Goal: Task Accomplishment & Management: Complete application form

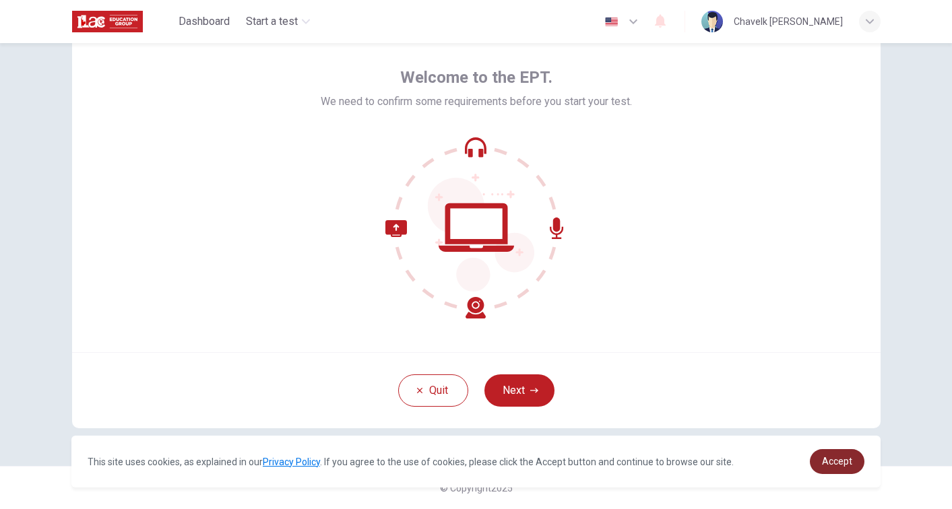
click at [844, 460] on span "Accept" at bounding box center [837, 461] width 30 height 11
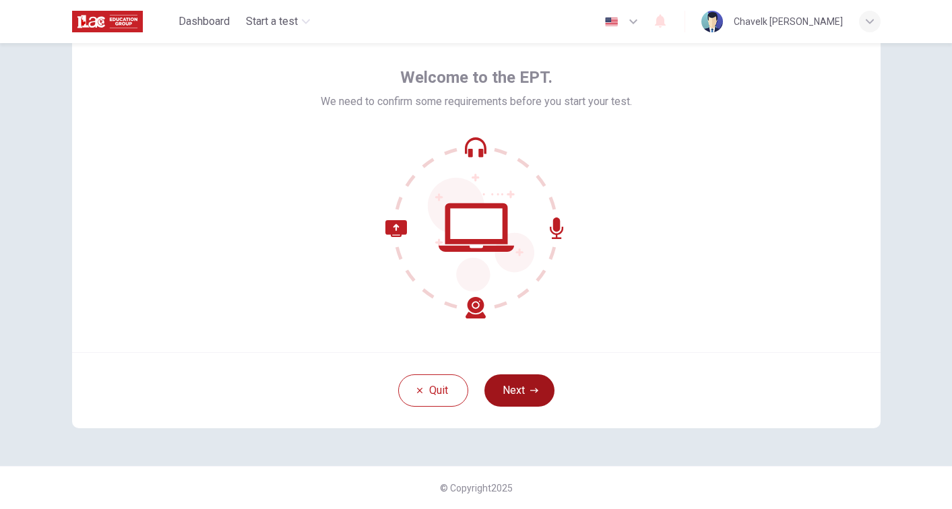
click at [522, 389] on button "Next" at bounding box center [520, 391] width 70 height 32
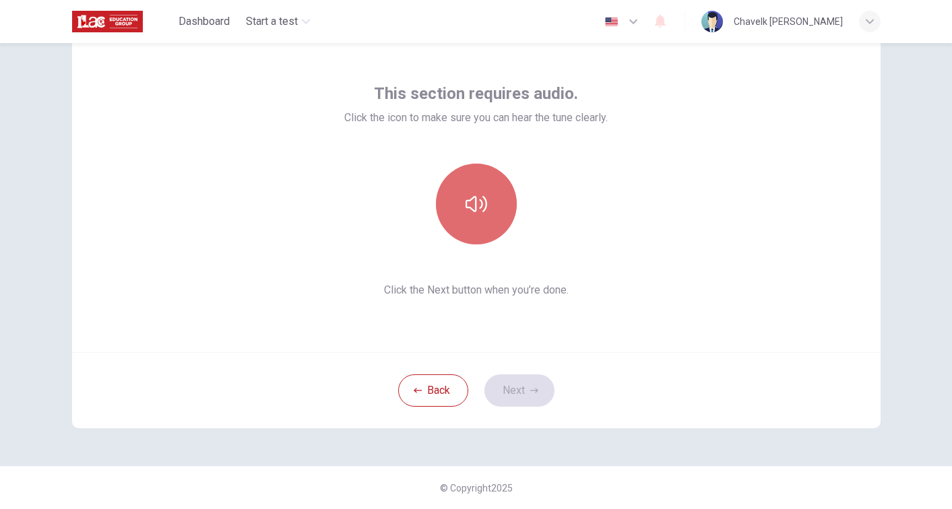
click at [474, 201] on icon "button" at bounding box center [477, 204] width 22 height 22
click at [480, 200] on icon "button" at bounding box center [477, 204] width 22 height 22
click at [470, 200] on icon "button" at bounding box center [477, 204] width 22 height 16
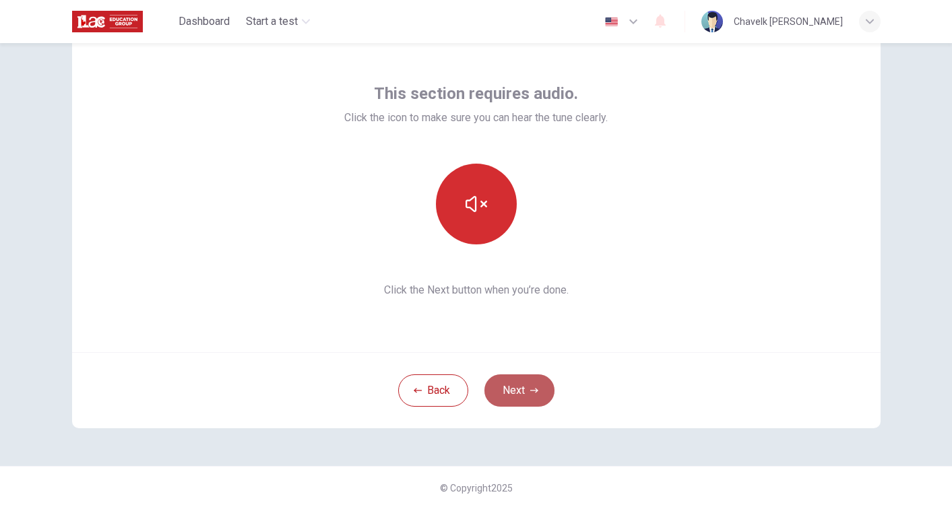
click at [522, 392] on button "Next" at bounding box center [520, 391] width 70 height 32
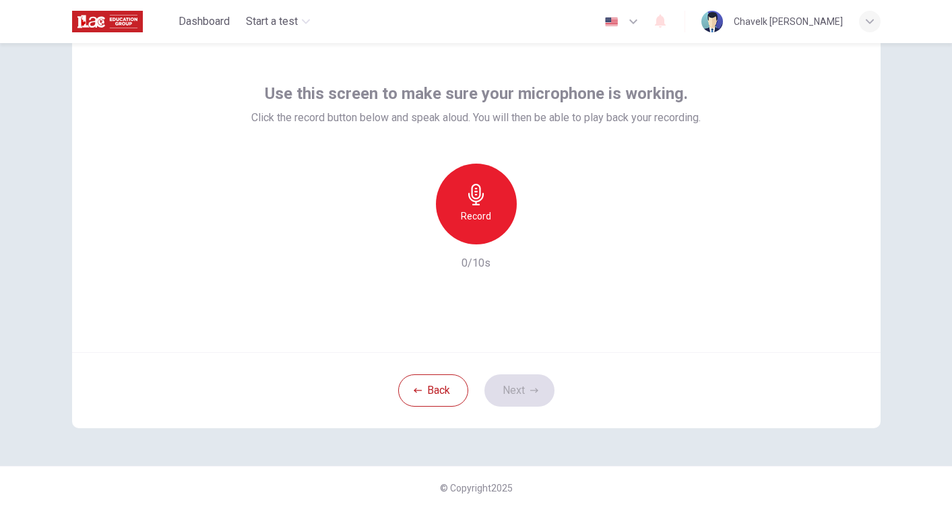
click at [472, 194] on icon "button" at bounding box center [475, 195] width 15 height 22
click at [472, 199] on icon "button" at bounding box center [477, 195] width 22 height 22
click at [481, 199] on icon "button" at bounding box center [475, 195] width 15 height 22
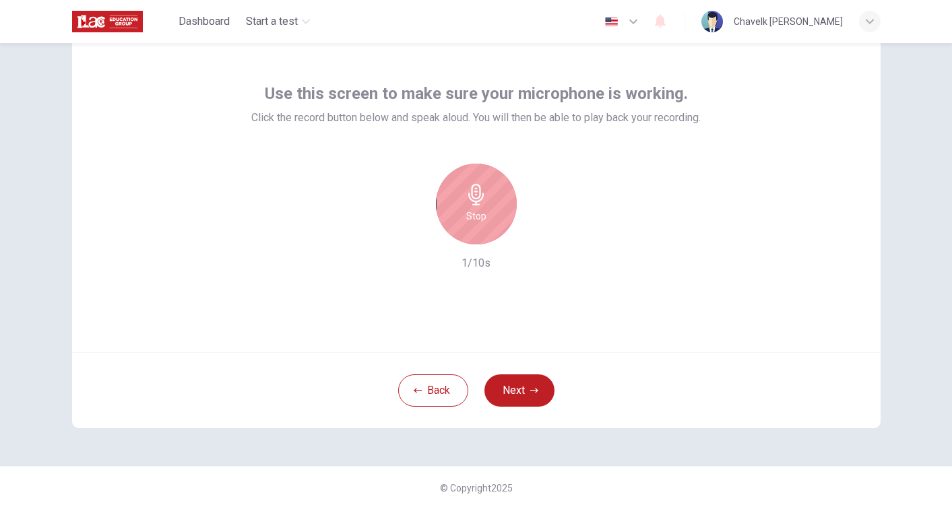
click at [490, 226] on div "Stop" at bounding box center [476, 204] width 81 height 81
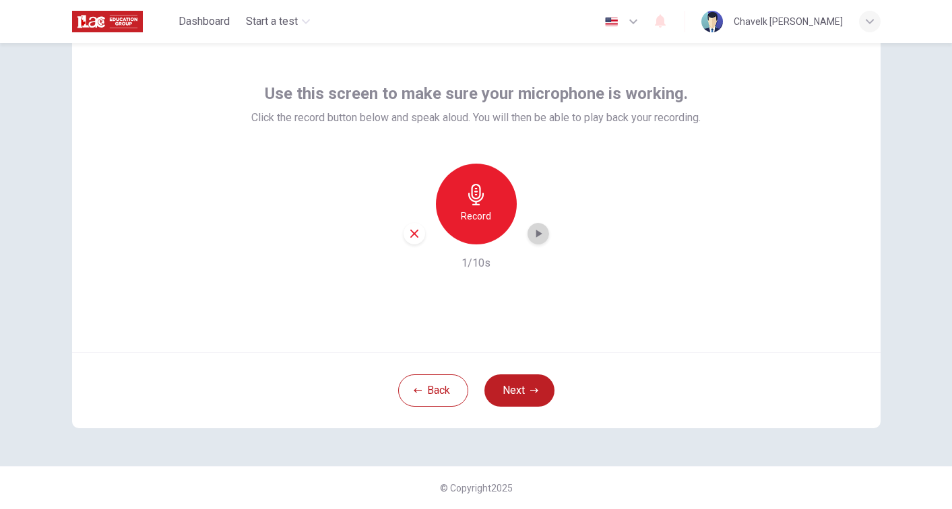
click at [537, 232] on icon "button" at bounding box center [539, 234] width 6 height 8
click at [521, 391] on button "Next" at bounding box center [520, 391] width 70 height 32
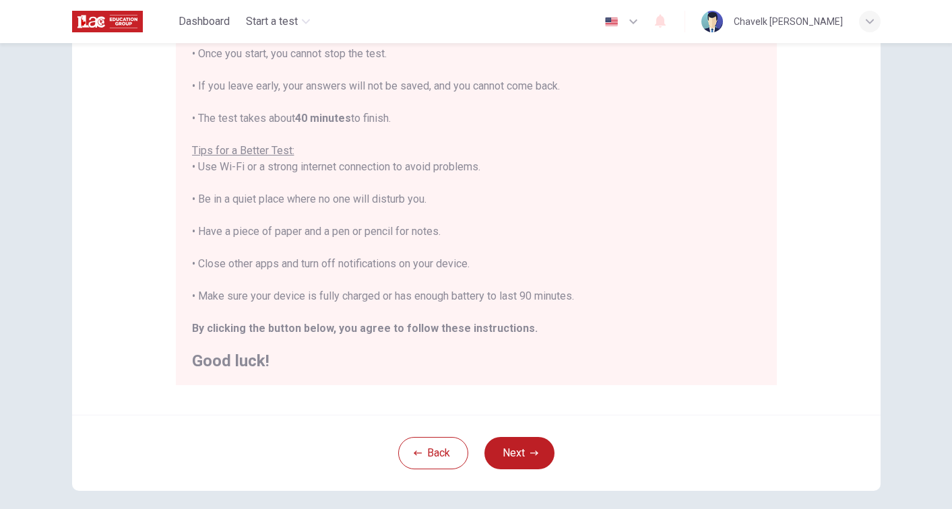
scroll to position [214, 0]
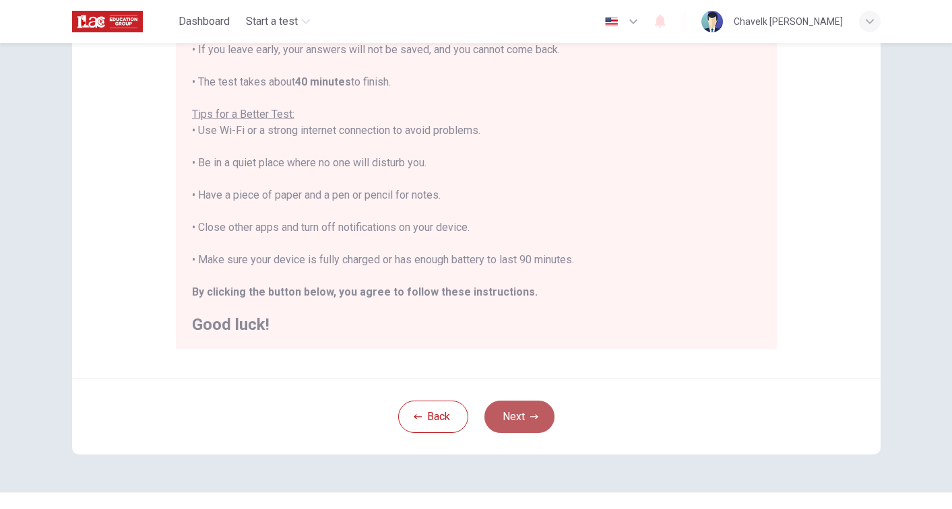
click at [518, 417] on button "Next" at bounding box center [520, 417] width 70 height 32
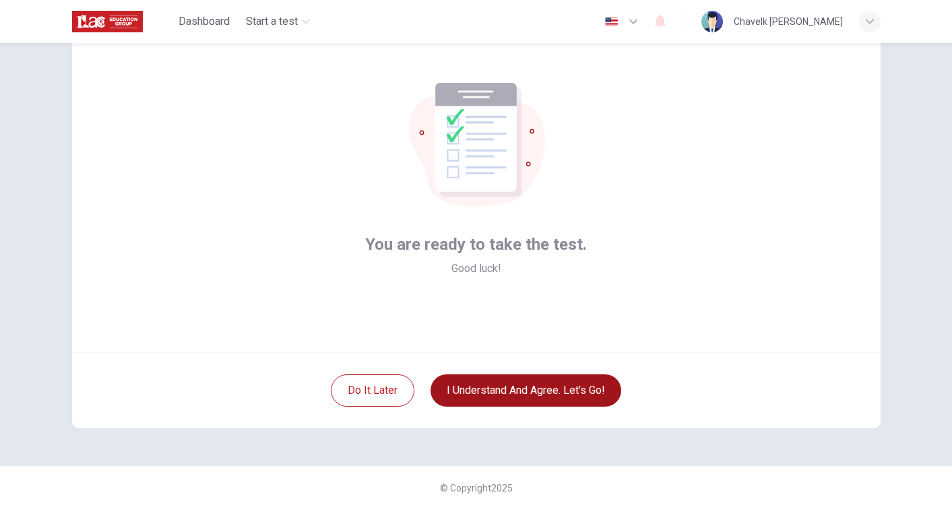
click at [524, 388] on button "I understand and agree. Let’s go!" at bounding box center [526, 391] width 191 height 32
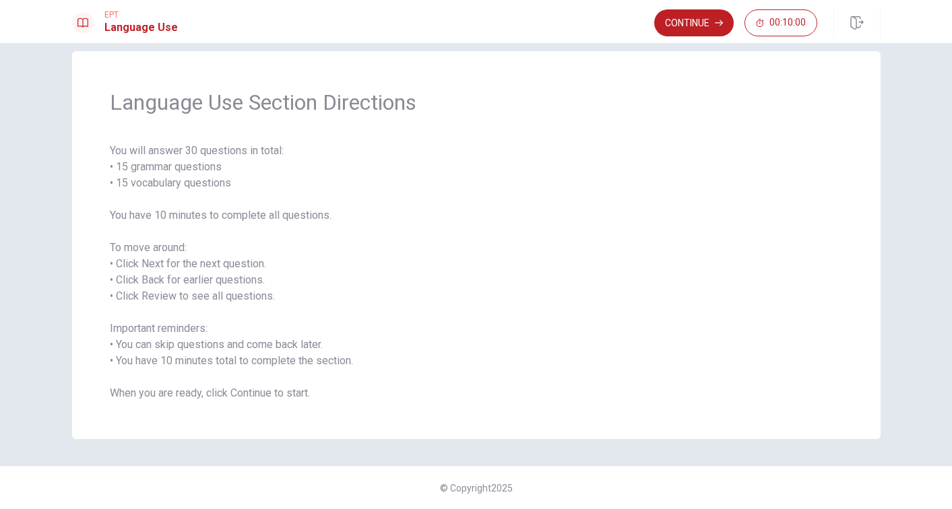
scroll to position [19, 0]
click at [693, 24] on button "Continue" at bounding box center [694, 22] width 80 height 27
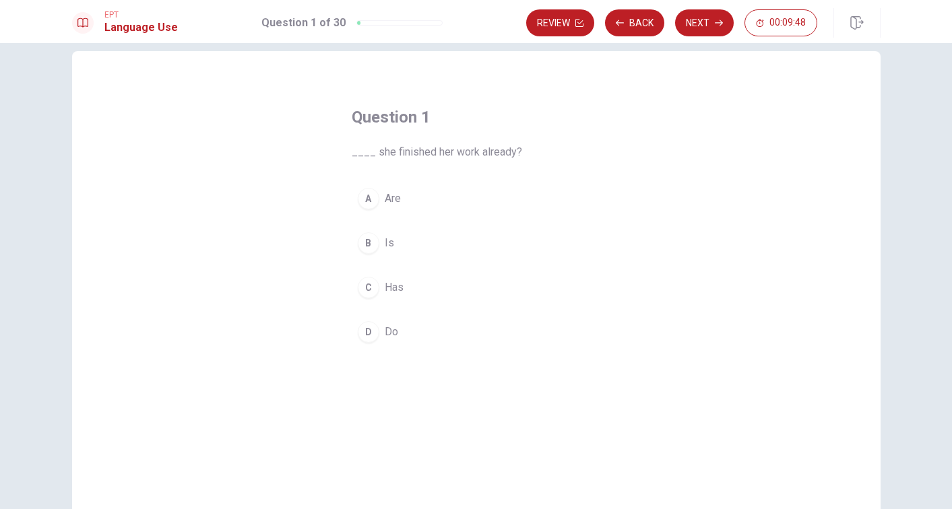
click at [396, 196] on span "Are" at bounding box center [393, 199] width 16 height 16
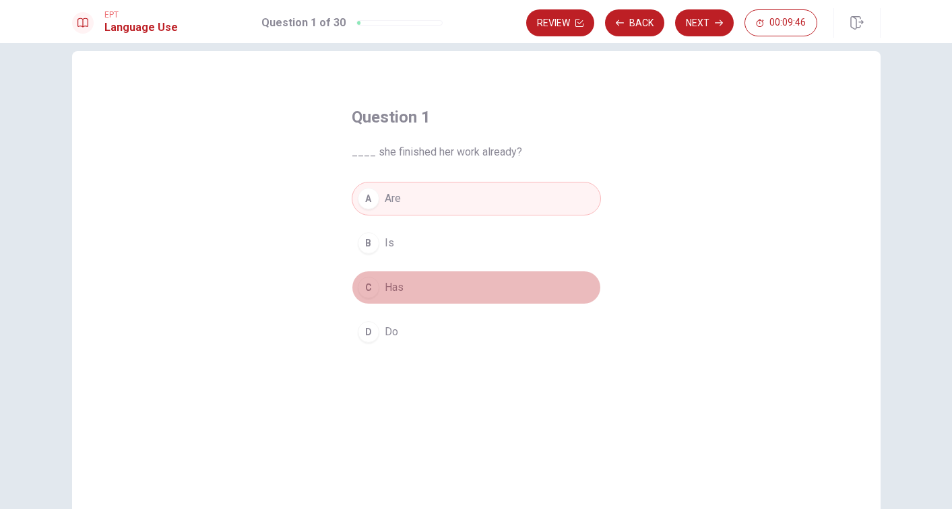
click at [388, 286] on span "Has" at bounding box center [394, 288] width 19 height 16
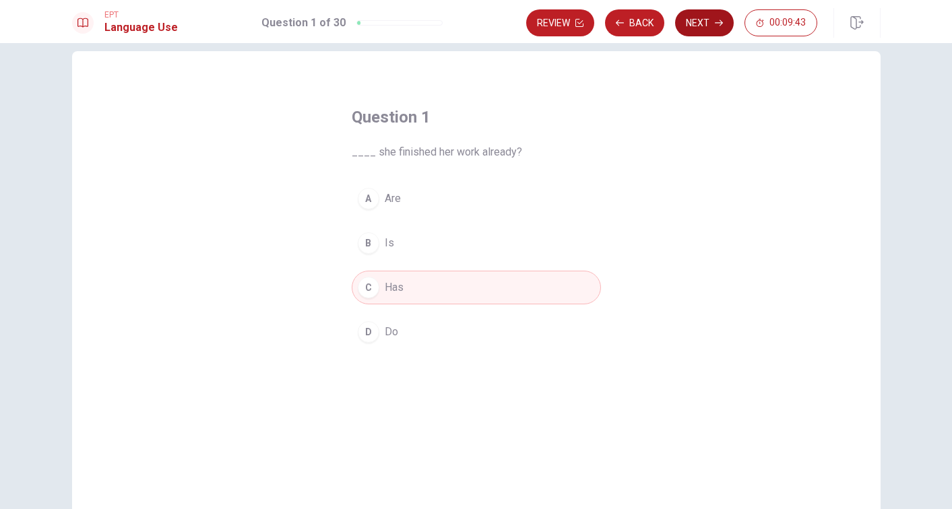
click at [706, 21] on button "Next" at bounding box center [704, 22] width 59 height 27
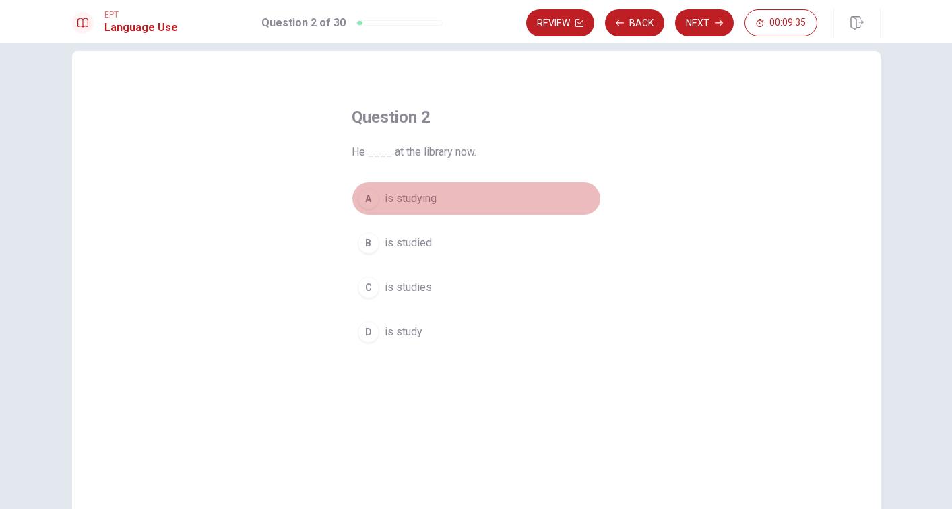
click at [423, 198] on span "is studying" at bounding box center [411, 199] width 52 height 16
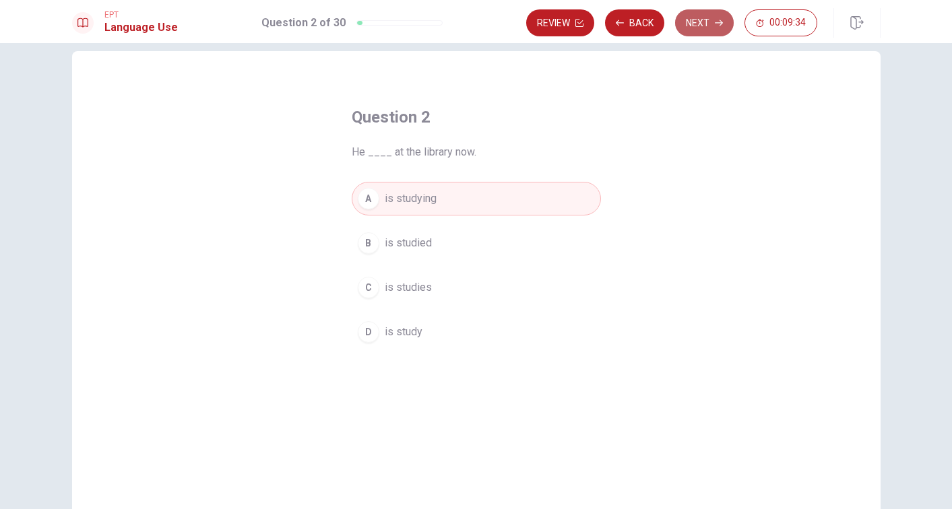
click at [709, 14] on button "Next" at bounding box center [704, 22] width 59 height 27
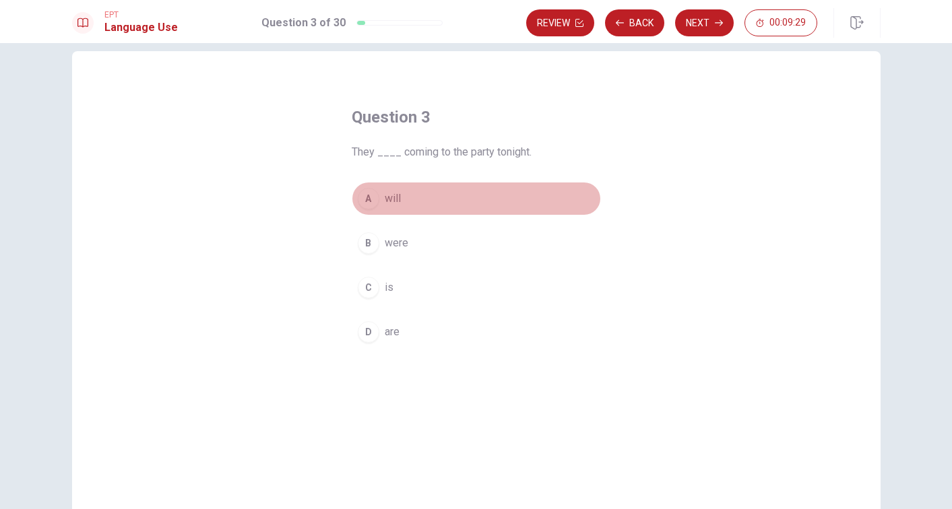
click at [397, 197] on span "will" at bounding box center [393, 199] width 16 height 16
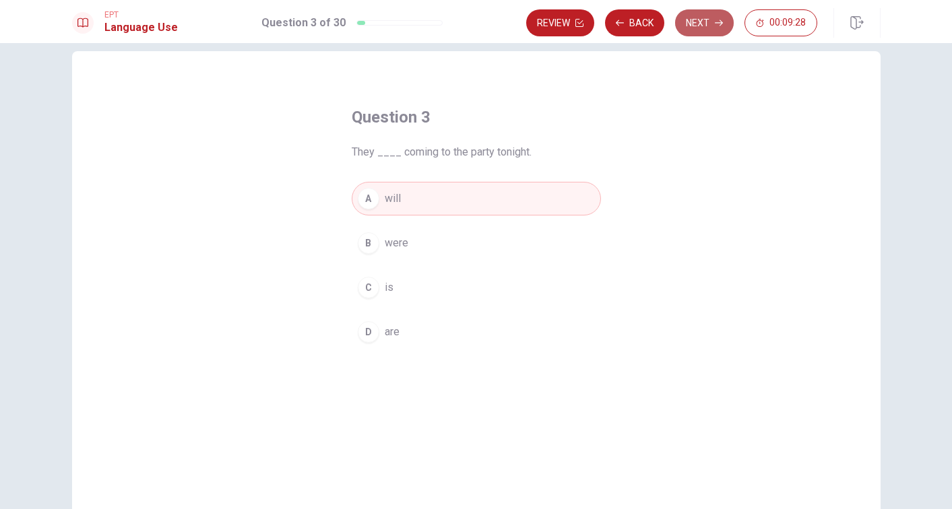
click at [701, 26] on button "Next" at bounding box center [704, 22] width 59 height 27
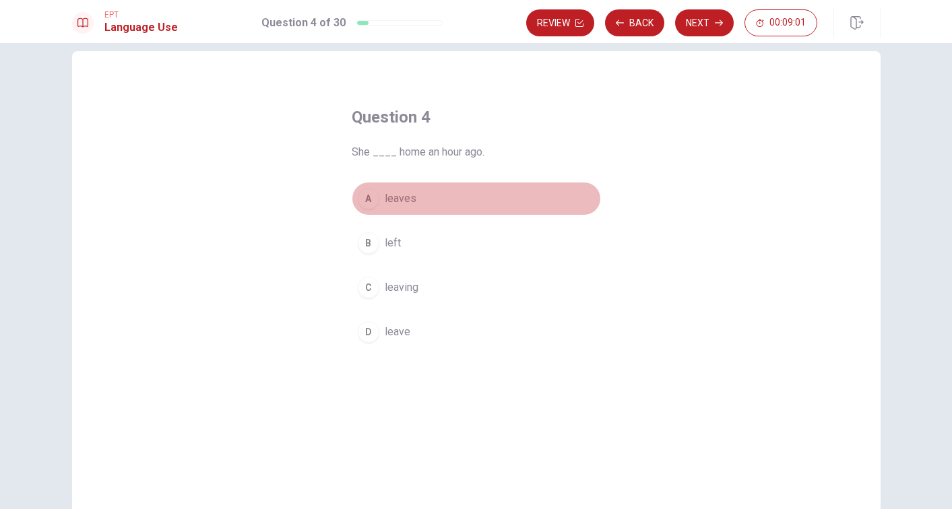
click at [404, 195] on span "leaves" at bounding box center [401, 199] width 32 height 16
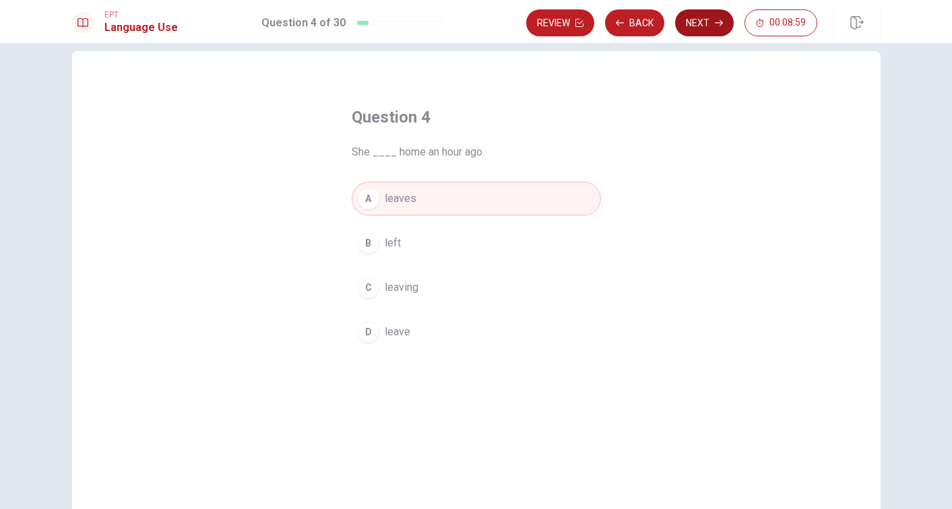
click at [718, 22] on icon "button" at bounding box center [719, 23] width 8 height 8
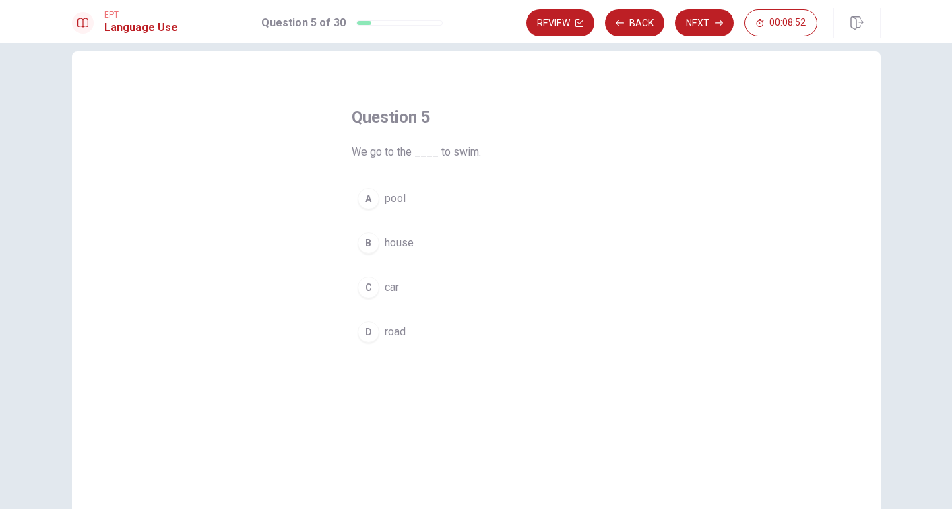
click at [395, 197] on span "pool" at bounding box center [395, 199] width 21 height 16
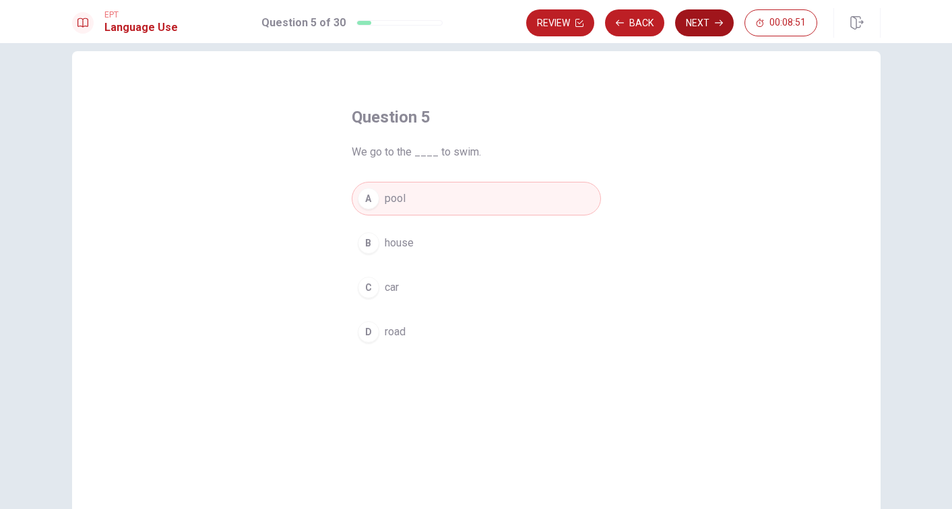
click at [699, 17] on button "Next" at bounding box center [704, 22] width 59 height 27
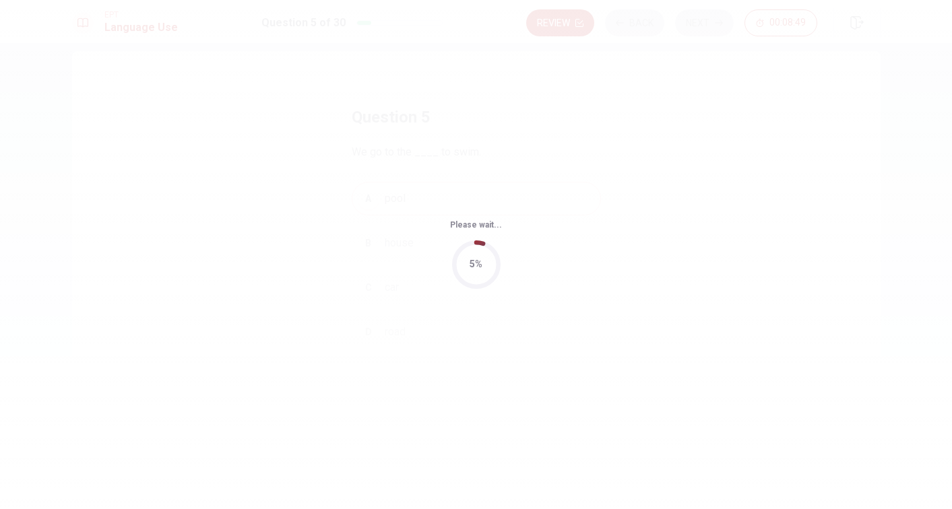
scroll to position [0, 0]
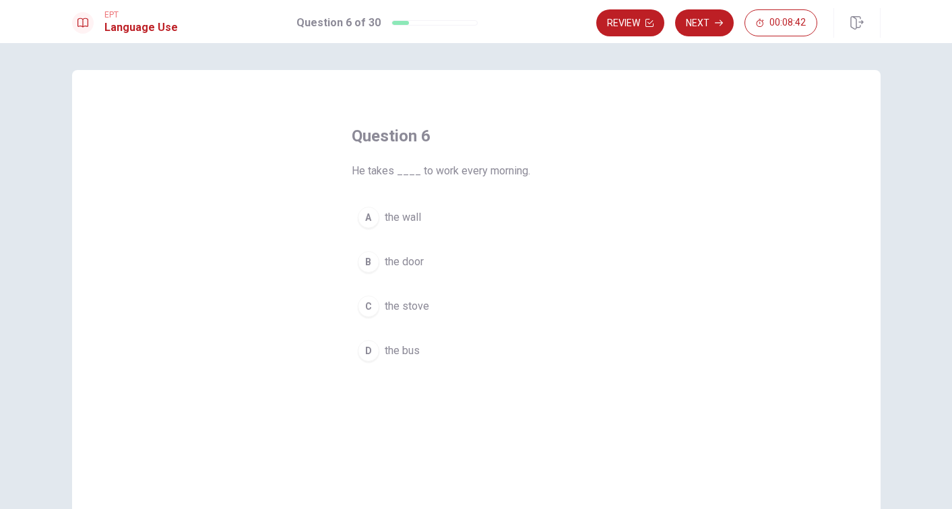
click at [394, 352] on span "the bus" at bounding box center [402, 351] width 35 height 16
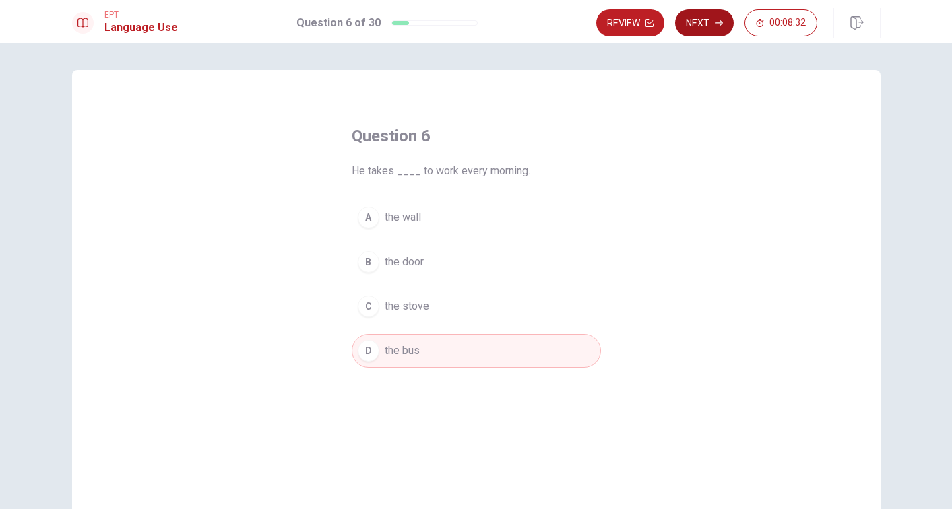
click at [708, 19] on button "Next" at bounding box center [704, 22] width 59 height 27
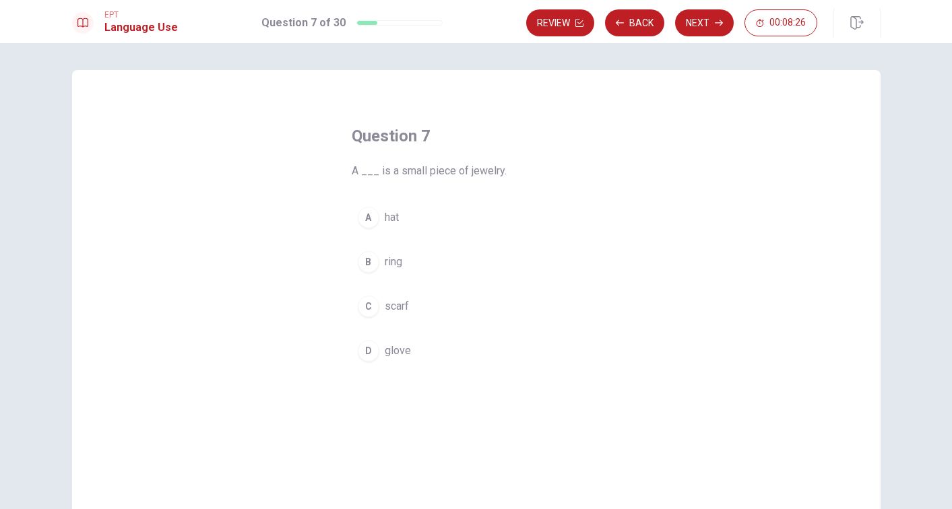
click at [396, 260] on span "ring" at bounding box center [394, 262] width 18 height 16
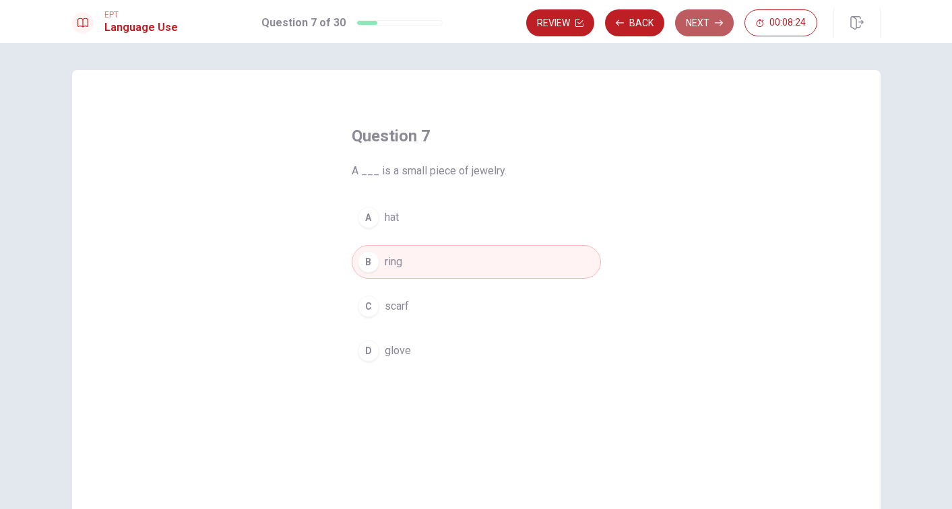
click at [698, 22] on button "Next" at bounding box center [704, 22] width 59 height 27
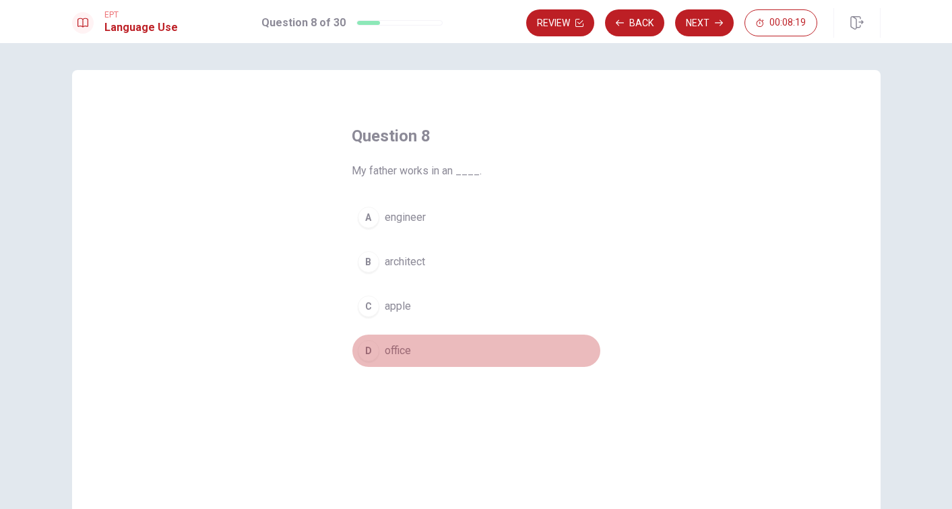
click at [404, 350] on span "office" at bounding box center [398, 351] width 26 height 16
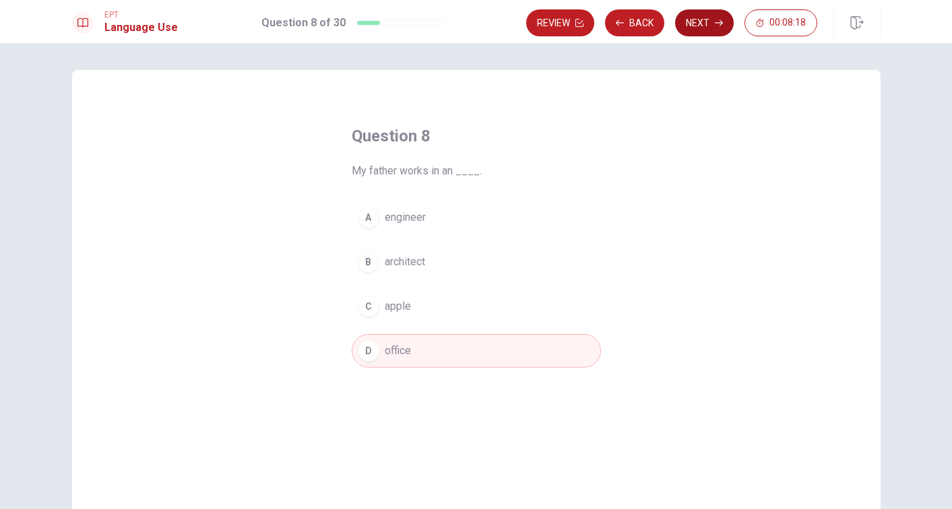
click at [699, 22] on button "Next" at bounding box center [704, 22] width 59 height 27
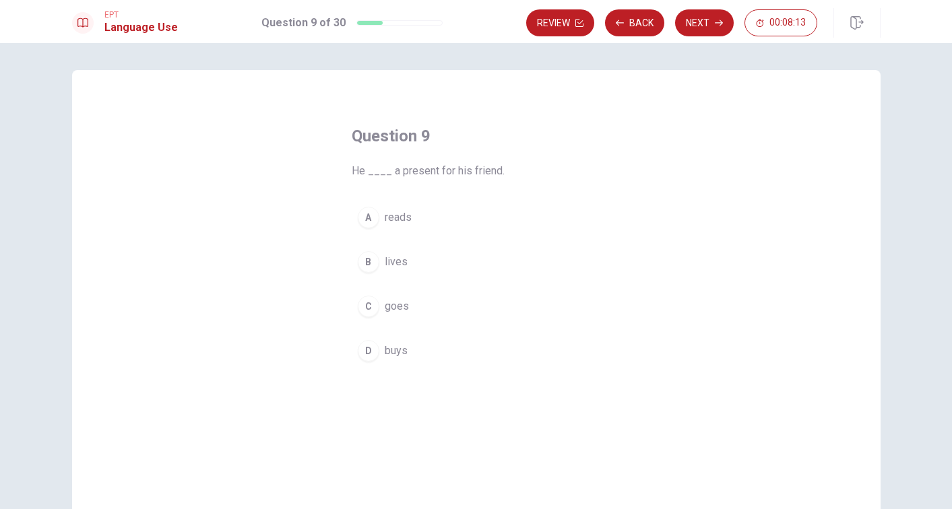
click at [391, 352] on span "buys" at bounding box center [396, 351] width 23 height 16
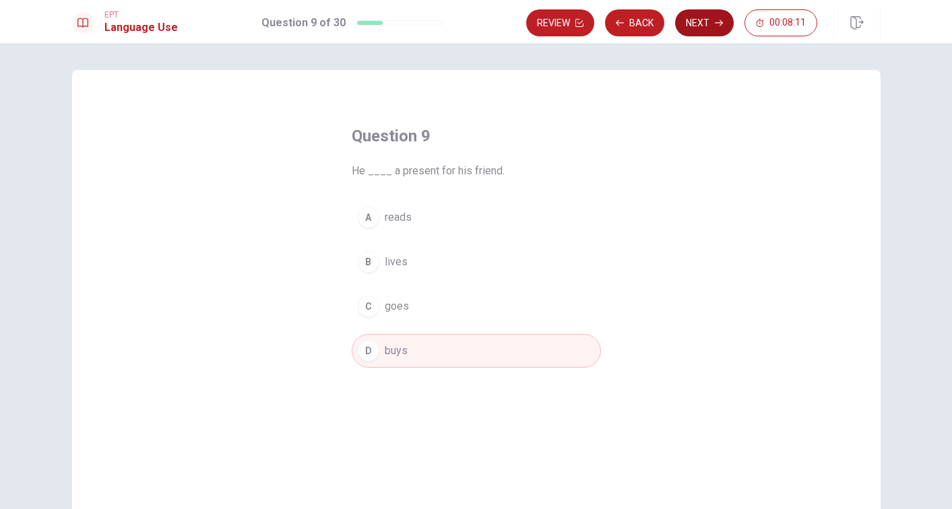
click at [707, 20] on button "Next" at bounding box center [704, 22] width 59 height 27
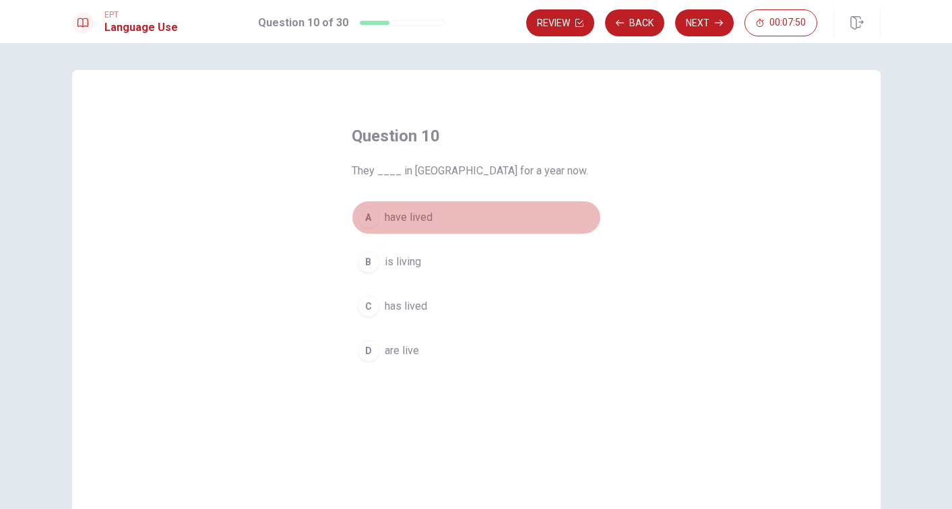
click at [416, 218] on span "have lived" at bounding box center [409, 218] width 48 height 16
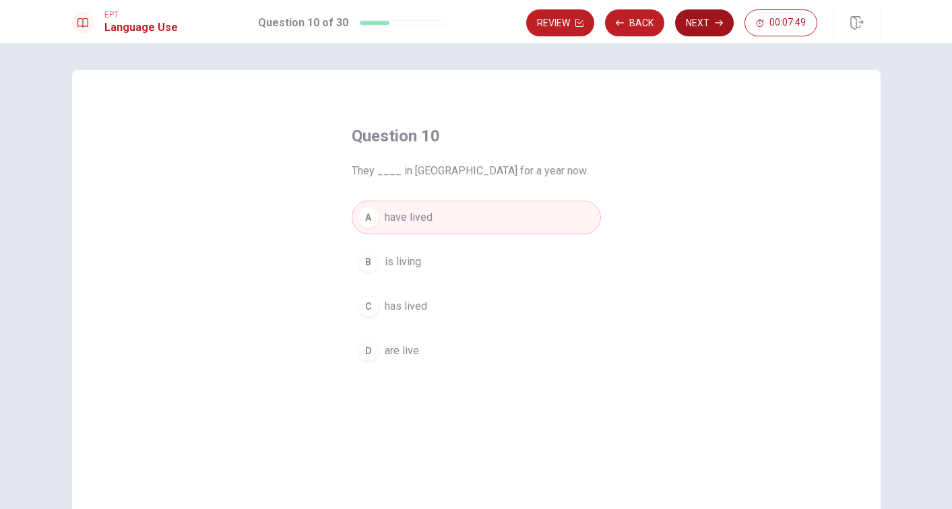
click at [704, 20] on button "Next" at bounding box center [704, 22] width 59 height 27
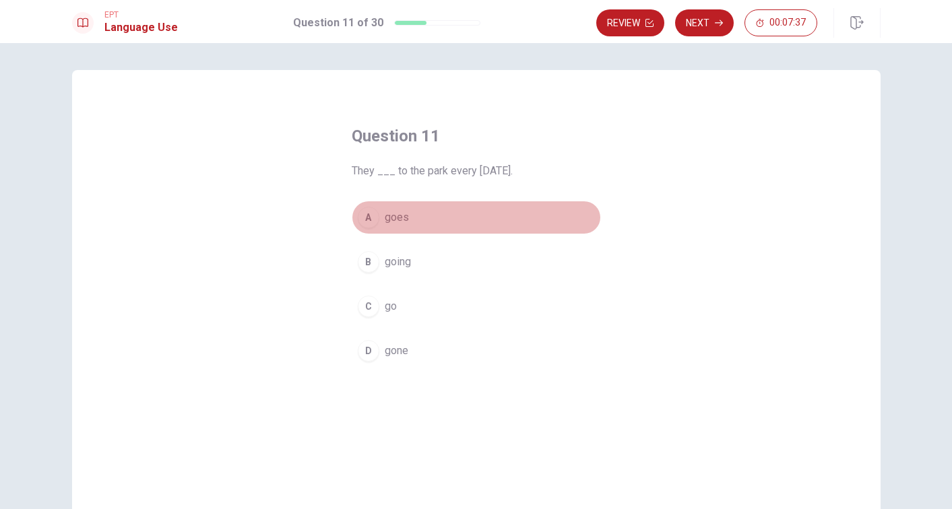
click at [392, 215] on span "goes" at bounding box center [397, 218] width 24 height 16
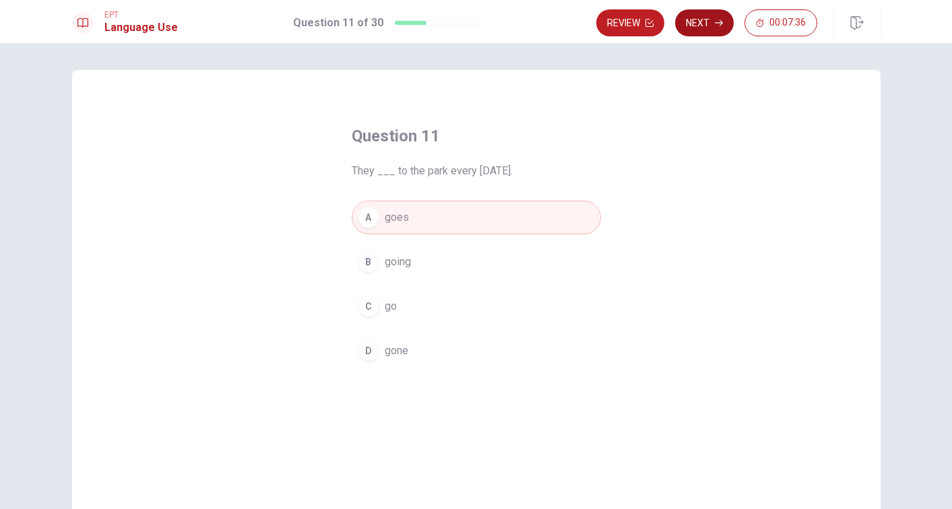
click at [711, 23] on button "Next" at bounding box center [704, 22] width 59 height 27
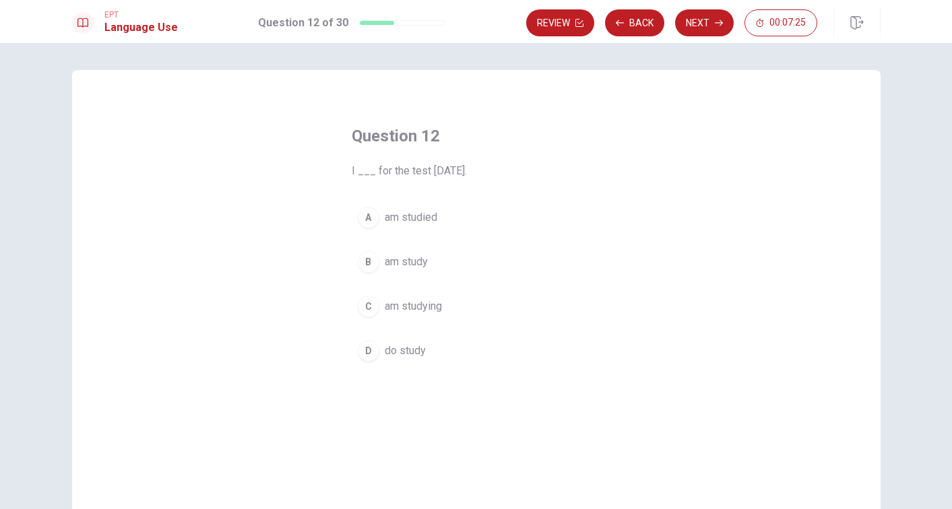
click at [416, 307] on span "am studying" at bounding box center [413, 307] width 57 height 16
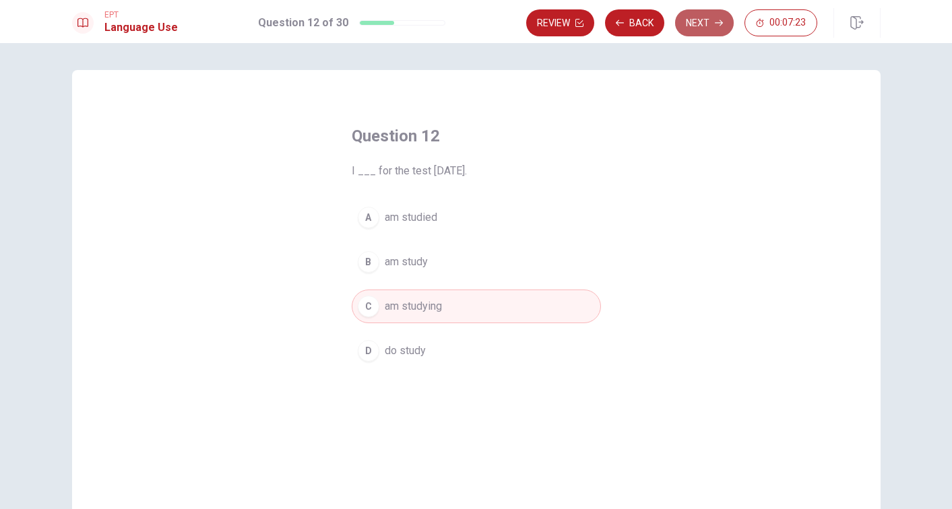
click at [704, 15] on button "Next" at bounding box center [704, 22] width 59 height 27
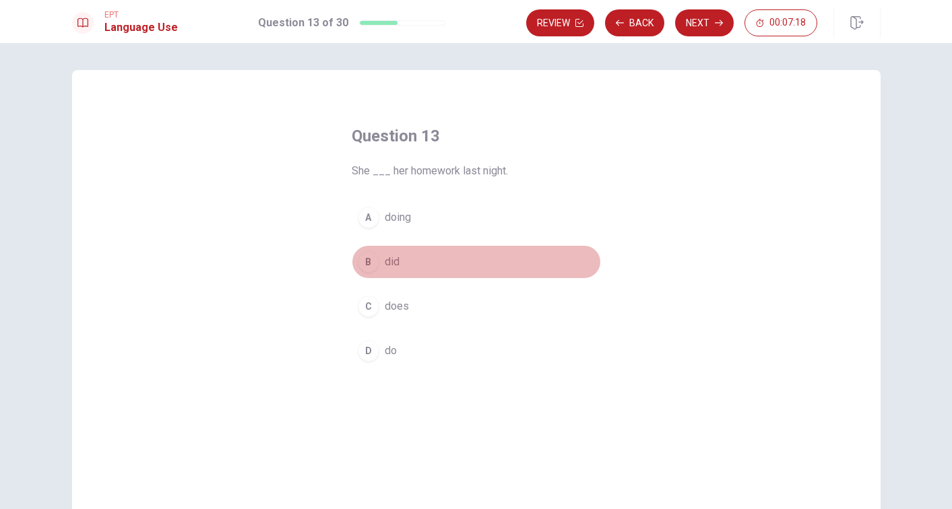
click at [398, 261] on span "did" at bounding box center [392, 262] width 15 height 16
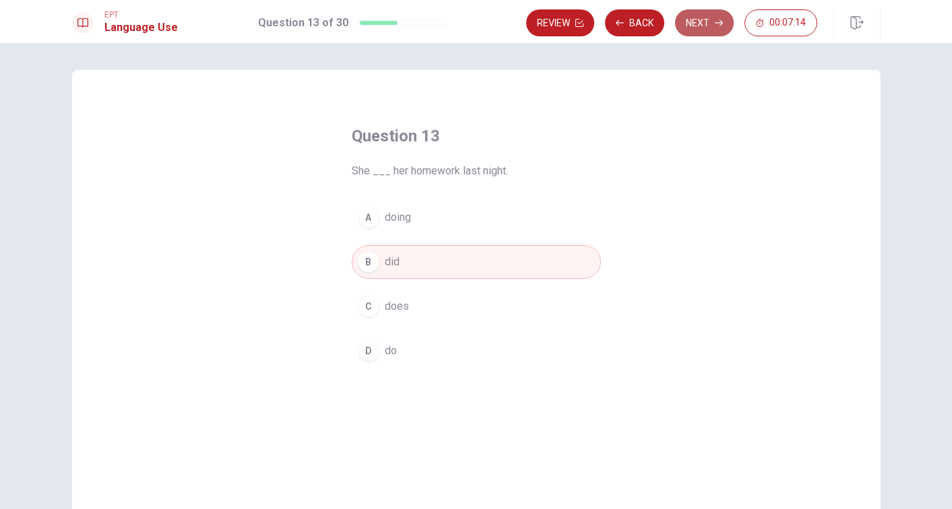
click at [708, 19] on button "Next" at bounding box center [704, 22] width 59 height 27
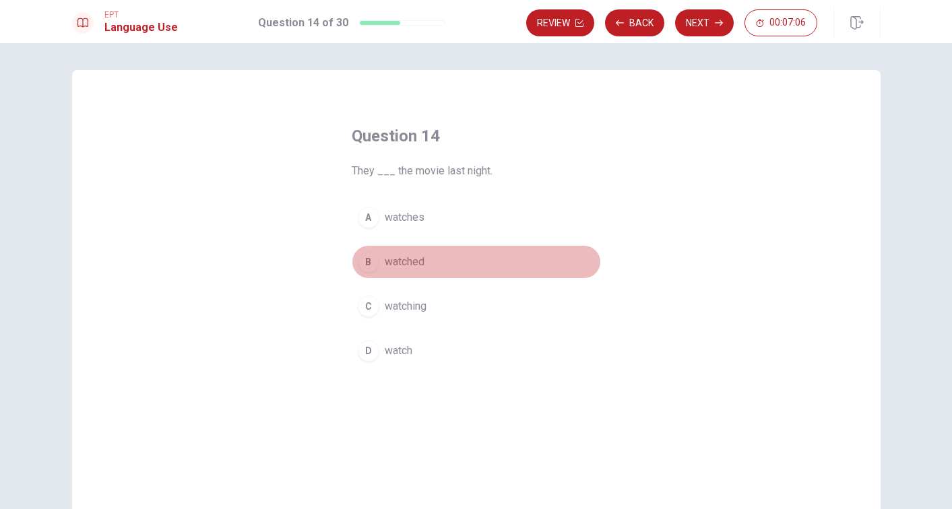
click at [404, 264] on span "watched" at bounding box center [405, 262] width 40 height 16
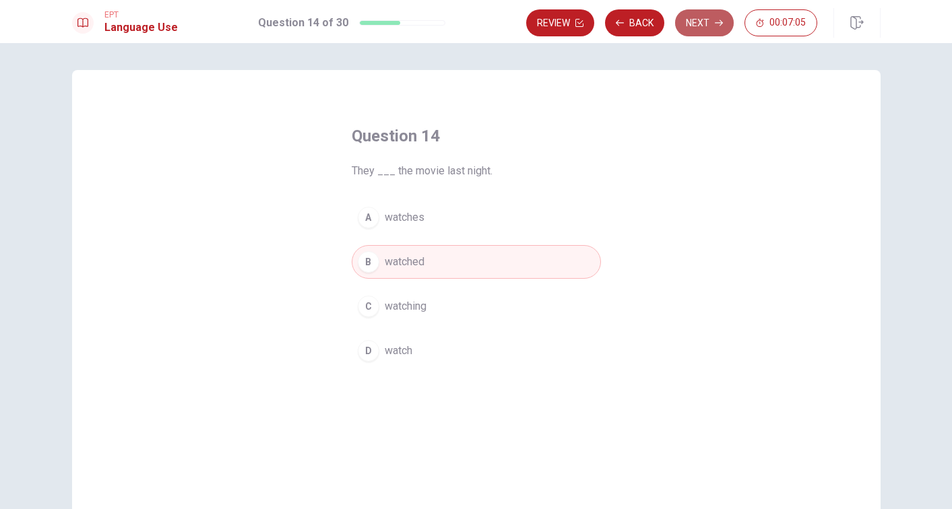
click at [708, 22] on button "Next" at bounding box center [704, 22] width 59 height 27
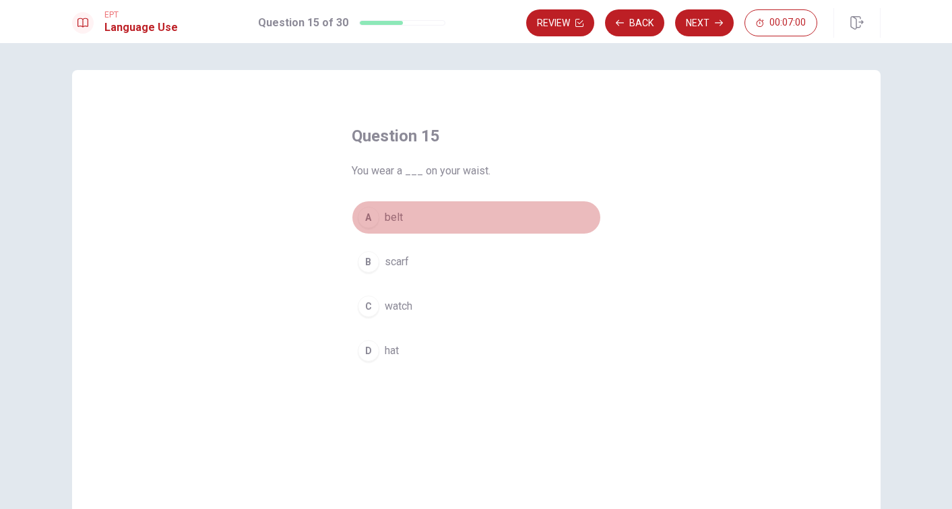
click at [394, 216] on span "belt" at bounding box center [394, 218] width 18 height 16
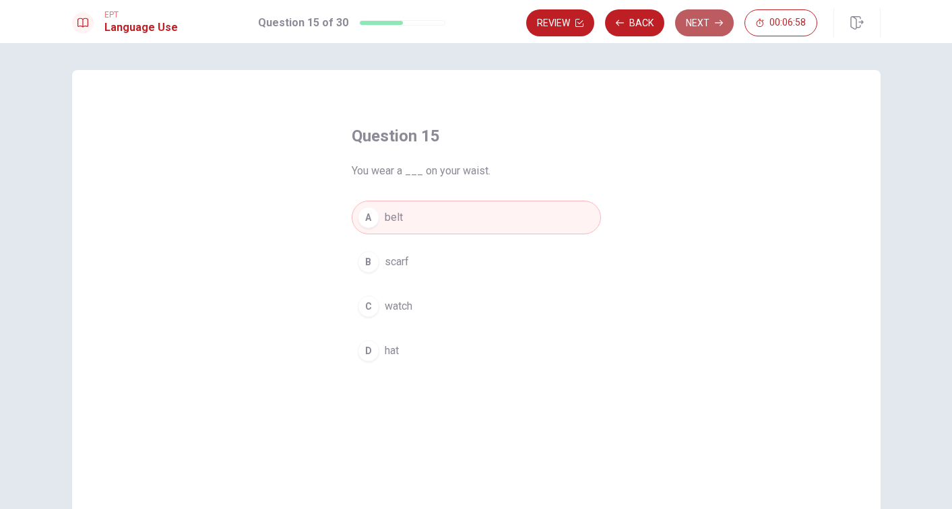
click at [712, 23] on button "Next" at bounding box center [704, 22] width 59 height 27
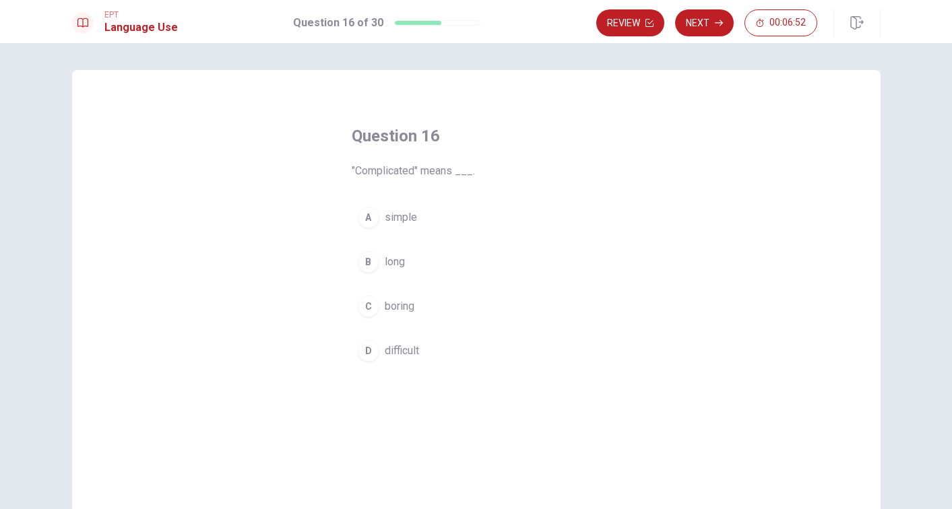
click at [402, 352] on span "difficult" at bounding box center [402, 351] width 34 height 16
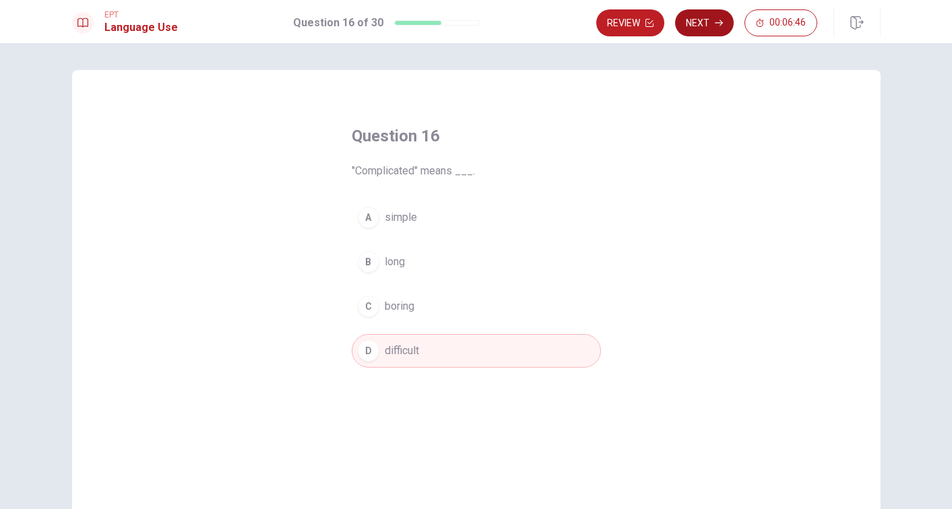
click at [712, 19] on button "Next" at bounding box center [704, 22] width 59 height 27
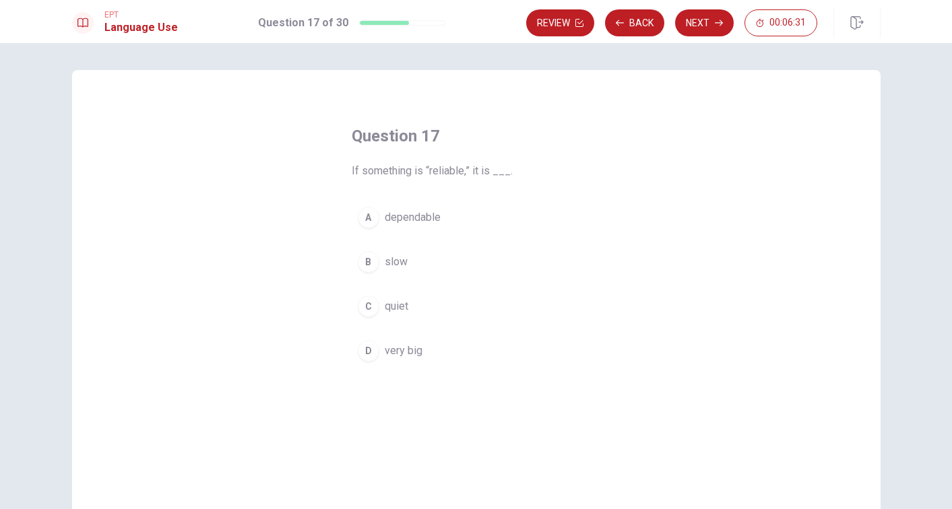
click at [415, 219] on span "dependable" at bounding box center [413, 218] width 56 height 16
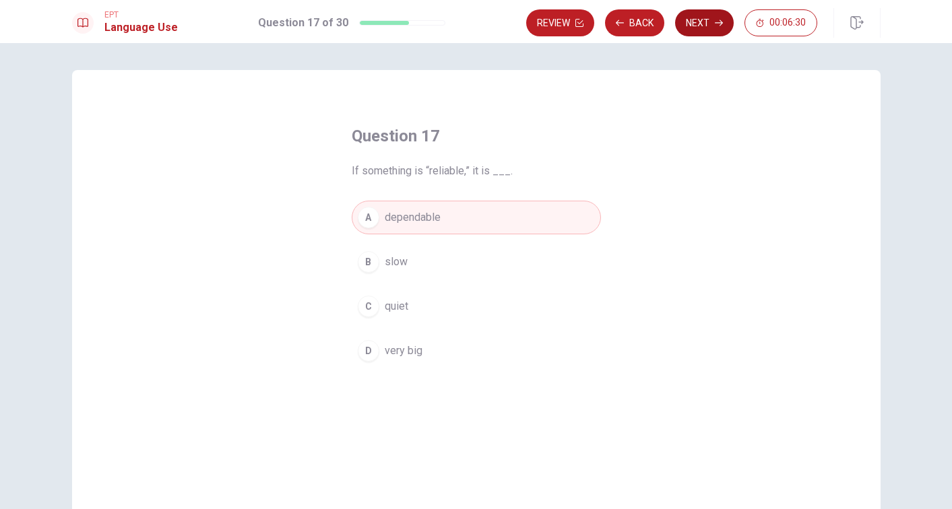
click at [702, 25] on button "Next" at bounding box center [704, 22] width 59 height 27
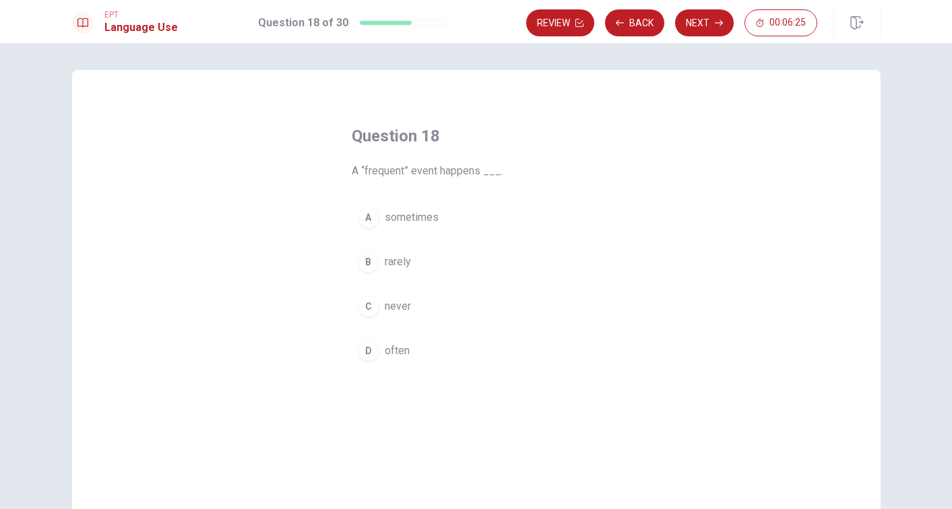
click at [399, 347] on span "often" at bounding box center [397, 351] width 25 height 16
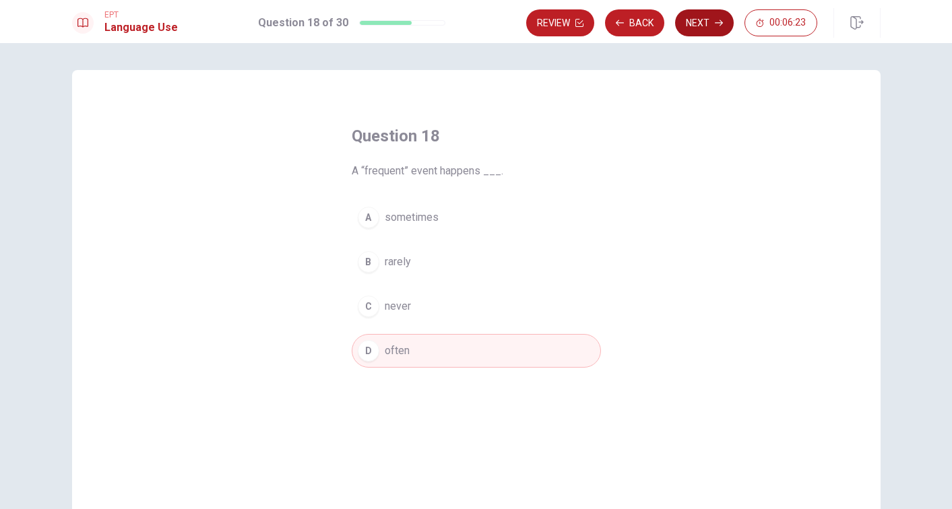
click at [697, 26] on button "Next" at bounding box center [704, 22] width 59 height 27
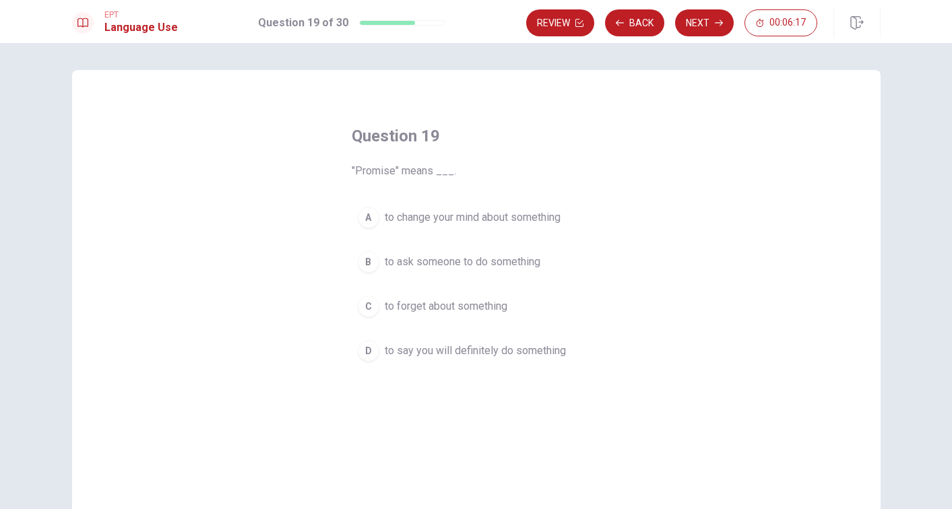
click at [470, 352] on span "to say you will definitely do something" at bounding box center [475, 351] width 181 height 16
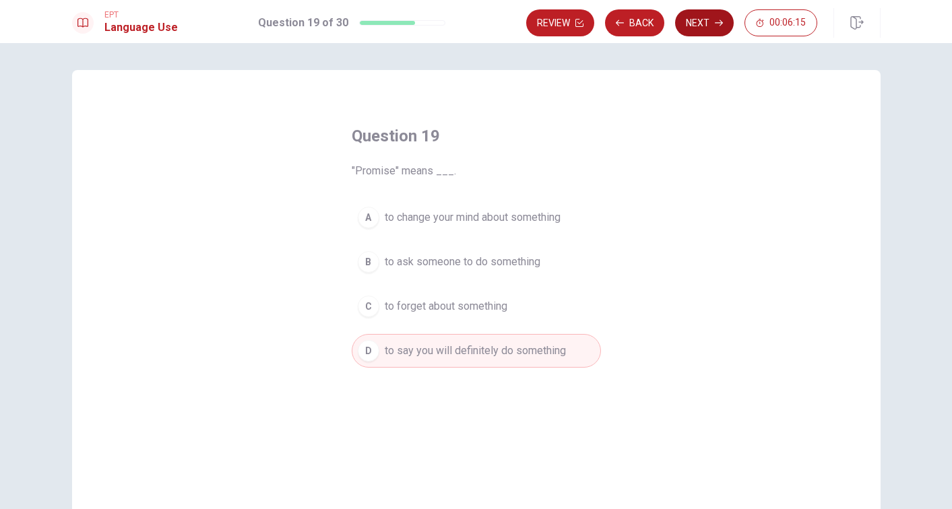
click at [696, 21] on button "Next" at bounding box center [704, 22] width 59 height 27
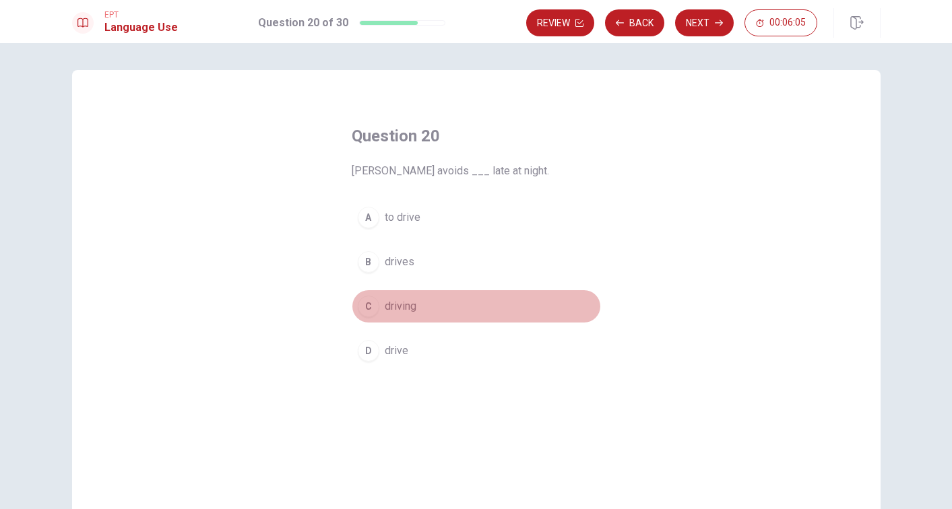
click at [428, 303] on button "C driving" at bounding box center [476, 307] width 249 height 34
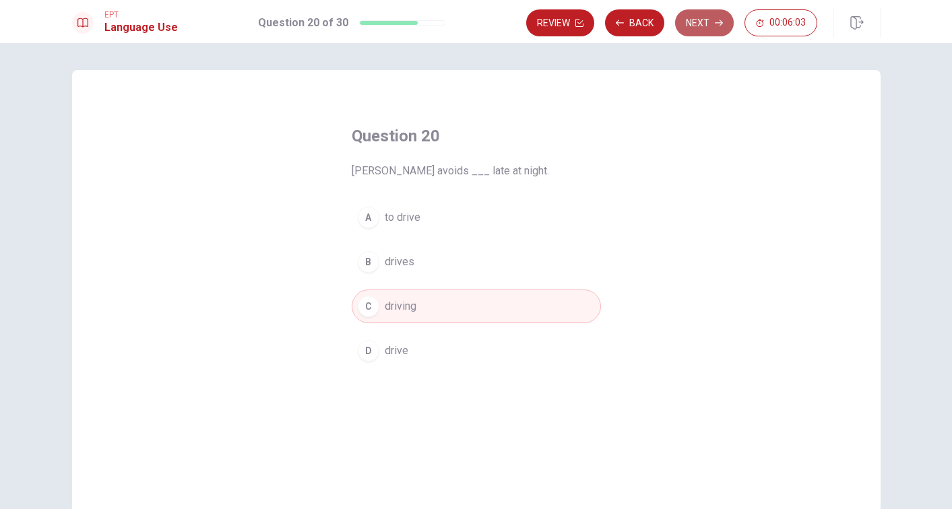
click at [708, 25] on button "Next" at bounding box center [704, 22] width 59 height 27
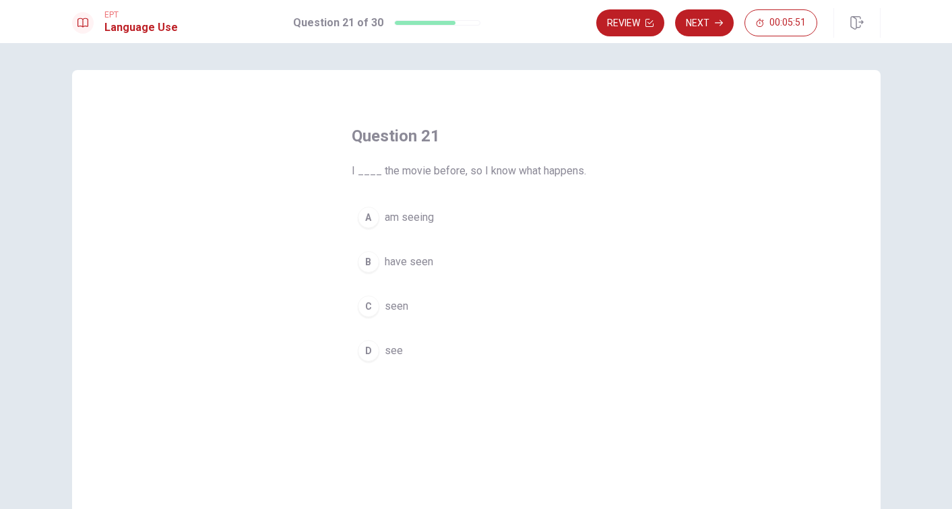
click at [412, 259] on span "have seen" at bounding box center [409, 262] width 49 height 16
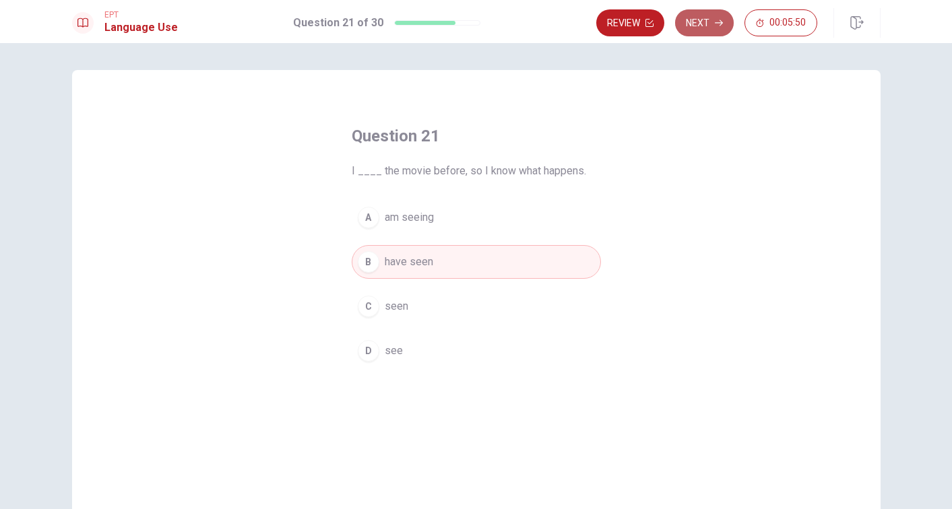
click at [710, 24] on button "Next" at bounding box center [704, 22] width 59 height 27
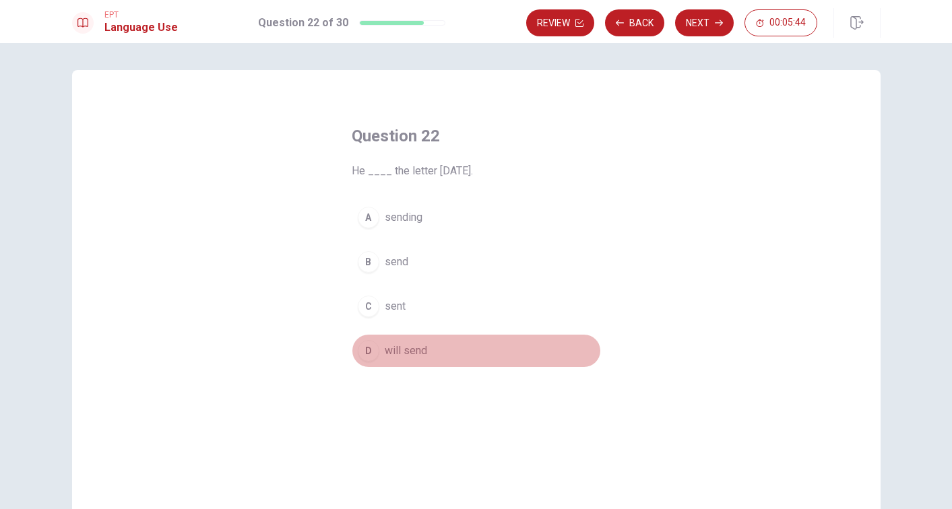
click at [418, 353] on span "will send" at bounding box center [406, 351] width 42 height 16
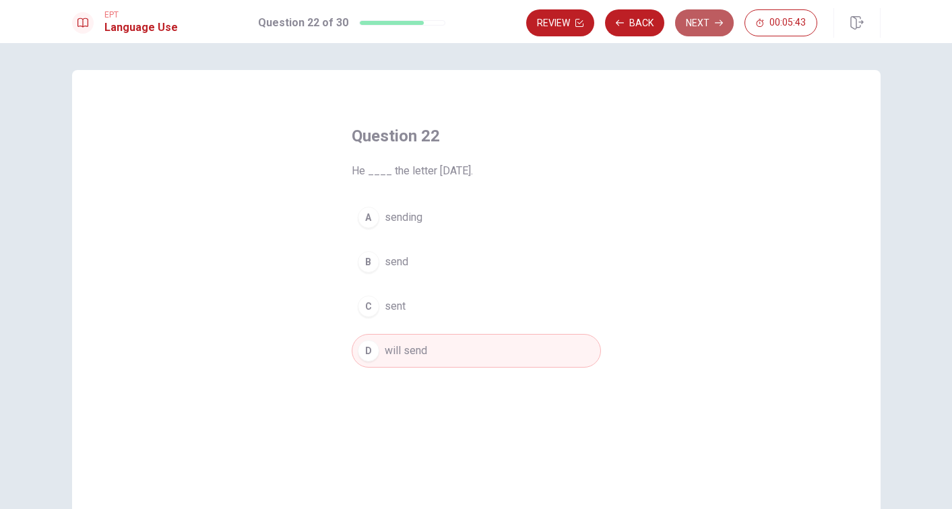
click at [706, 21] on button "Next" at bounding box center [704, 22] width 59 height 27
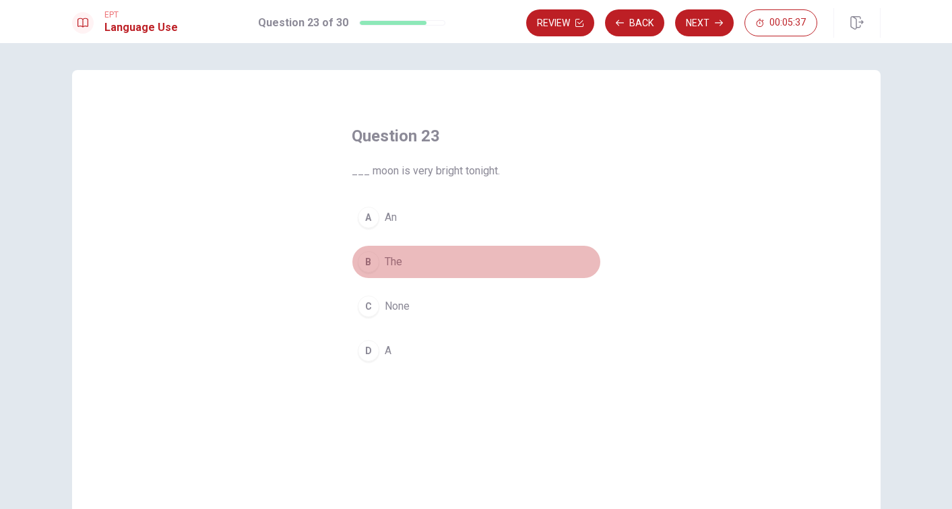
click at [401, 260] on span "The" at bounding box center [394, 262] width 18 height 16
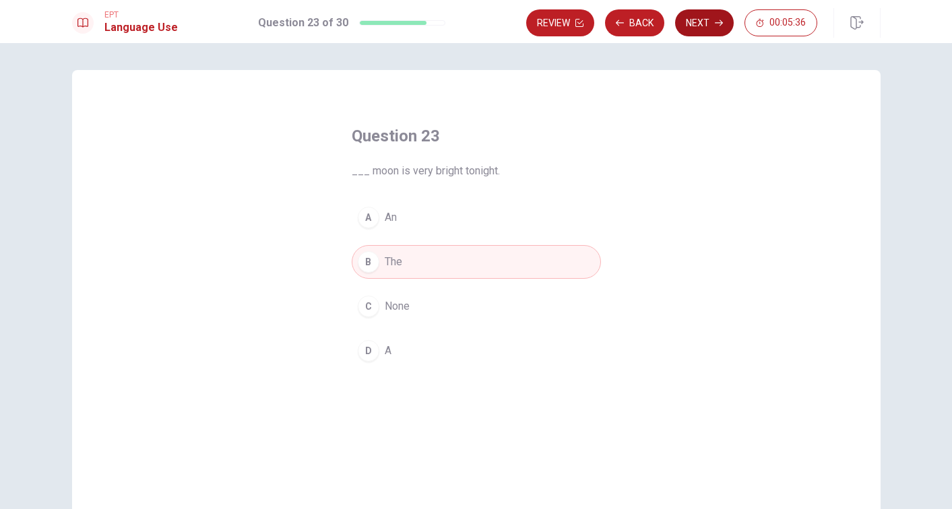
click at [714, 22] on button "Next" at bounding box center [704, 22] width 59 height 27
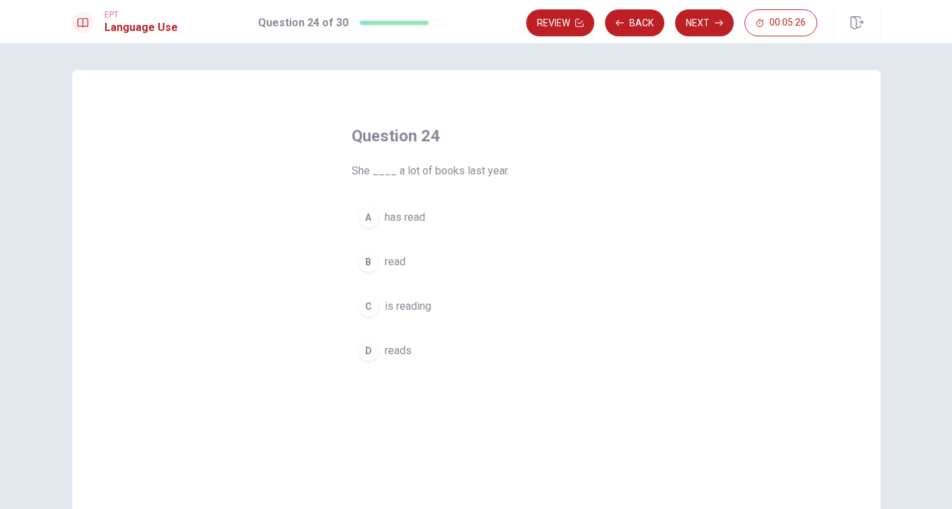
click at [407, 348] on span "reads" at bounding box center [398, 351] width 27 height 16
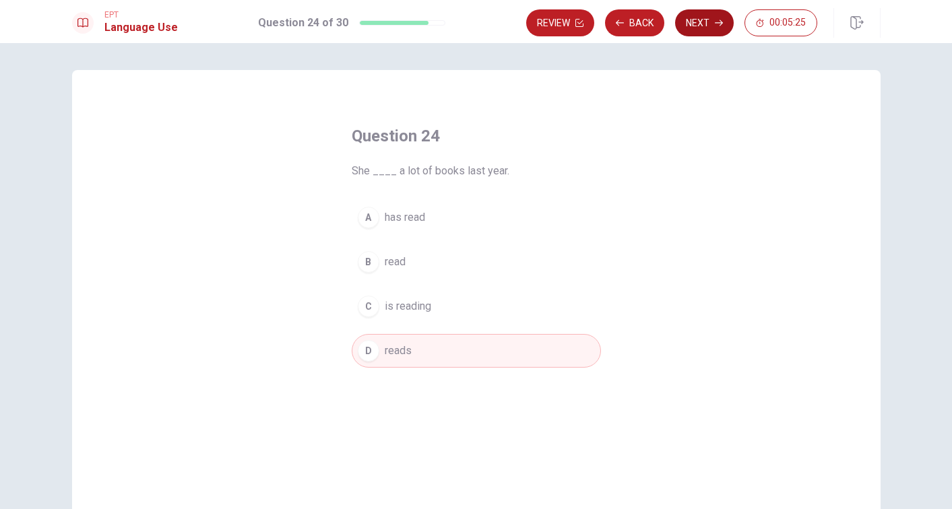
click at [702, 22] on button "Next" at bounding box center [704, 22] width 59 height 27
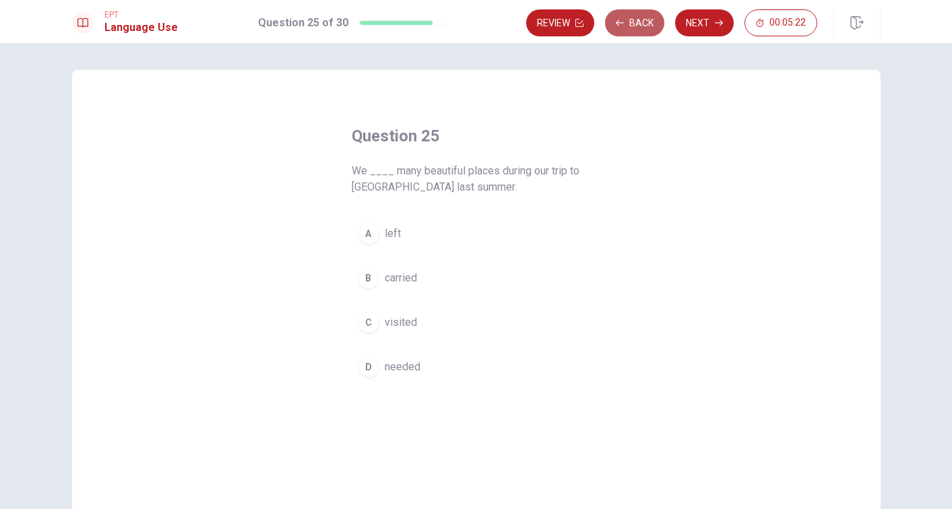
click at [629, 18] on button "Back" at bounding box center [634, 22] width 59 height 27
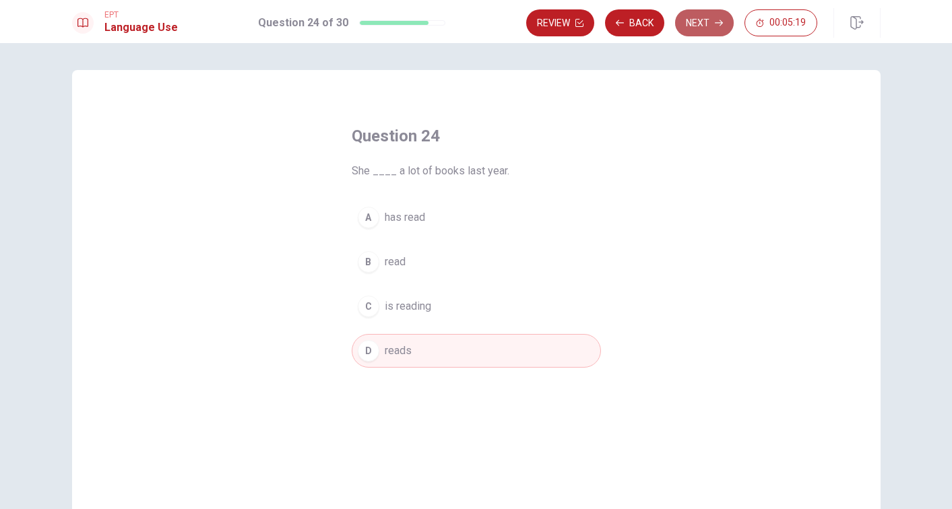
click at [699, 22] on button "Next" at bounding box center [704, 22] width 59 height 27
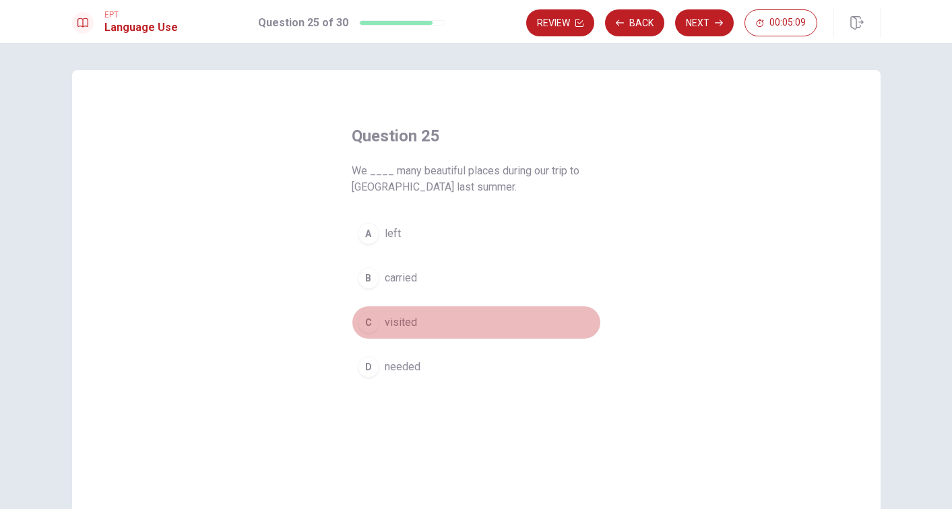
click at [406, 315] on span "visited" at bounding box center [401, 323] width 32 height 16
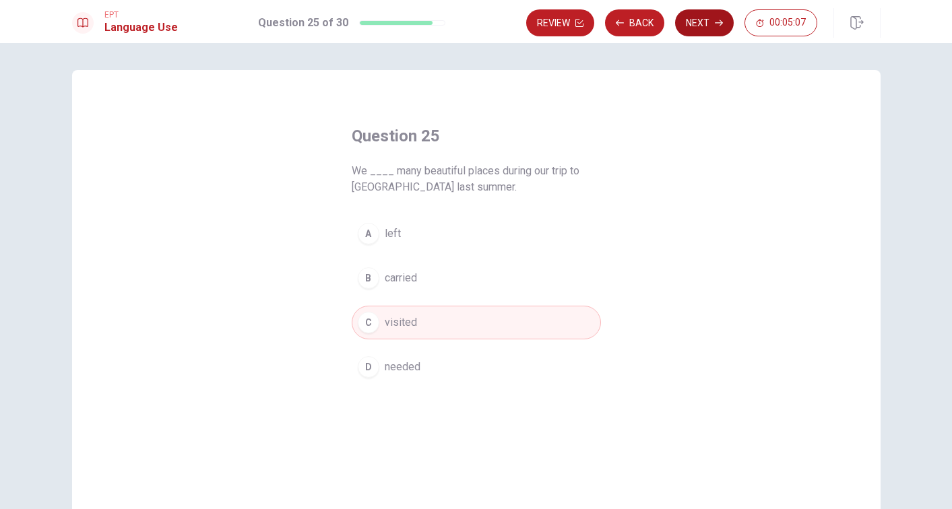
click at [704, 26] on button "Next" at bounding box center [704, 22] width 59 height 27
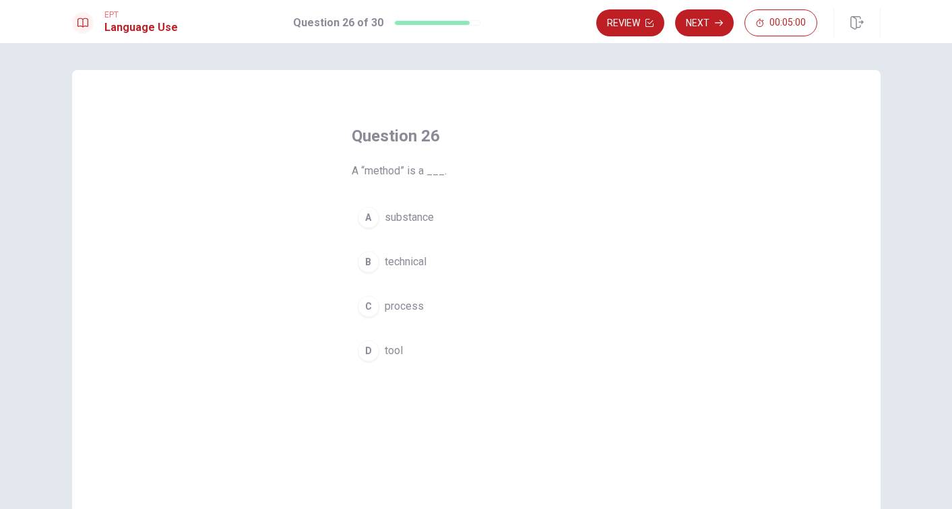
click at [404, 309] on span "process" at bounding box center [404, 307] width 39 height 16
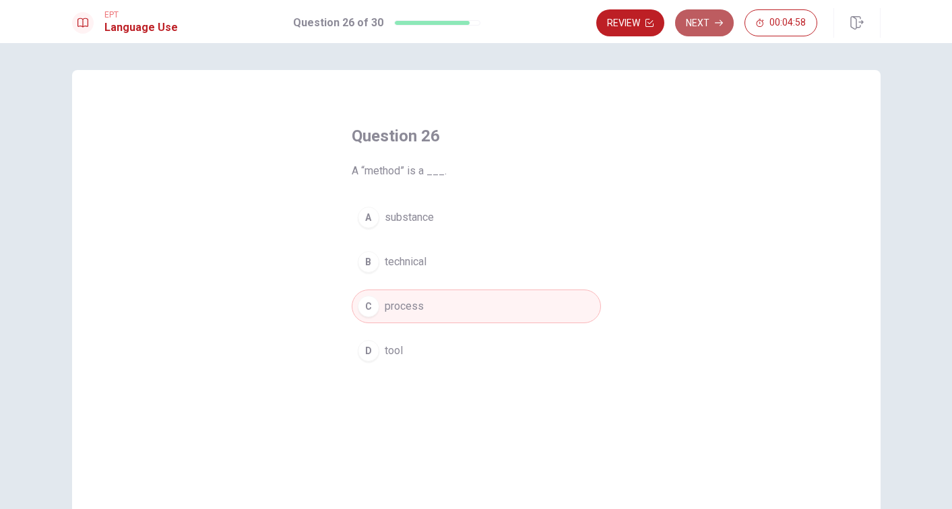
click at [704, 24] on button "Next" at bounding box center [704, 22] width 59 height 27
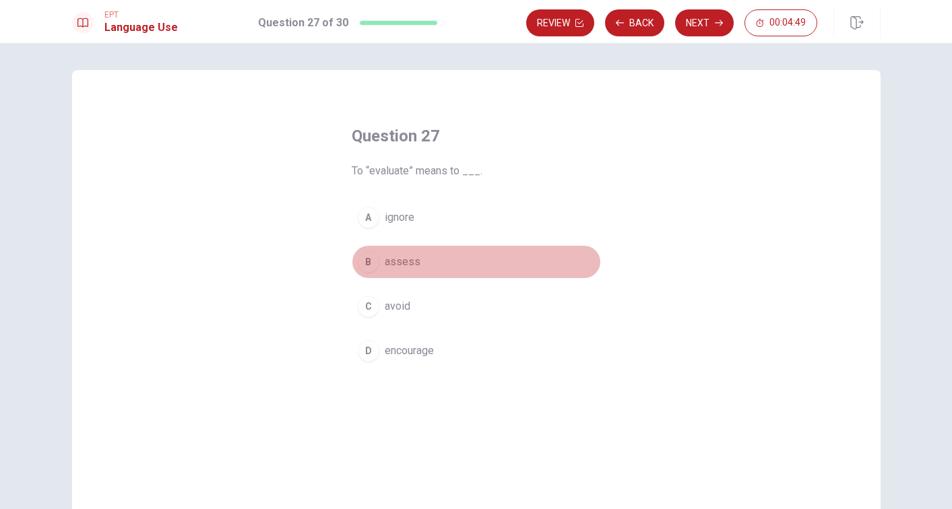
click at [410, 263] on span "assess" at bounding box center [403, 262] width 36 height 16
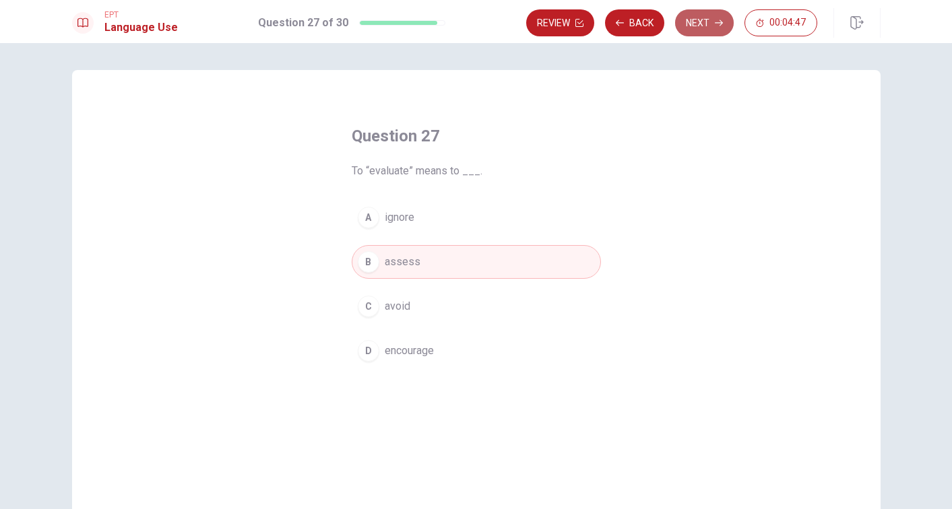
click at [702, 30] on button "Next" at bounding box center [704, 22] width 59 height 27
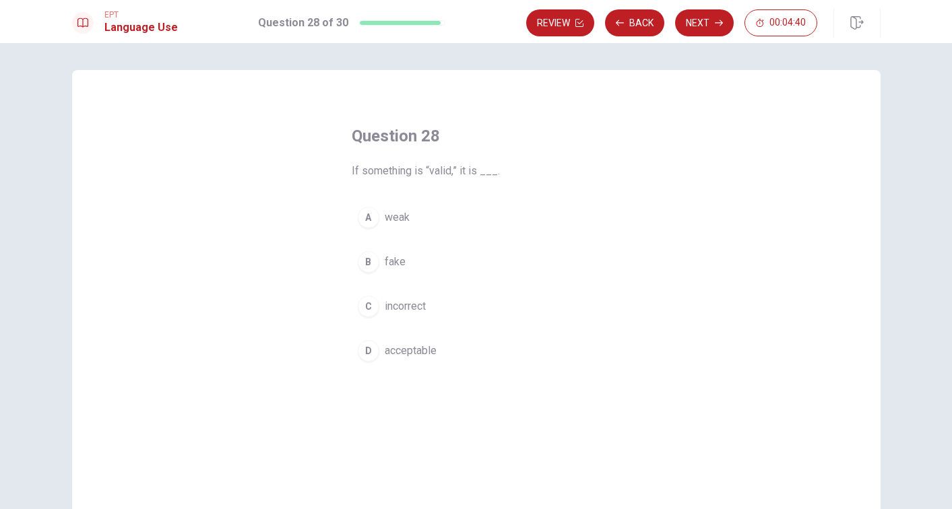
click at [402, 351] on span "acceptable" at bounding box center [411, 351] width 52 height 16
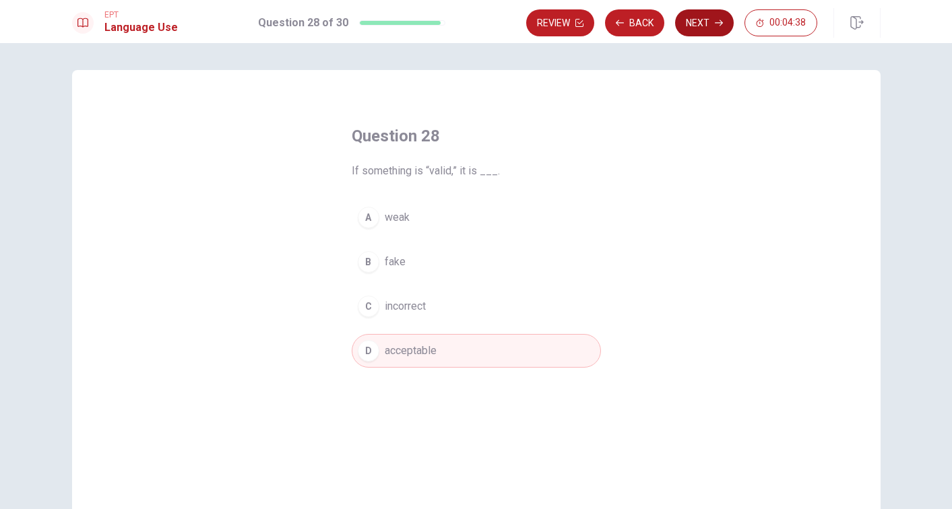
click at [697, 24] on button "Next" at bounding box center [704, 22] width 59 height 27
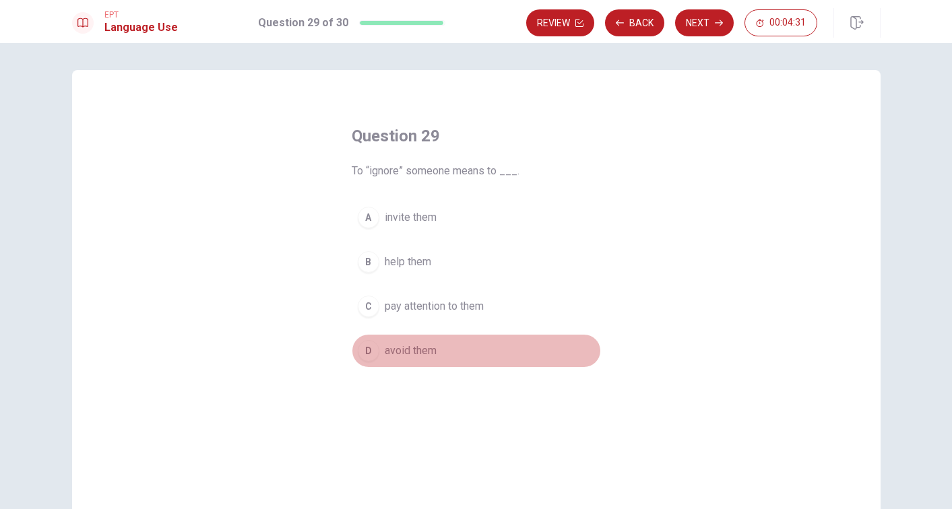
click at [398, 352] on span "avoid them" at bounding box center [411, 351] width 52 height 16
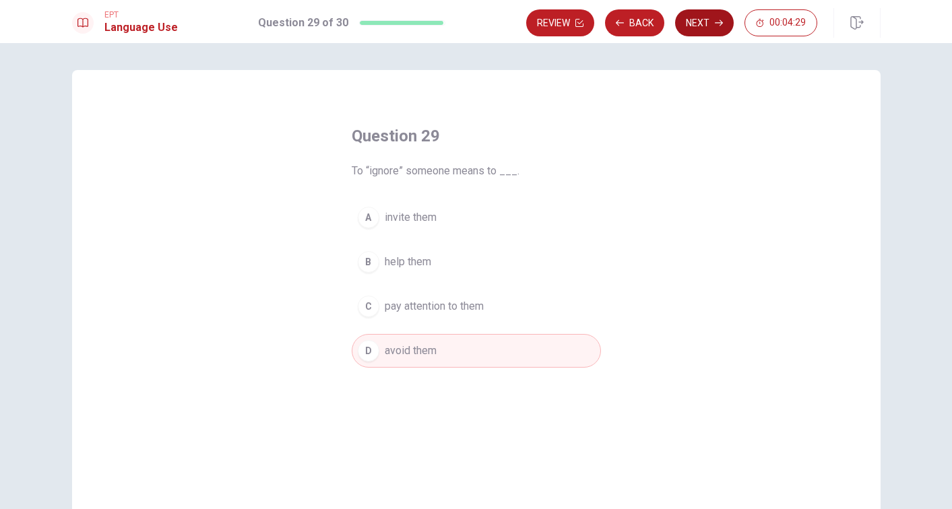
click at [707, 20] on button "Next" at bounding box center [704, 22] width 59 height 27
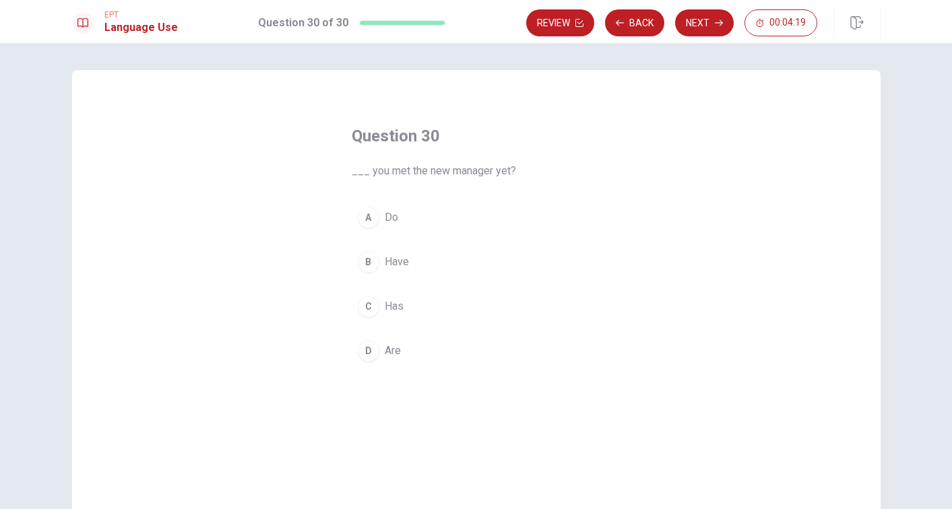
click at [416, 261] on button "B Have" at bounding box center [476, 262] width 249 height 34
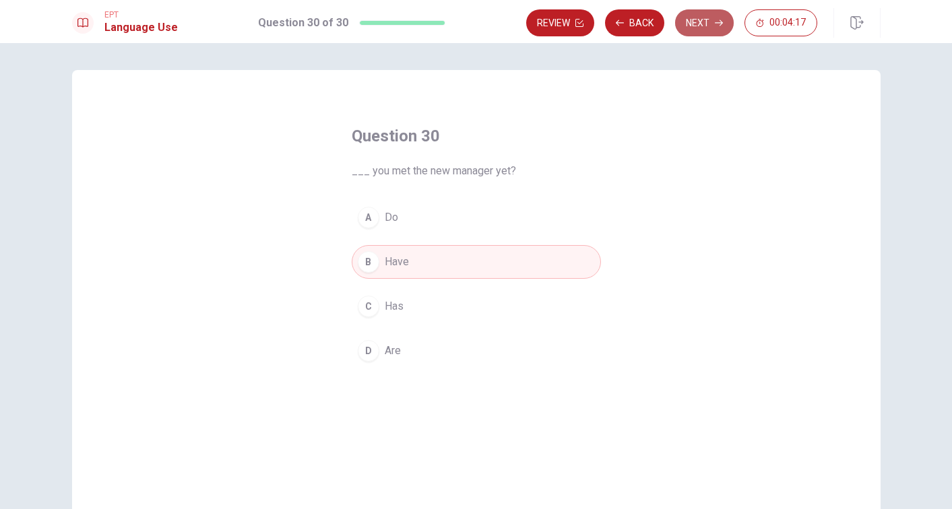
click at [711, 17] on button "Next" at bounding box center [704, 22] width 59 height 27
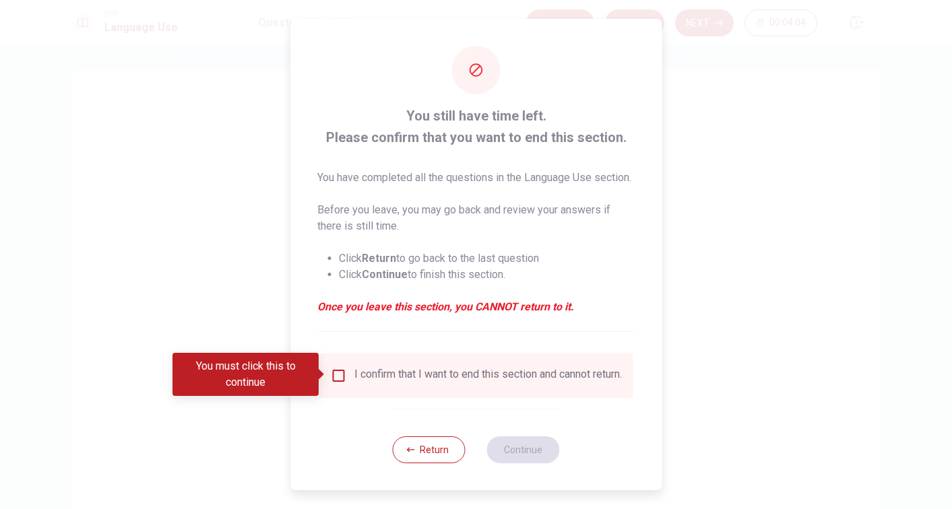
scroll to position [9, 0]
click at [331, 373] on input "You must click this to continue" at bounding box center [338, 376] width 16 height 16
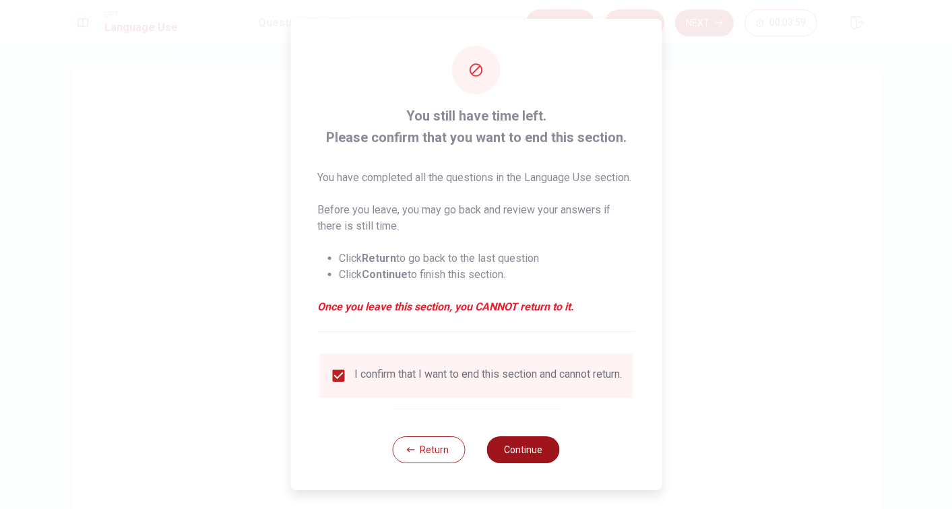
click at [537, 456] on button "Continue" at bounding box center [523, 450] width 73 height 27
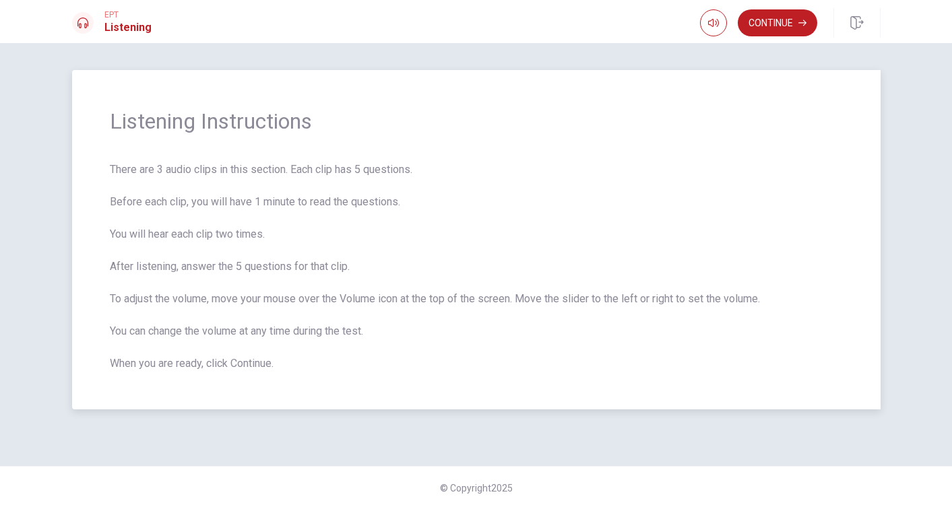
scroll to position [0, 0]
click at [772, 18] on button "Continue" at bounding box center [778, 22] width 80 height 27
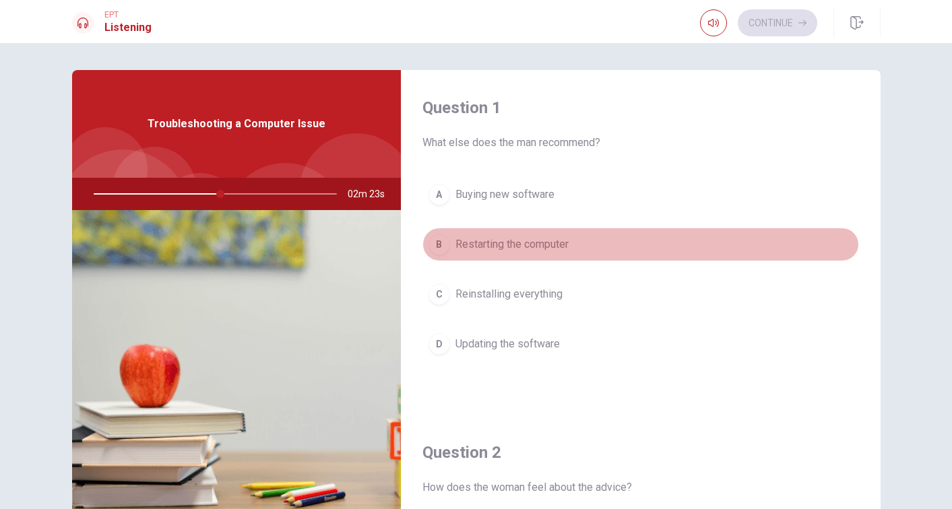
click at [437, 244] on div "B" at bounding box center [440, 245] width 22 height 22
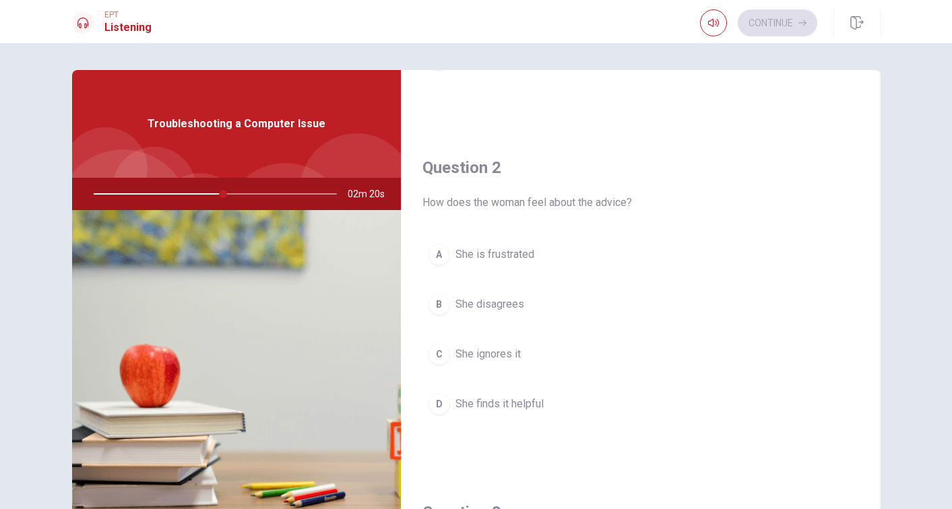
scroll to position [286, 0]
click at [472, 398] on span "She finds it helpful" at bounding box center [500, 404] width 88 height 16
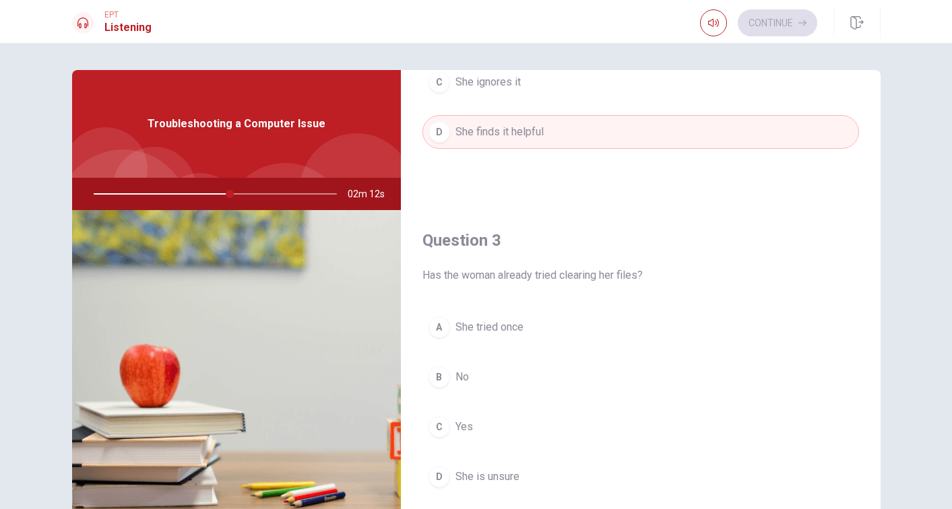
scroll to position [593, 0]
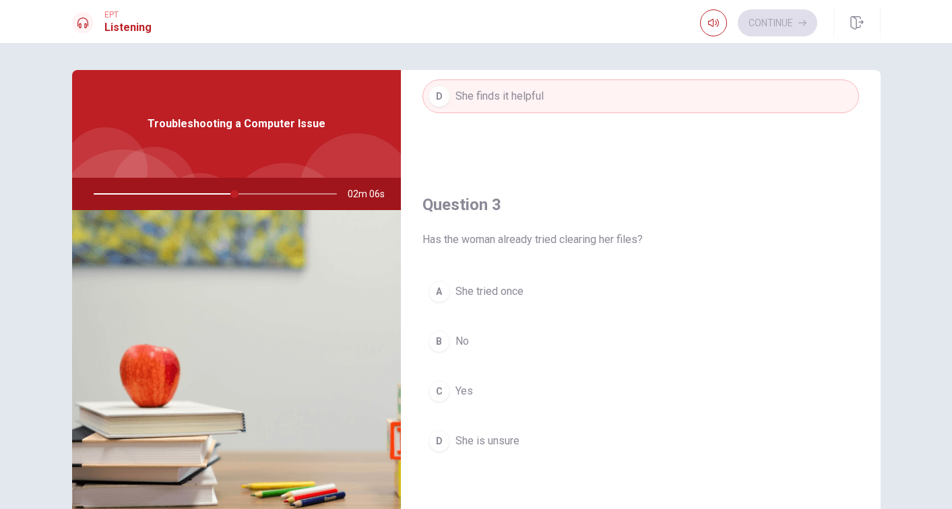
click at [503, 288] on span "She tried once" at bounding box center [490, 292] width 68 height 16
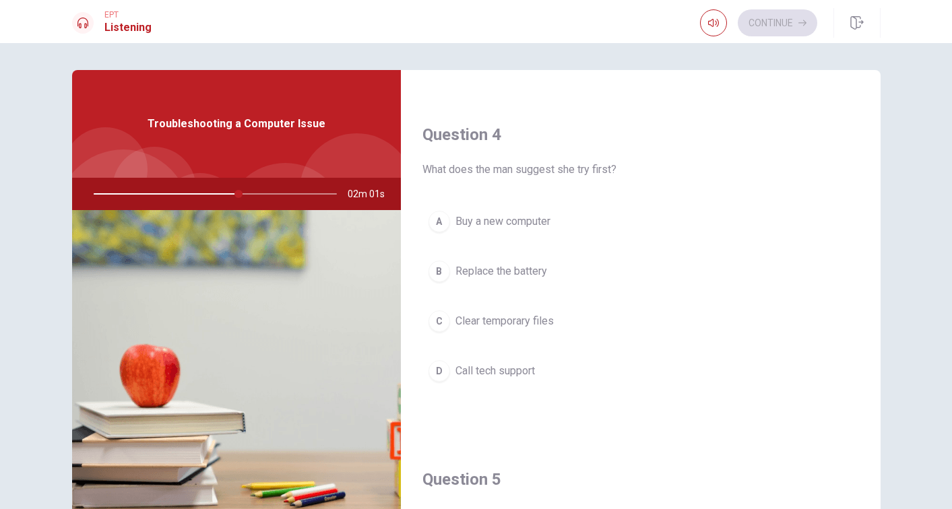
scroll to position [1010, 0]
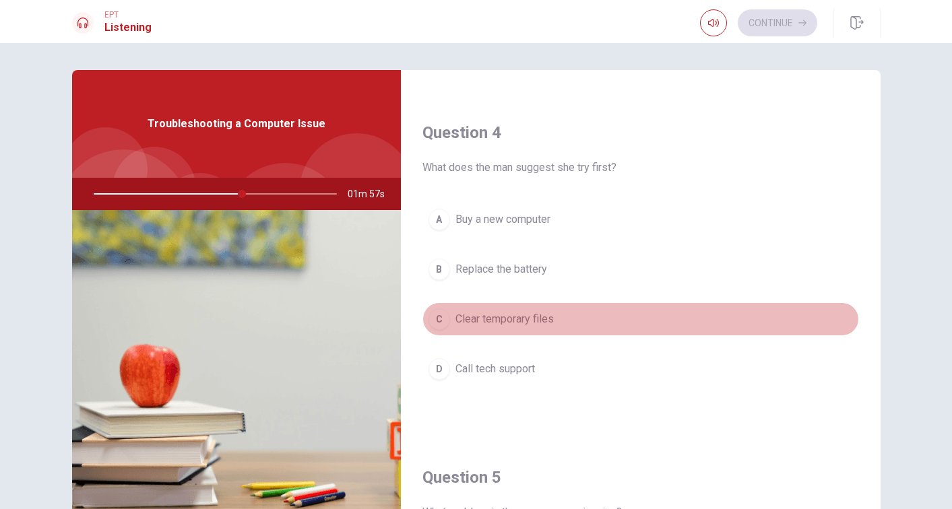
click at [527, 320] on span "Clear temporary files" at bounding box center [505, 319] width 98 height 16
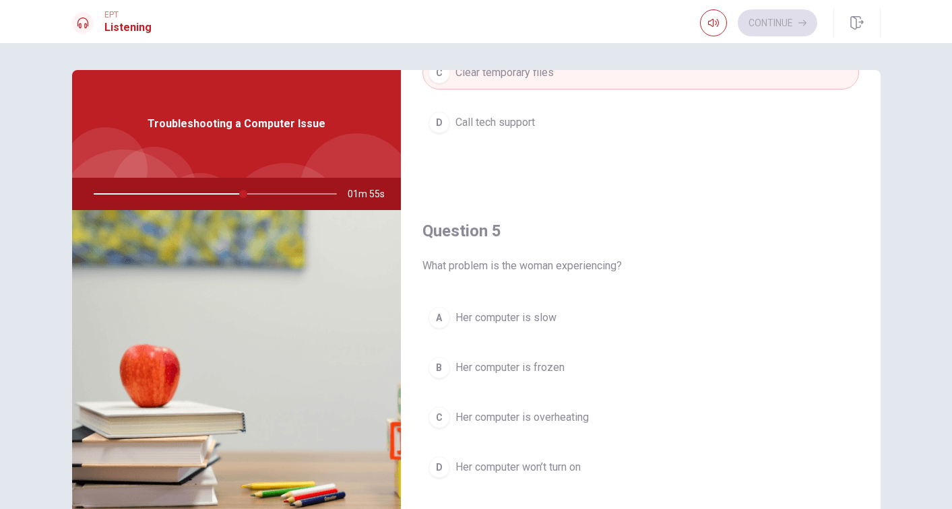
scroll to position [1257, 0]
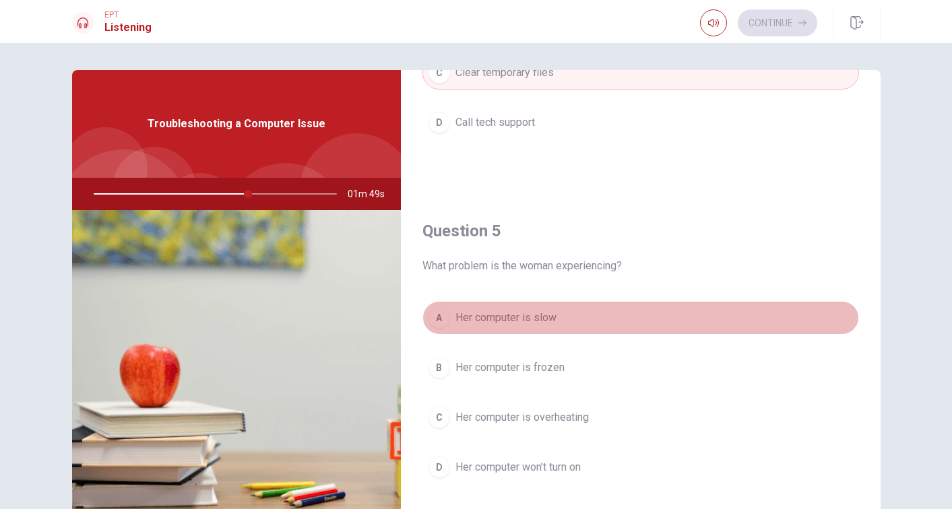
click at [549, 316] on span "Her computer is slow" at bounding box center [506, 318] width 101 height 16
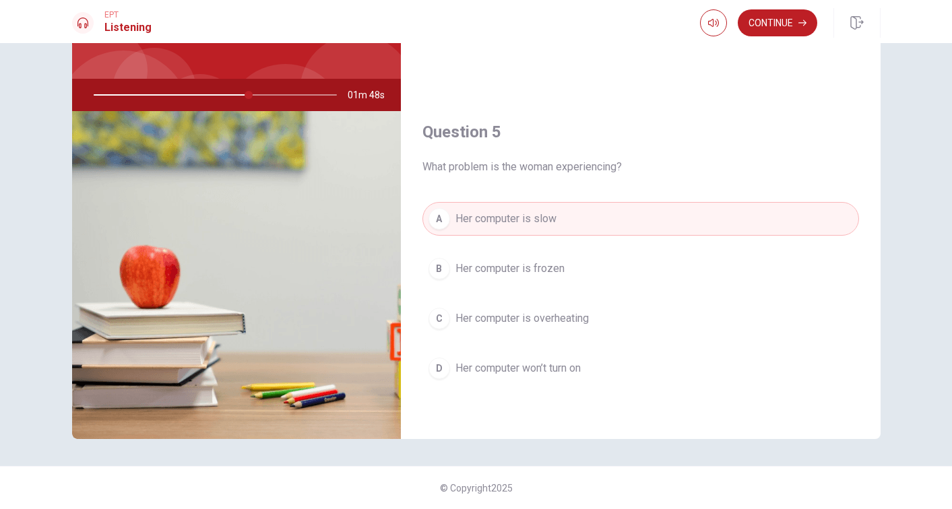
scroll to position [99, 0]
click at [762, 24] on button "Continue" at bounding box center [778, 22] width 80 height 27
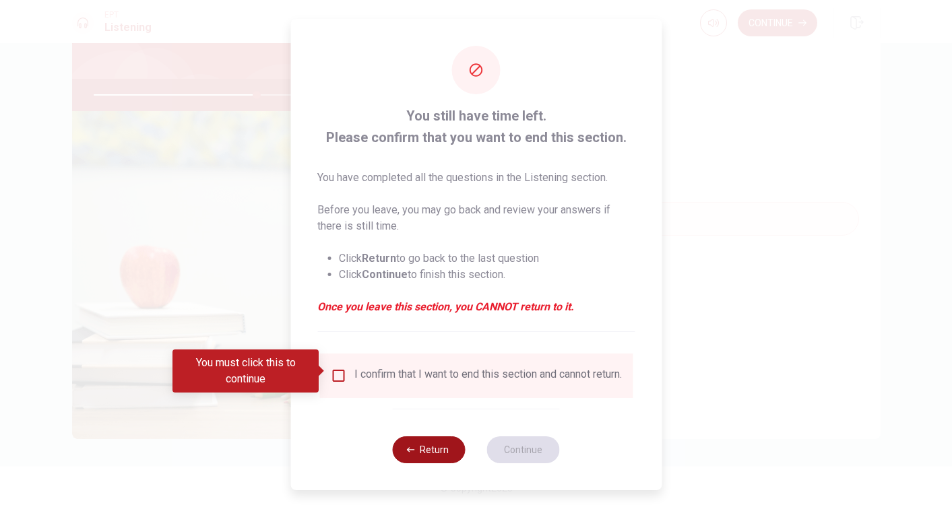
click at [427, 449] on button "Return" at bounding box center [429, 450] width 73 height 27
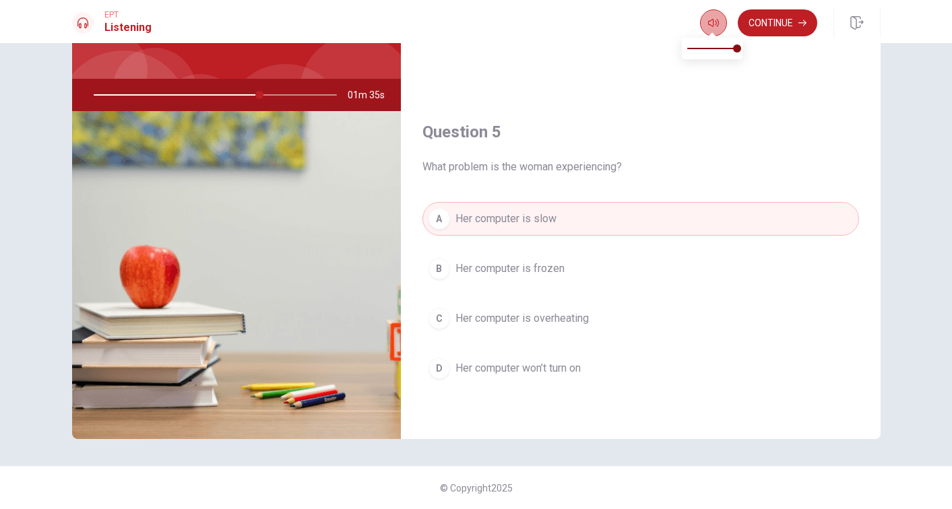
click at [713, 27] on icon "button" at bounding box center [713, 23] width 11 height 11
click at [782, 24] on button "Continue" at bounding box center [778, 22] width 80 height 27
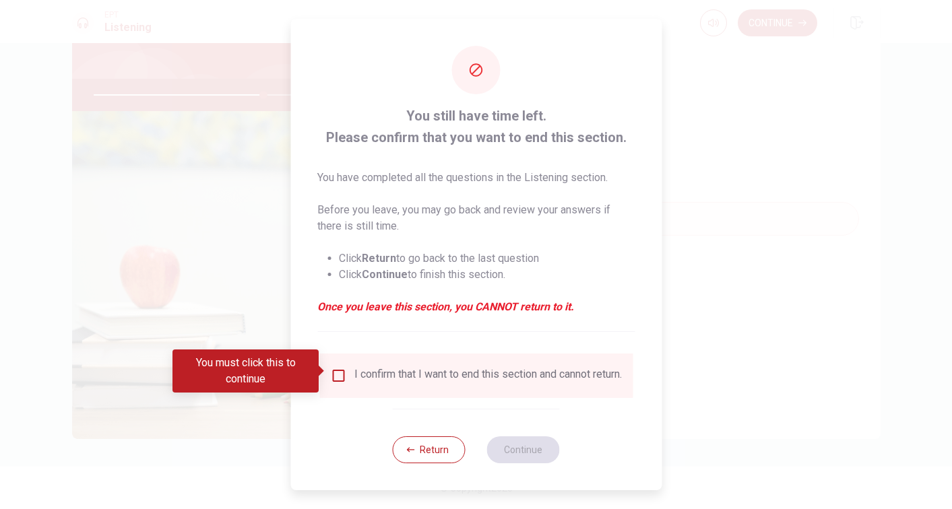
click at [336, 370] on input "You must click this to continue" at bounding box center [338, 376] width 16 height 16
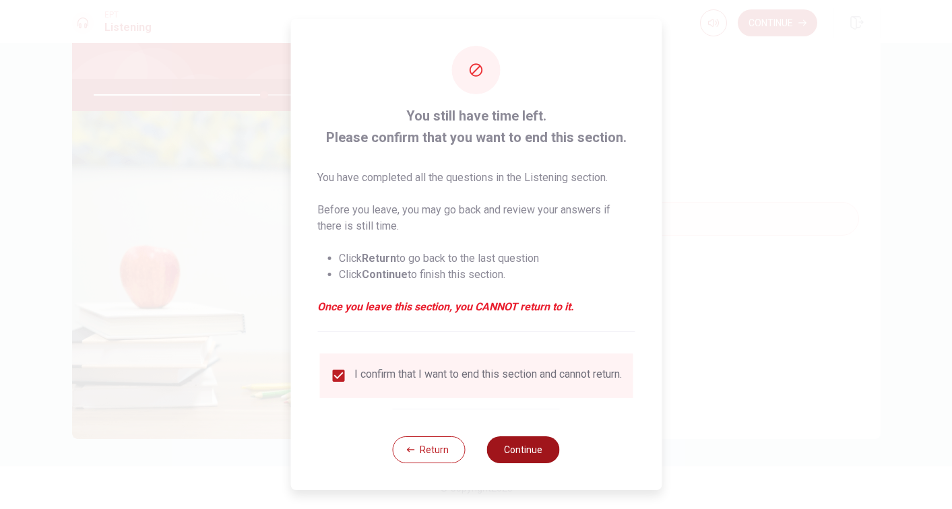
click at [527, 453] on button "Continue" at bounding box center [523, 450] width 73 height 27
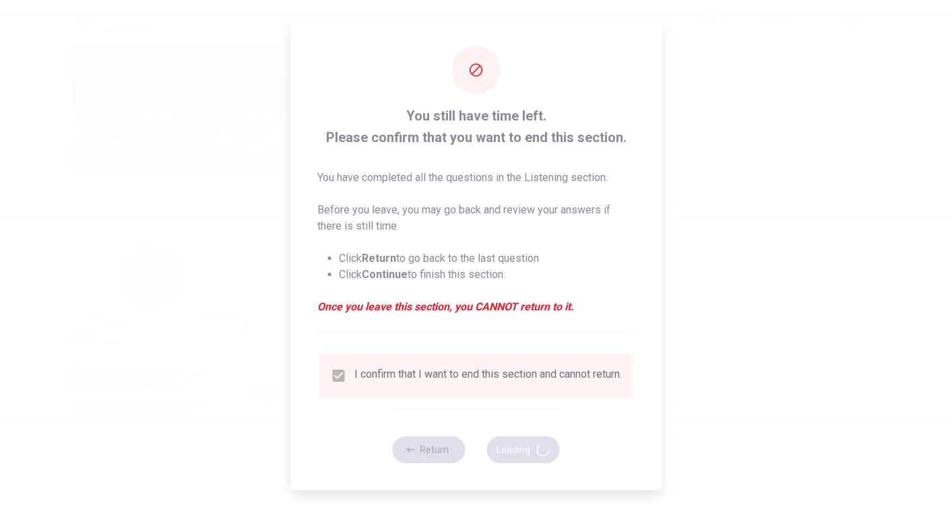
type input "71"
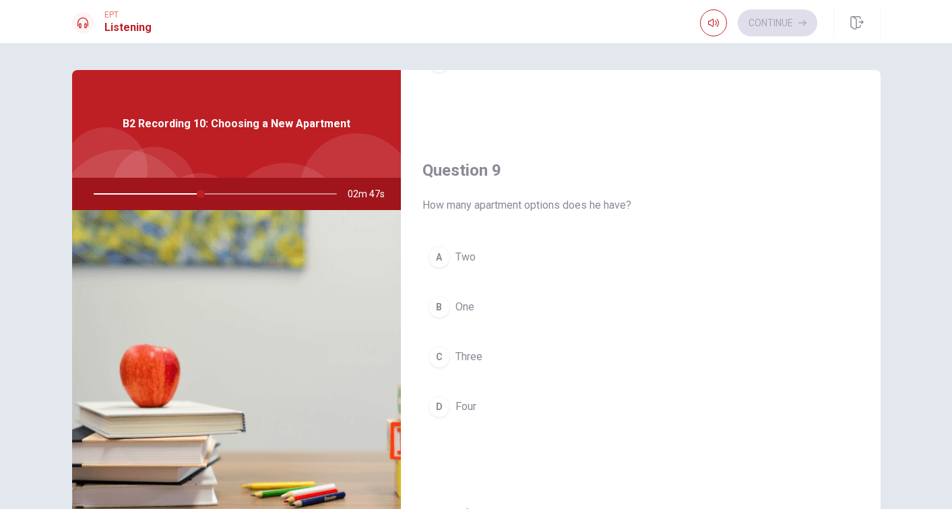
scroll to position [973, 0]
click at [471, 252] on span "Two" at bounding box center [466, 257] width 20 height 16
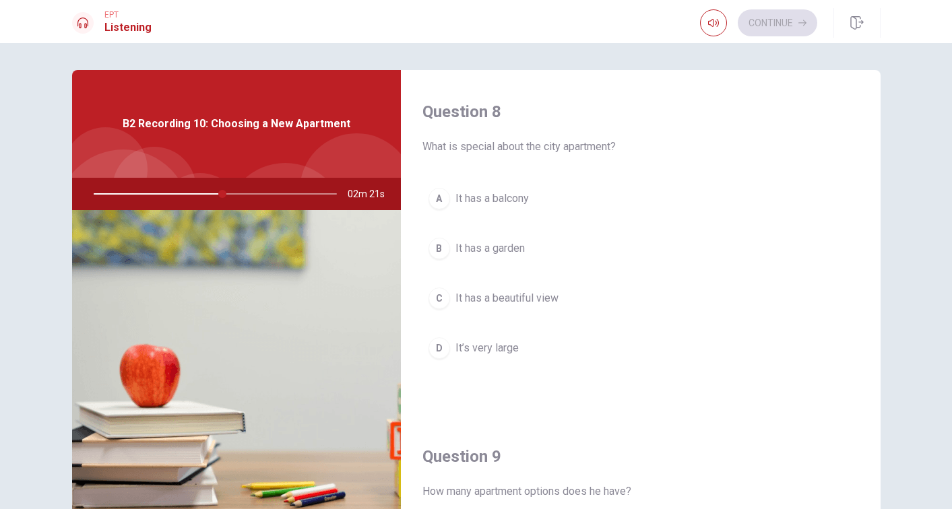
scroll to position [680, 0]
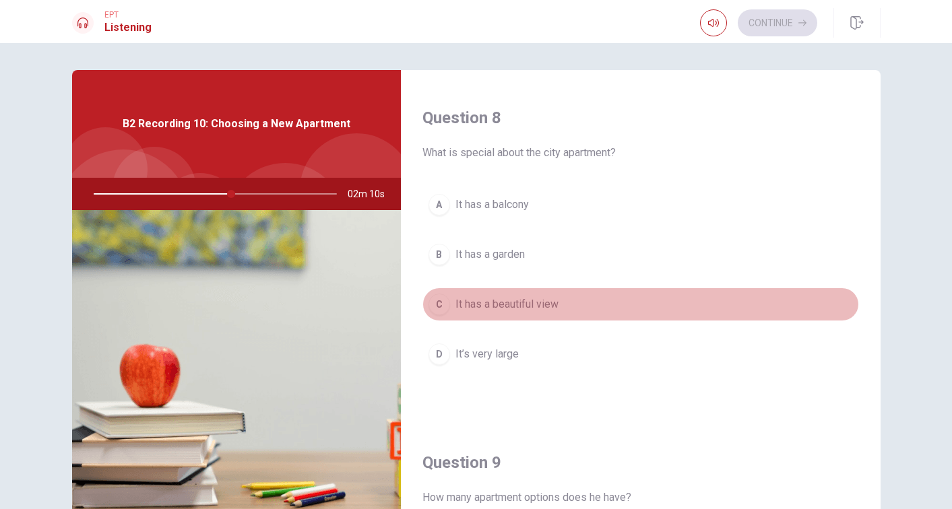
click at [530, 300] on span "It has a beautiful view" at bounding box center [507, 305] width 103 height 16
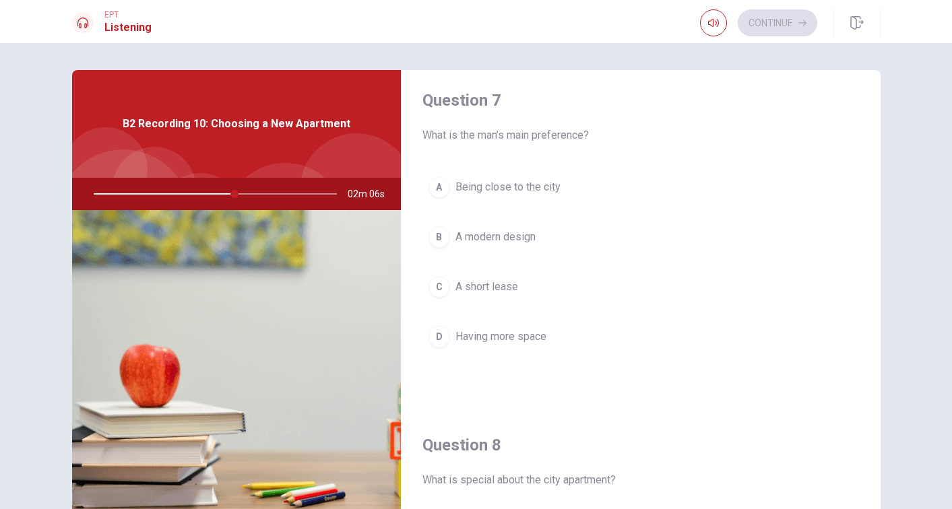
scroll to position [324, 0]
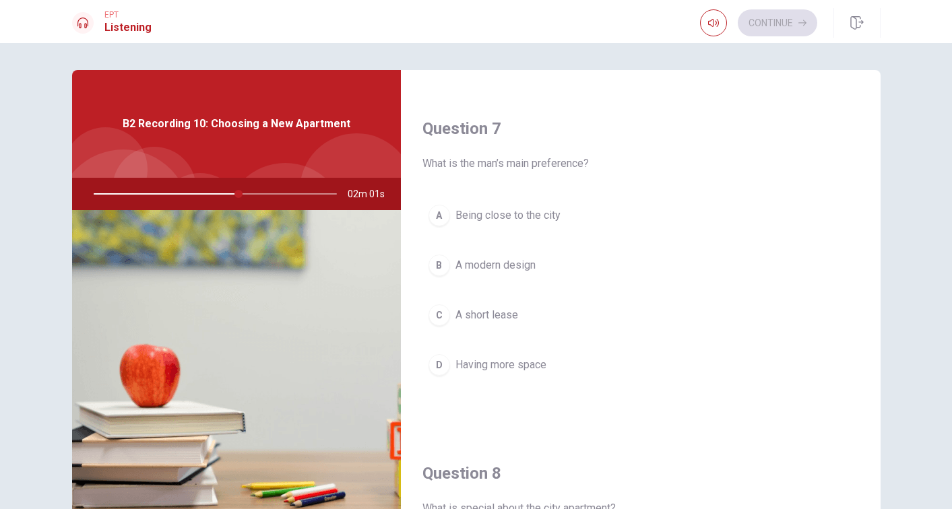
click at [524, 366] on span "Having more space" at bounding box center [501, 365] width 91 height 16
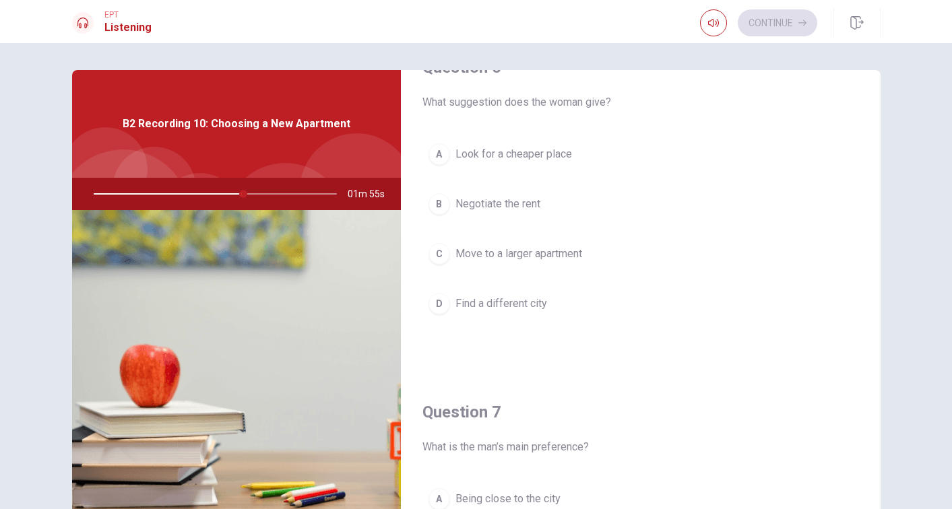
scroll to position [13, 0]
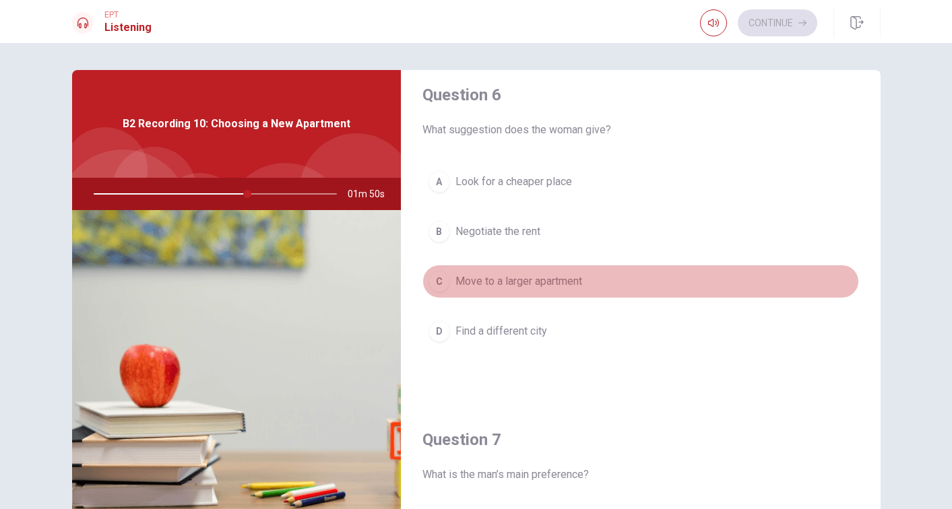
click at [552, 286] on span "Move to a larger apartment" at bounding box center [519, 282] width 127 height 16
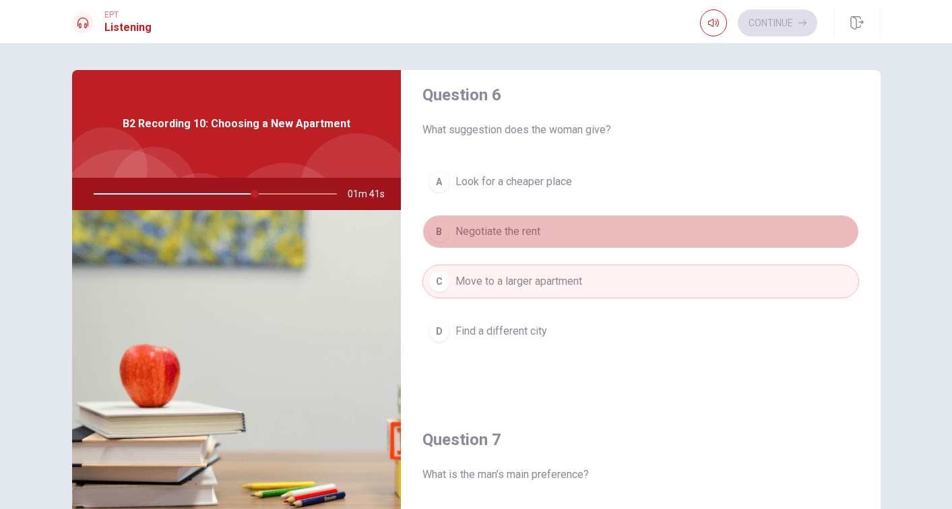
click at [528, 225] on span "Negotiate the rent" at bounding box center [498, 232] width 85 height 16
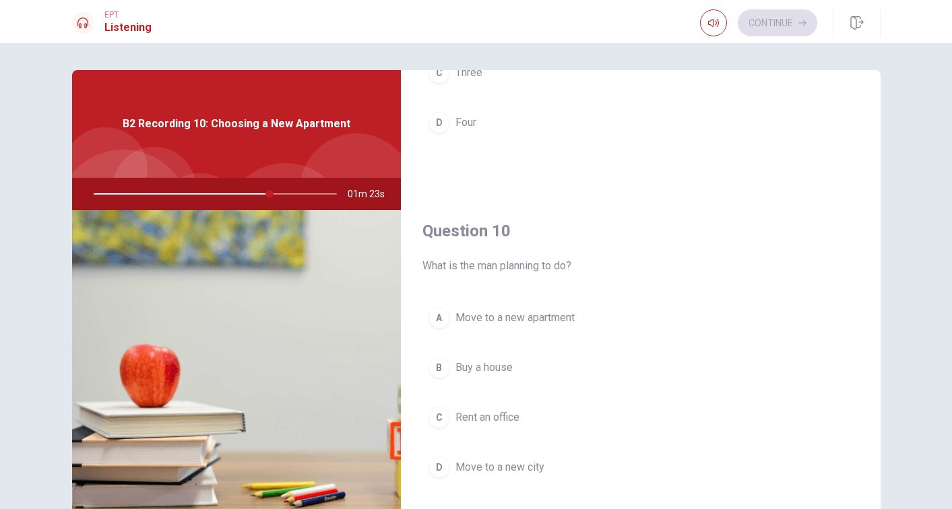
scroll to position [1257, 0]
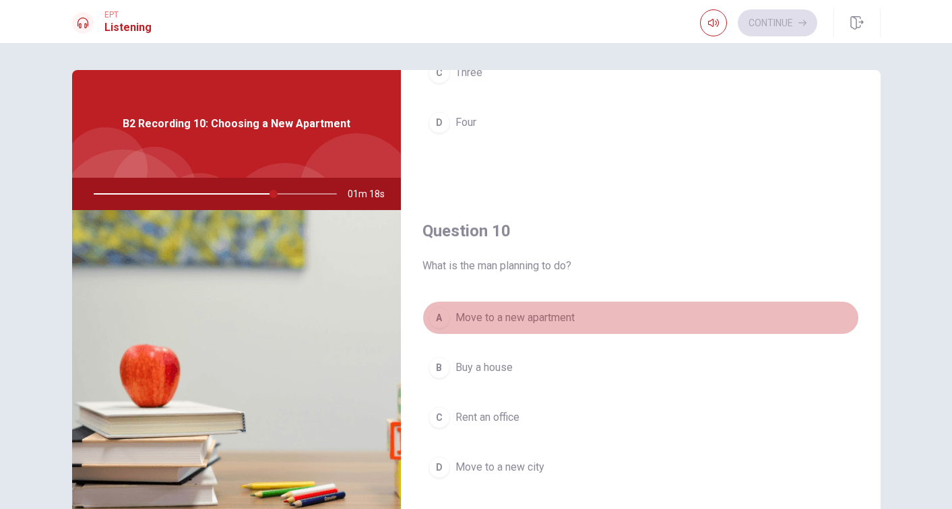
click at [573, 319] on span "Move to a new apartment" at bounding box center [515, 318] width 119 height 16
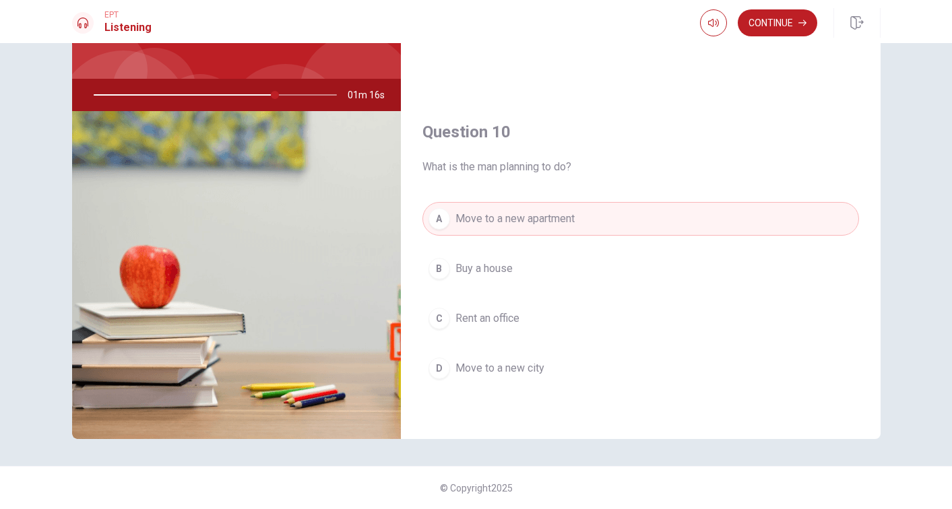
scroll to position [99, 0]
click at [778, 25] on button "Continue" at bounding box center [778, 22] width 80 height 27
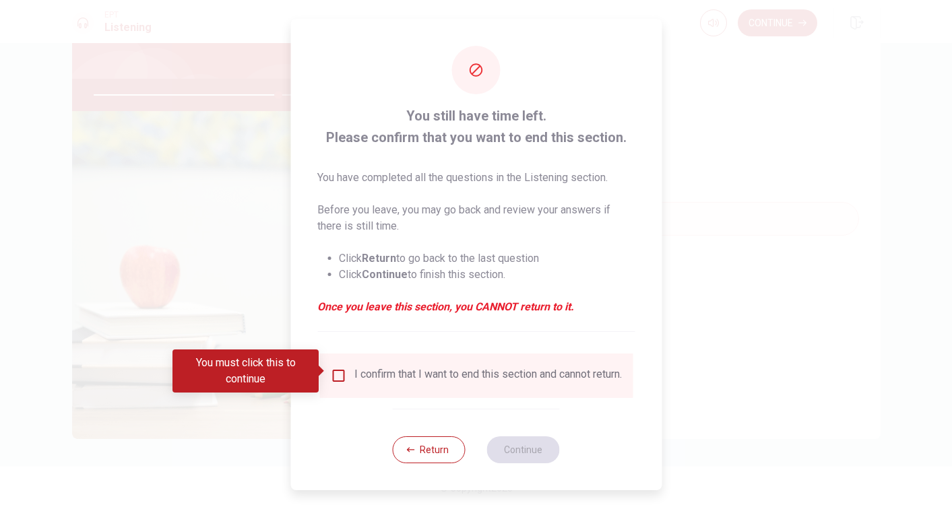
click at [333, 372] on input "You must click this to continue" at bounding box center [338, 376] width 16 height 16
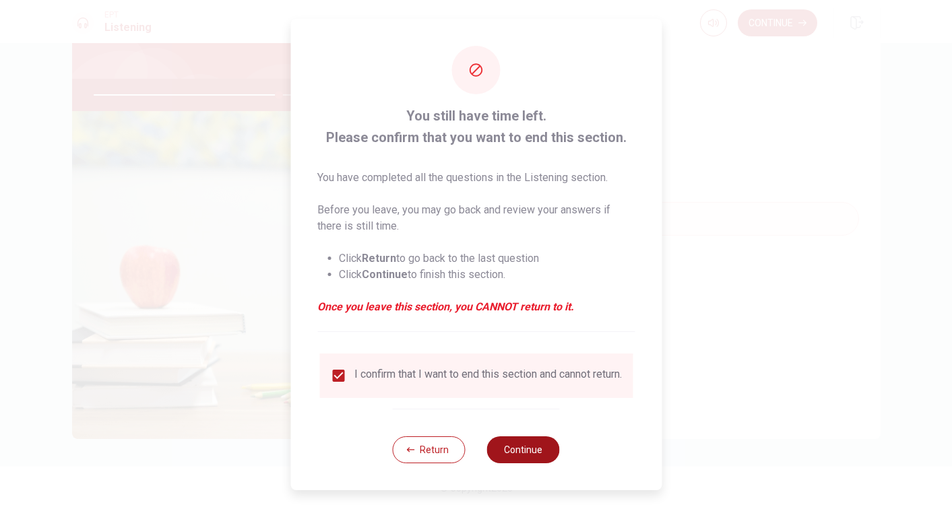
click at [530, 447] on button "Continue" at bounding box center [523, 450] width 73 height 27
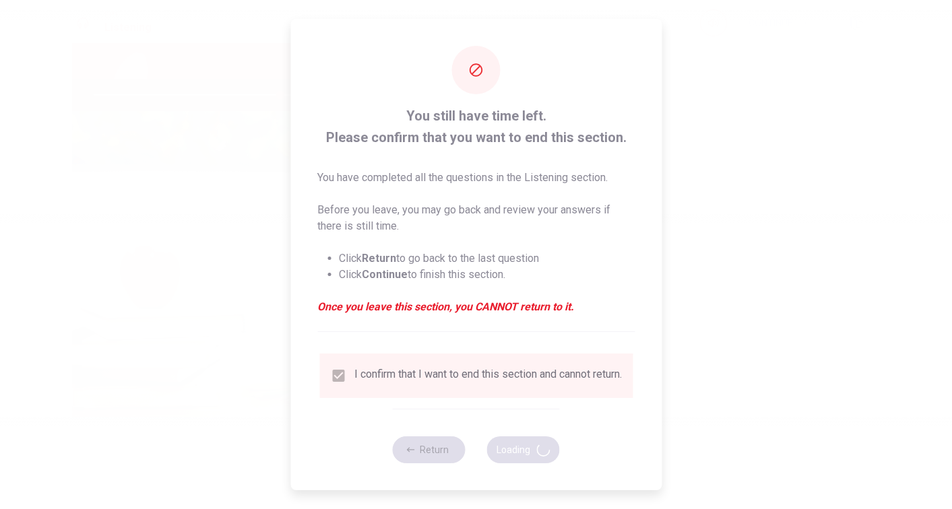
type input "77"
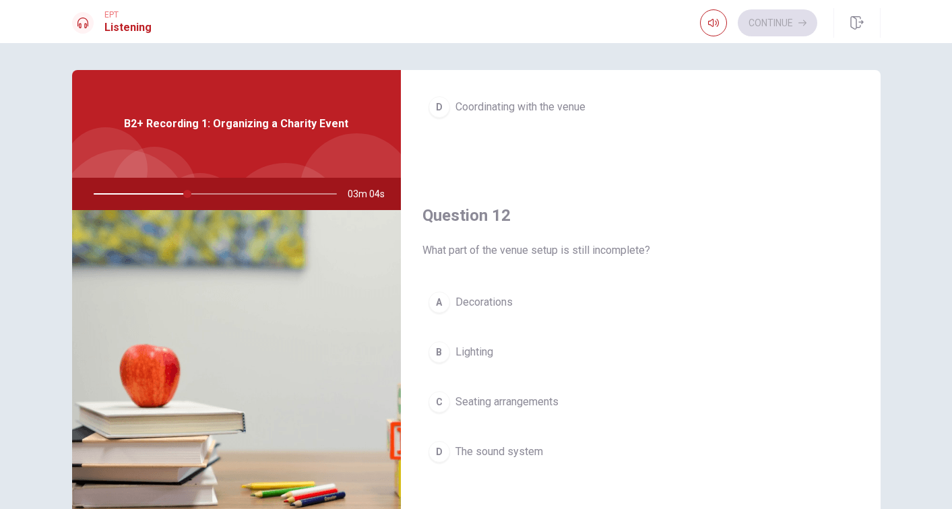
scroll to position [272, 0]
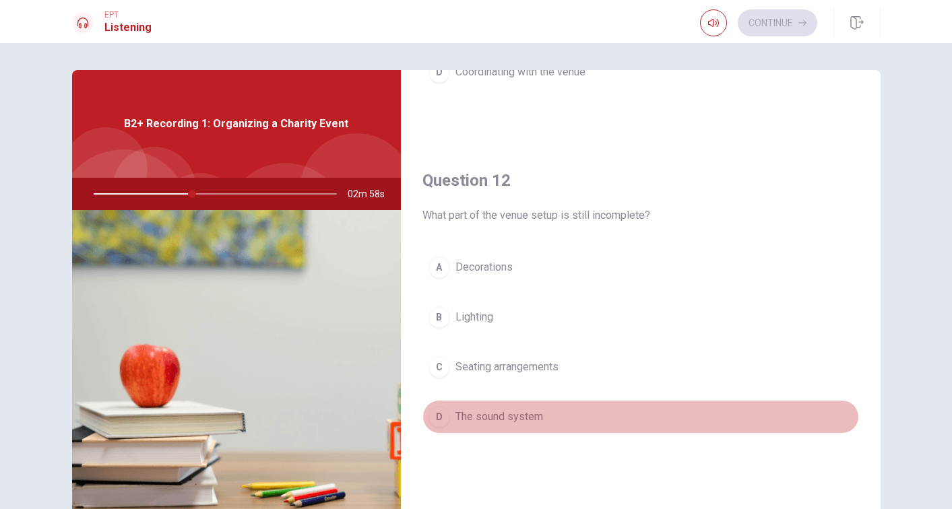
click at [506, 415] on span "The sound system" at bounding box center [500, 417] width 88 height 16
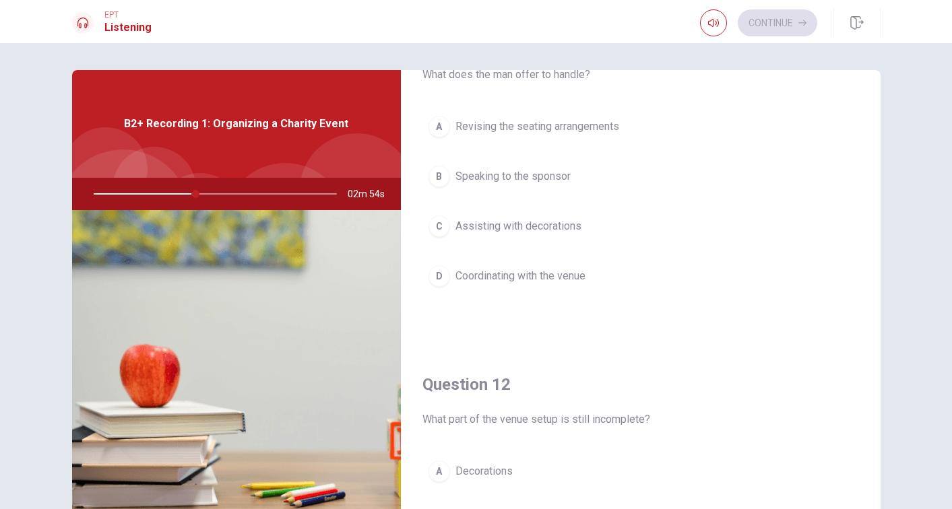
scroll to position [67, 0]
click at [549, 274] on span "Coordinating with the venue" at bounding box center [521, 277] width 130 height 16
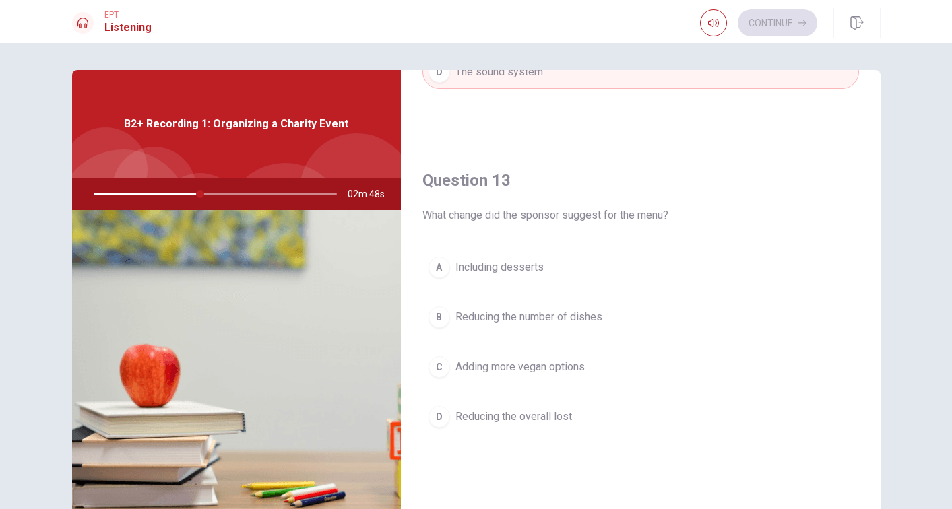
scroll to position [618, 0]
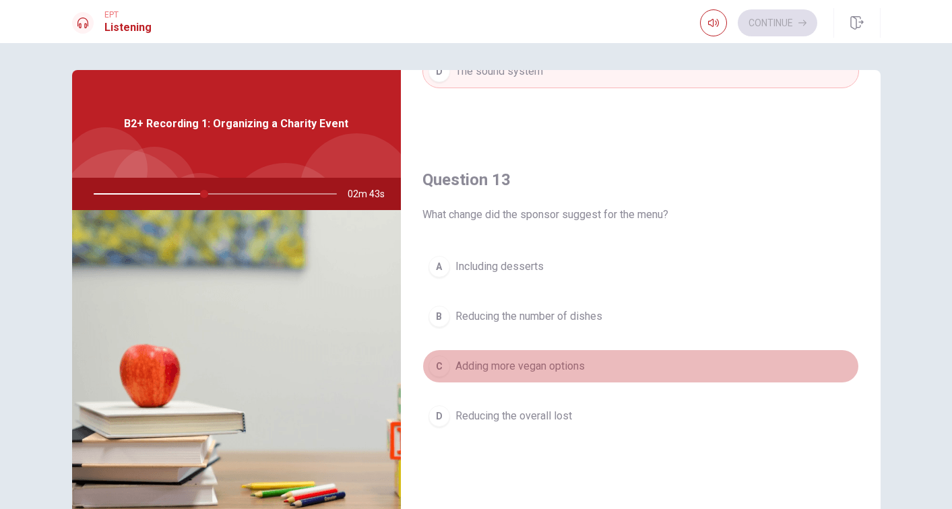
click at [560, 366] on span "Adding more vegan options" at bounding box center [520, 367] width 129 height 16
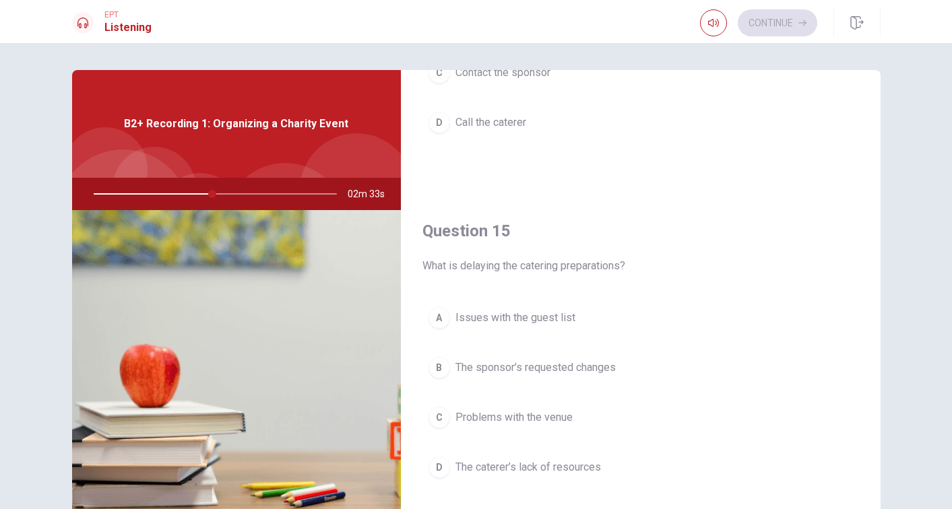
scroll to position [1257, 0]
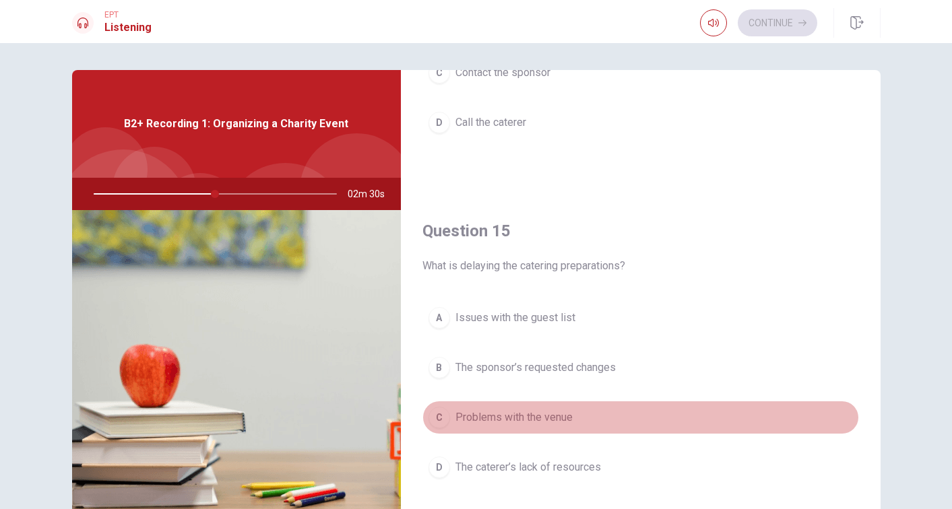
click at [524, 420] on span "Problems with the venue" at bounding box center [514, 418] width 117 height 16
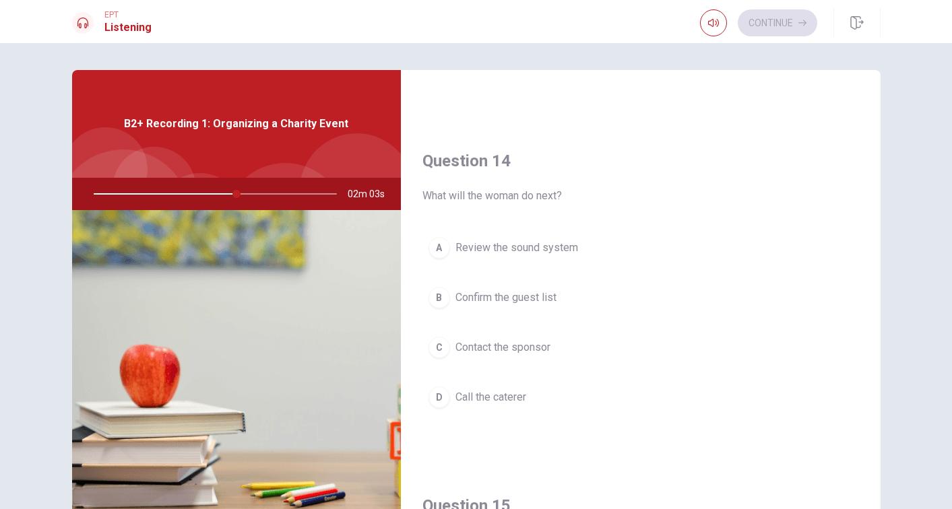
scroll to position [983, 0]
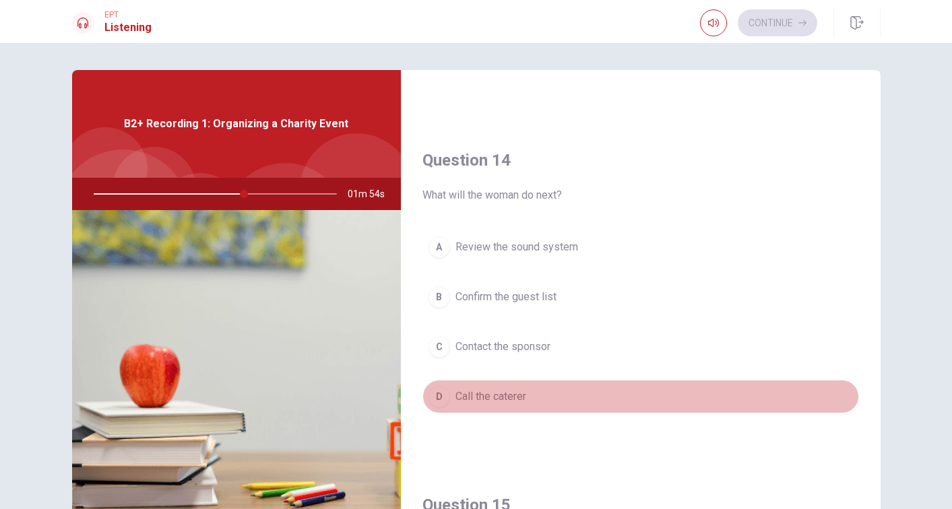
click at [505, 398] on span "Call the caterer" at bounding box center [491, 397] width 71 height 16
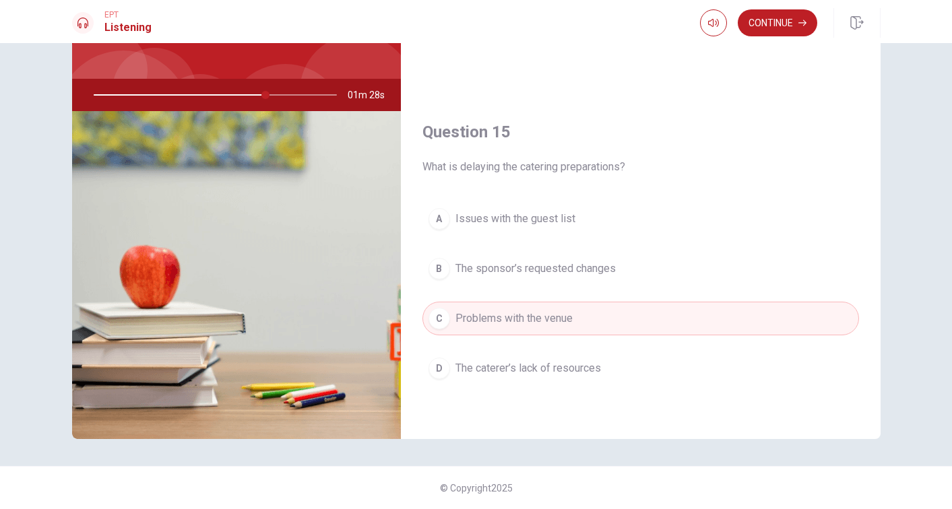
scroll to position [99, 0]
click at [781, 27] on button "Continue" at bounding box center [778, 22] width 80 height 27
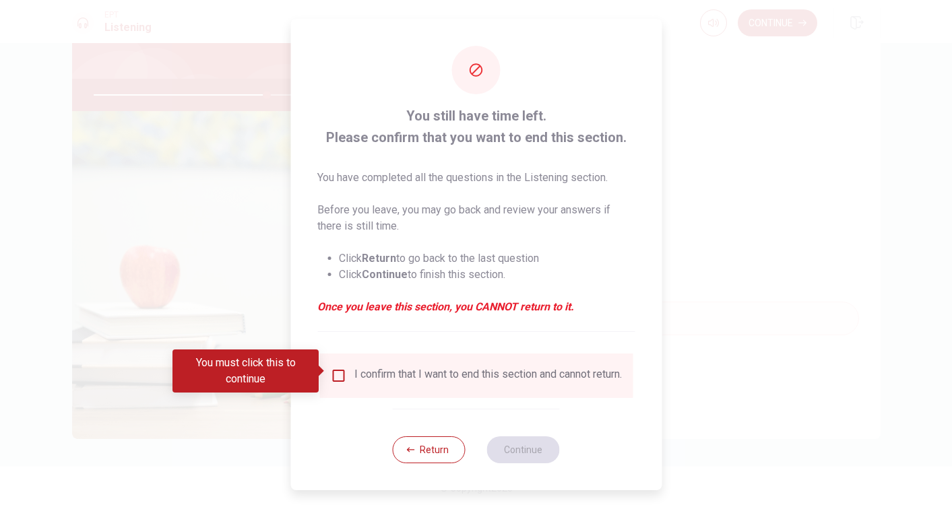
click at [338, 368] on input "You must click this to continue" at bounding box center [338, 376] width 16 height 16
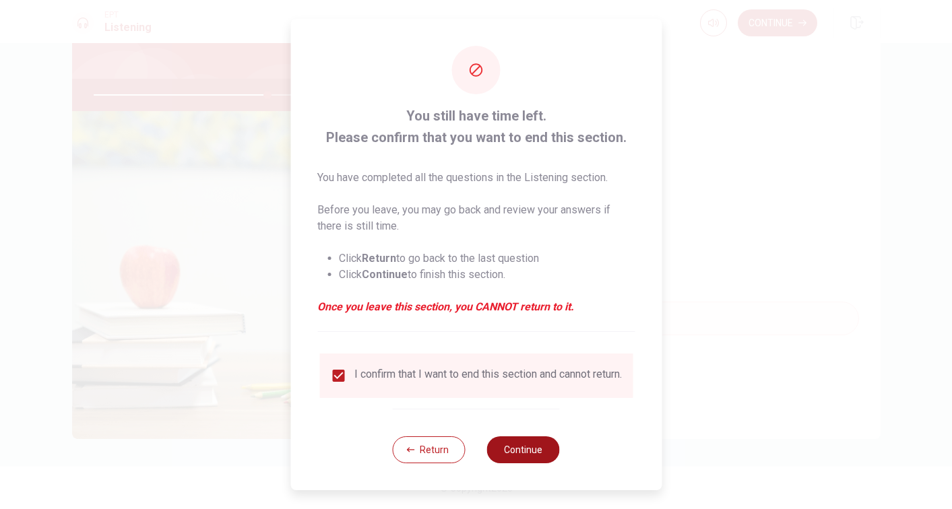
click at [518, 455] on button "Continue" at bounding box center [523, 450] width 73 height 27
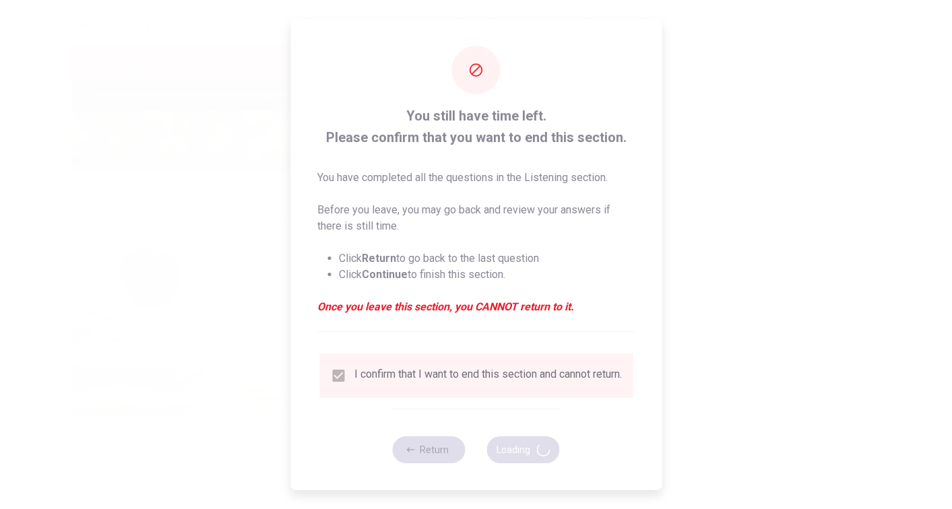
type input "72"
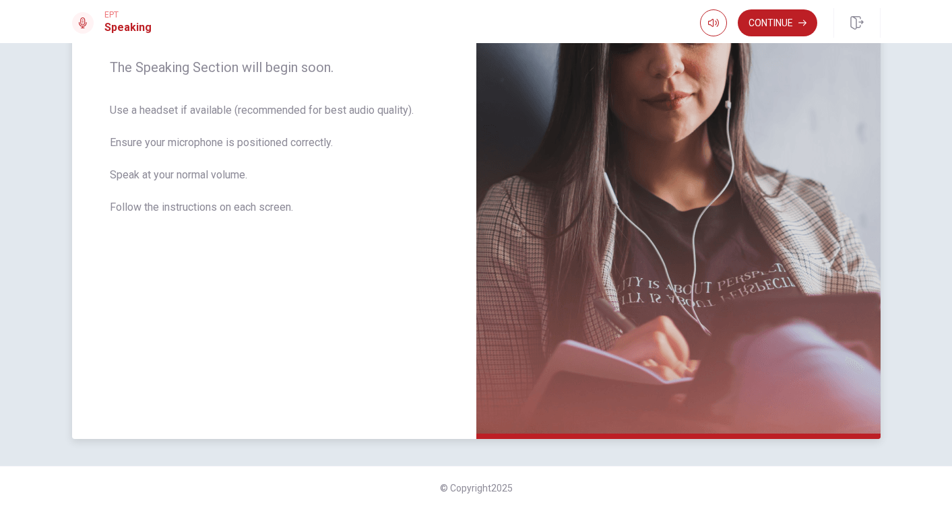
scroll to position [218, 0]
click at [774, 22] on button "Continue" at bounding box center [778, 22] width 80 height 27
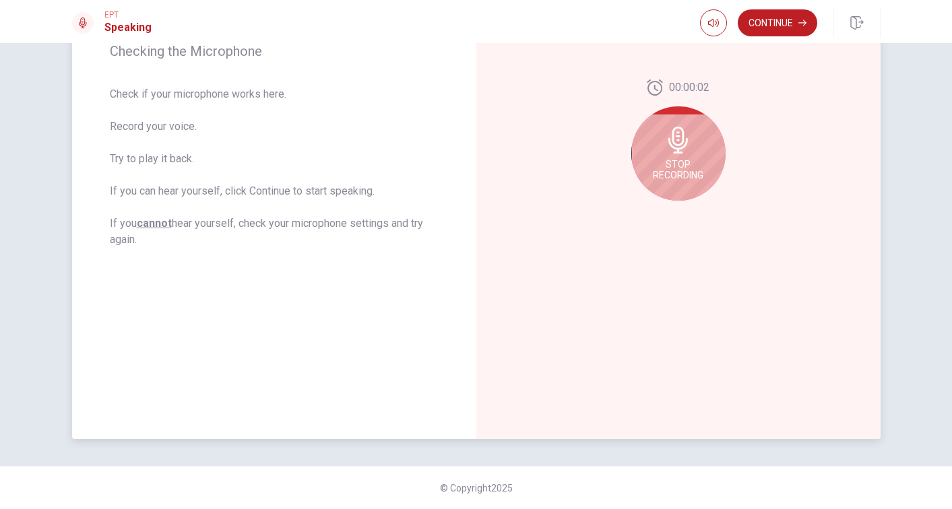
click at [675, 125] on div "Stop Recording" at bounding box center [678, 153] width 94 height 94
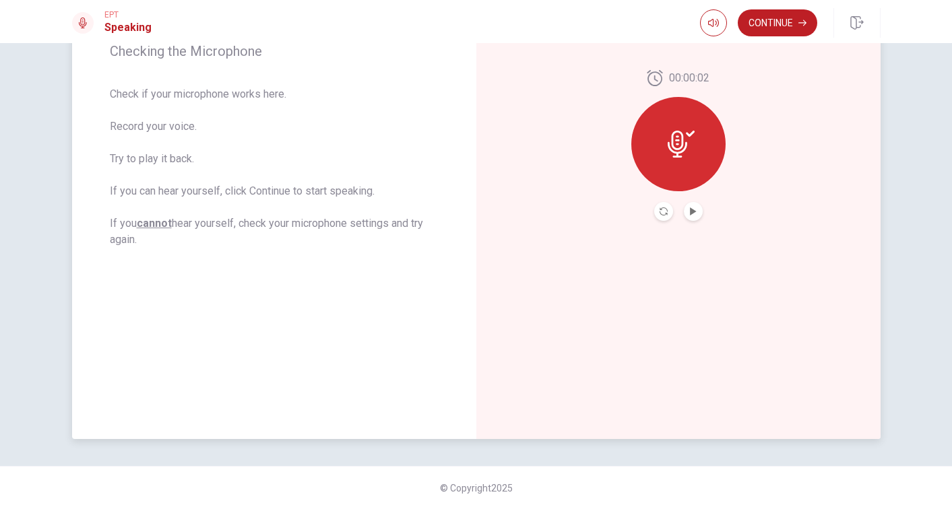
click at [685, 136] on icon at bounding box center [681, 144] width 27 height 27
click at [695, 210] on icon "Play Audio" at bounding box center [693, 212] width 8 height 8
click at [695, 209] on icon "Pause Audio" at bounding box center [692, 212] width 7 height 8
click at [691, 147] on icon at bounding box center [681, 144] width 27 height 27
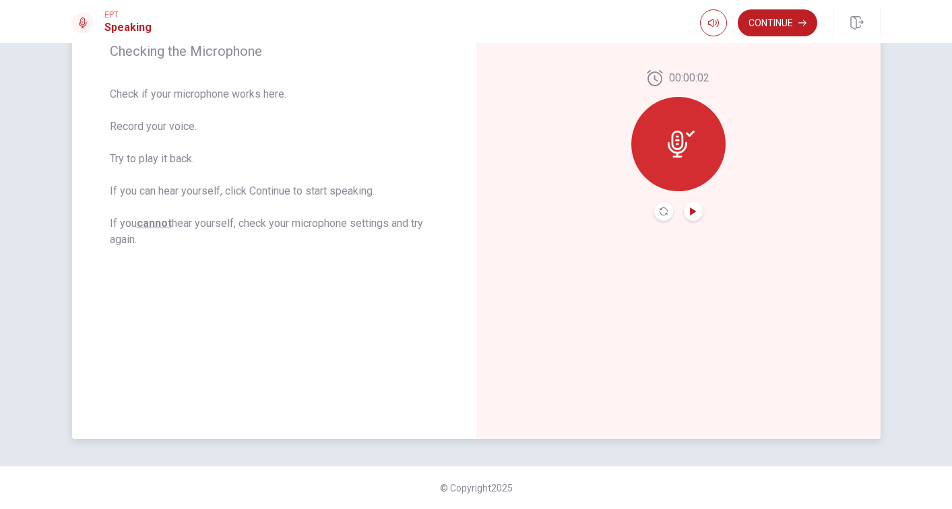
click at [688, 130] on div at bounding box center [678, 144] width 94 height 94
click at [663, 210] on icon "Record Again" at bounding box center [664, 212] width 8 height 8
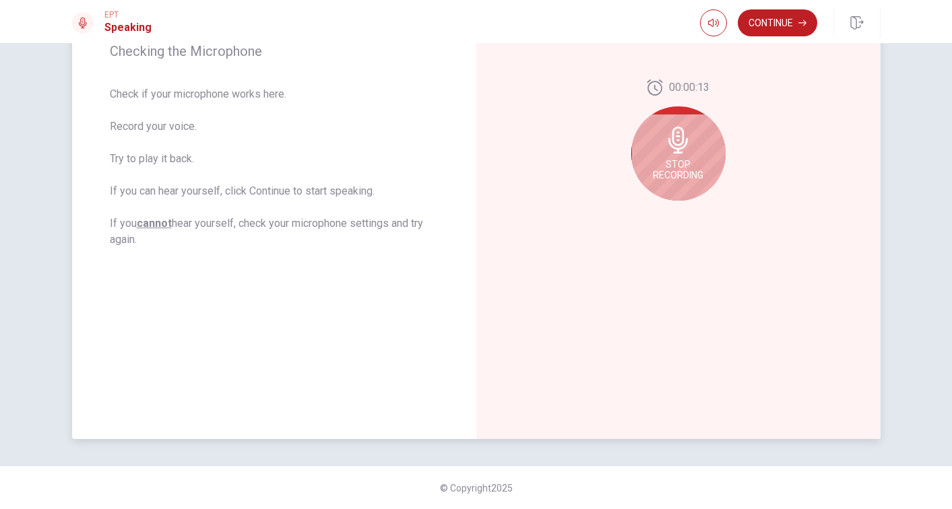
click at [679, 144] on icon at bounding box center [678, 140] width 27 height 27
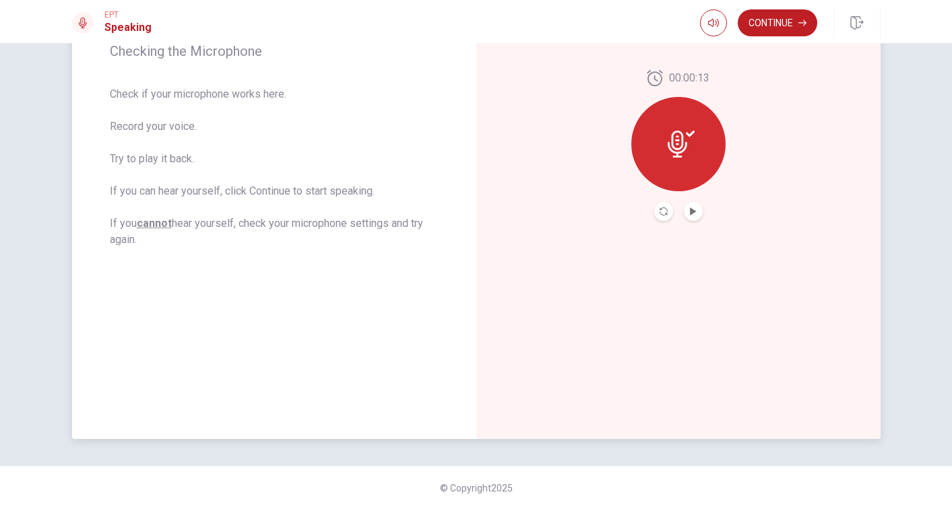
click at [681, 150] on icon at bounding box center [681, 144] width 27 height 27
click at [692, 213] on icon "Play Audio" at bounding box center [693, 212] width 6 height 8
click at [683, 136] on icon at bounding box center [678, 144] width 20 height 27
click at [662, 210] on icon "Record Again" at bounding box center [664, 212] width 8 height 8
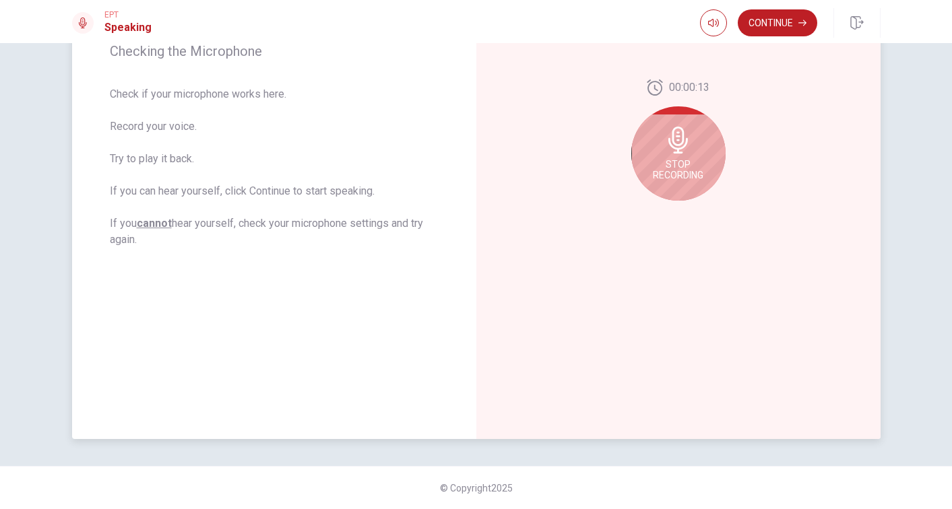
click at [662, 210] on div "00:00:13 Stop Recording" at bounding box center [678, 146] width 94 height 132
click at [662, 210] on div "00:00:12 Stop Recording" at bounding box center [678, 146] width 94 height 132
click at [675, 146] on icon at bounding box center [678, 140] width 20 height 27
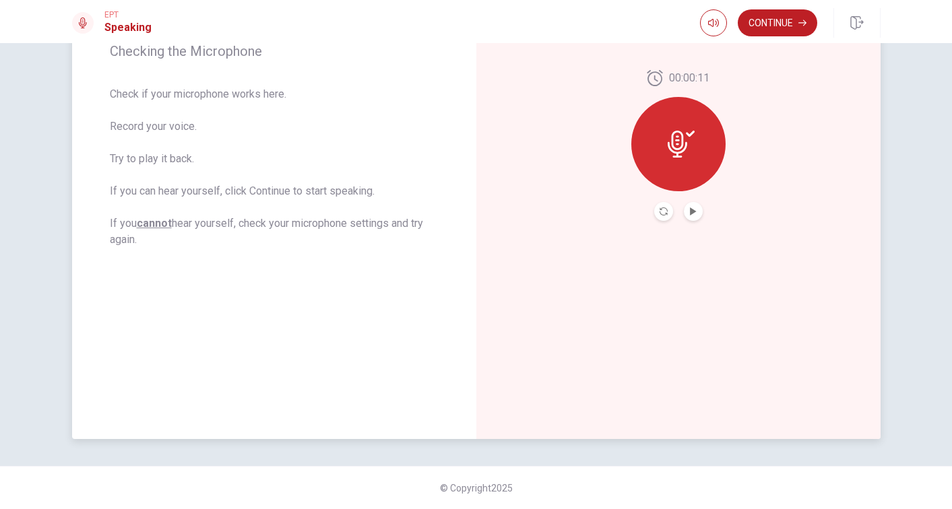
click at [675, 146] on icon at bounding box center [681, 144] width 27 height 27
click at [695, 210] on icon "Play Audio" at bounding box center [693, 212] width 8 height 8
click at [695, 210] on icon "Pause Audio" at bounding box center [692, 212] width 7 height 8
click at [695, 210] on icon "Play Audio" at bounding box center [693, 212] width 8 height 8
click at [687, 131] on icon at bounding box center [681, 144] width 27 height 27
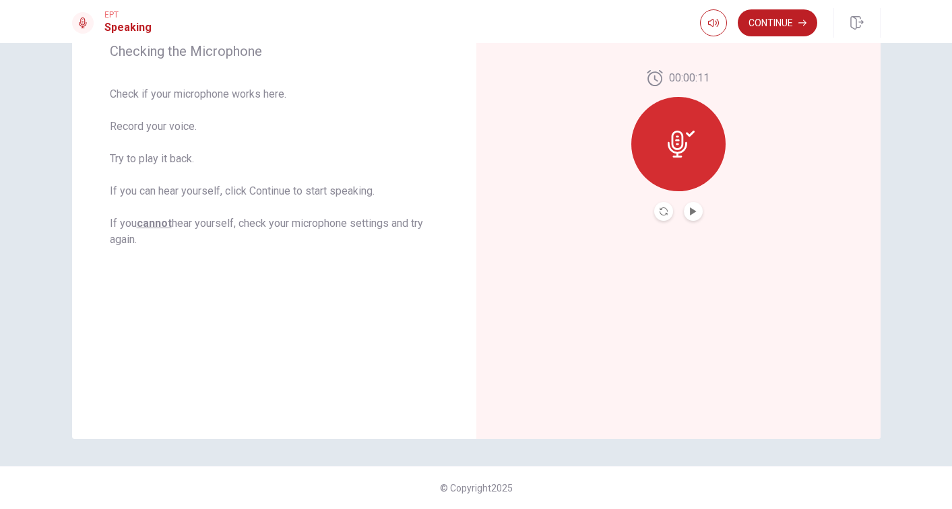
click at [685, 139] on icon at bounding box center [681, 144] width 27 height 27
click at [714, 18] on icon "button" at bounding box center [713, 23] width 11 height 11
click at [684, 134] on icon at bounding box center [681, 144] width 27 height 27
click at [666, 209] on icon "Record Again" at bounding box center [664, 212] width 8 height 8
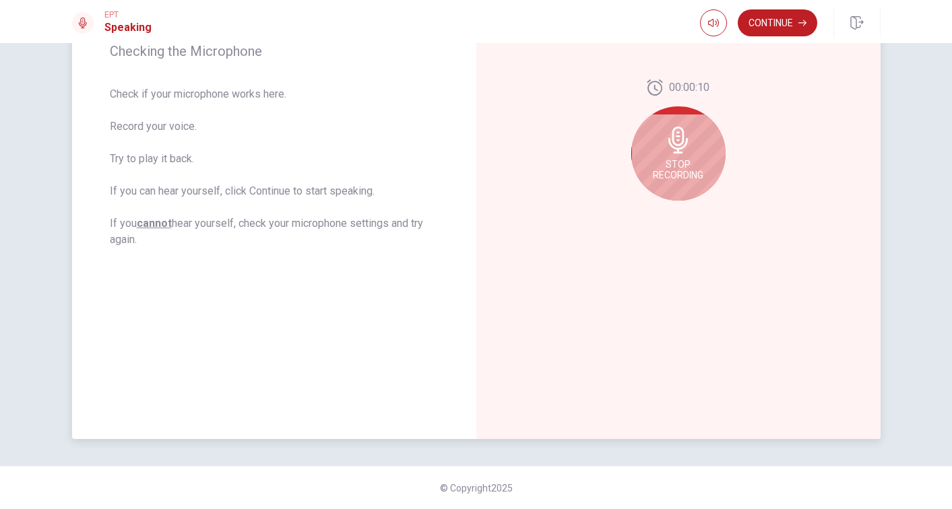
click at [675, 142] on icon at bounding box center [678, 140] width 27 height 27
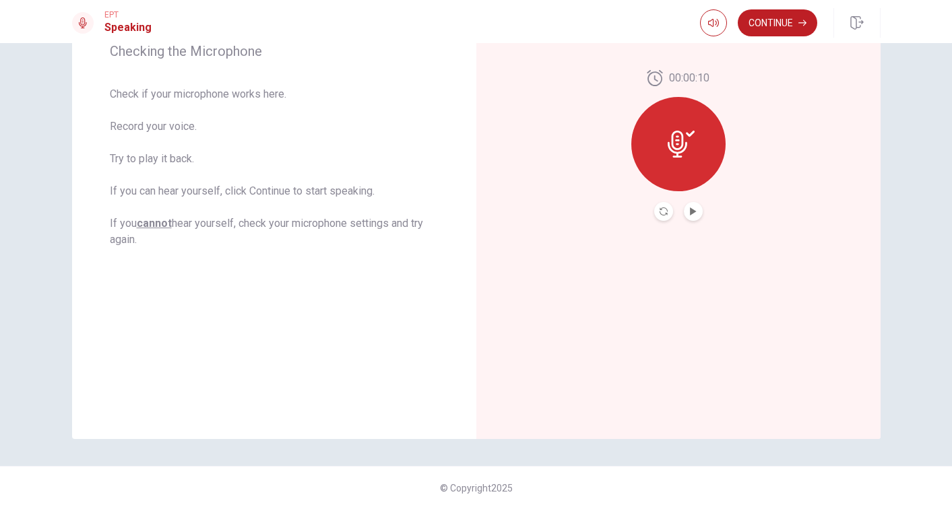
click at [686, 211] on button "Play Audio" at bounding box center [693, 211] width 19 height 19
click at [770, 22] on button "Continue" at bounding box center [778, 22] width 80 height 27
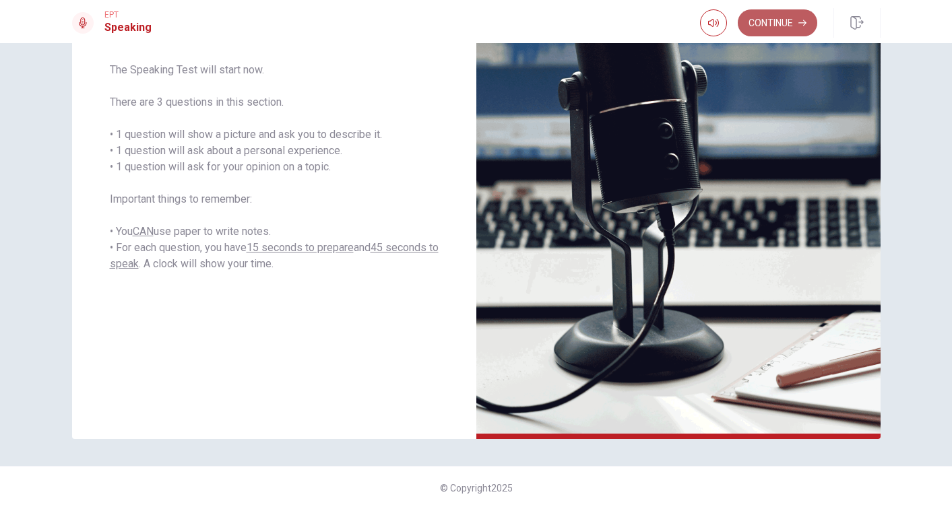
click at [775, 15] on button "Continue" at bounding box center [778, 22] width 80 height 27
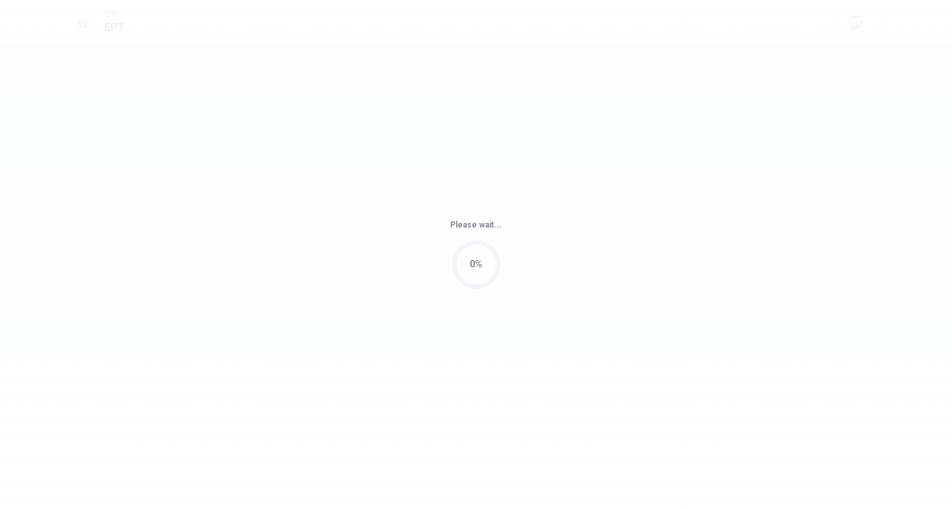
scroll to position [0, 0]
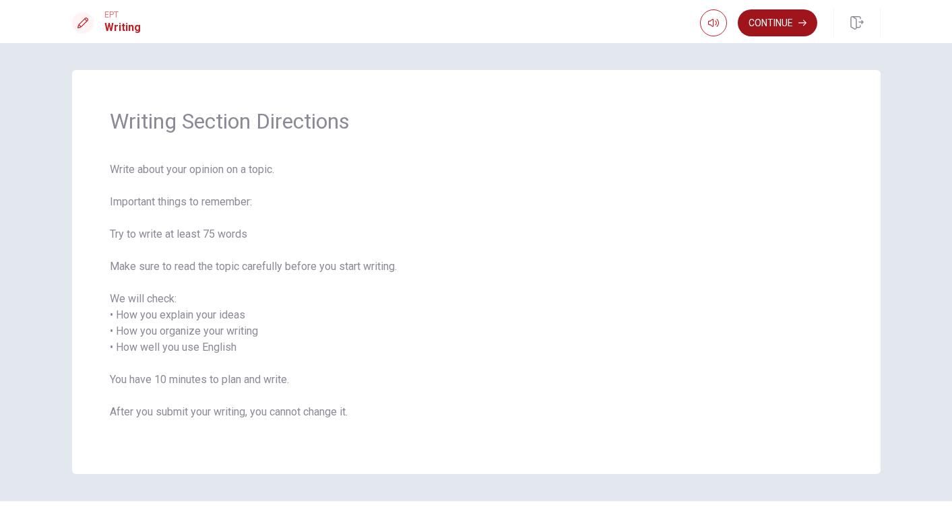
click at [782, 21] on button "Continue" at bounding box center [778, 22] width 80 height 27
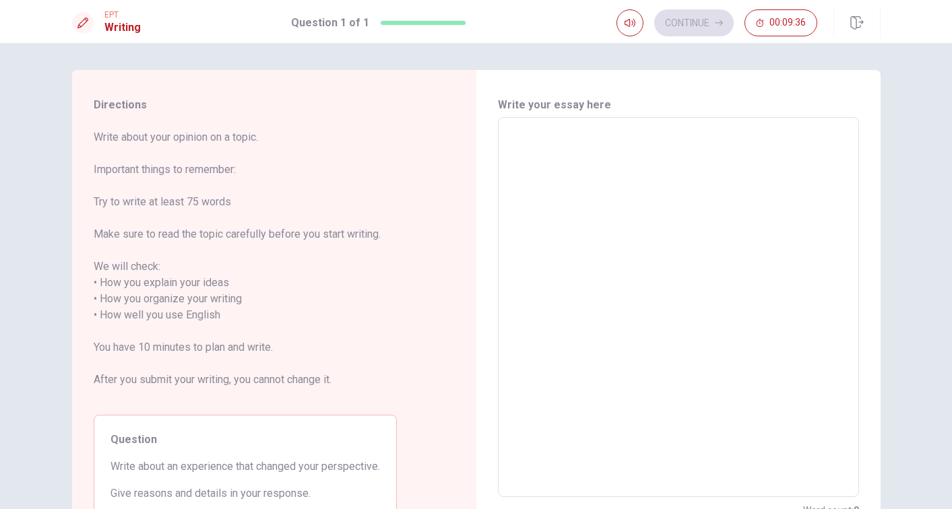
click at [522, 132] on textarea at bounding box center [678, 308] width 342 height 358
type textarea "A"
type textarea "x"
type textarea "A"
type textarea "x"
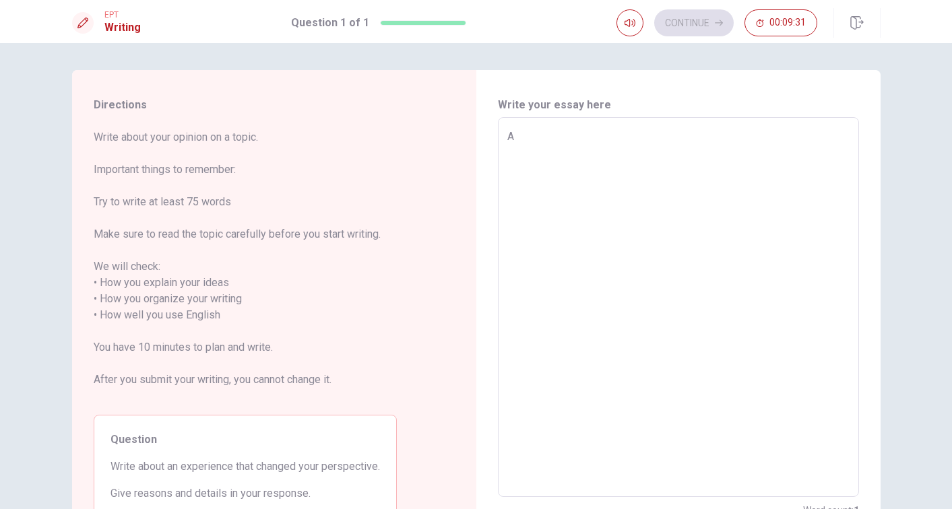
type textarea "A b"
type textarea "x"
type textarea "A bi"
type textarea "x"
type textarea "A big"
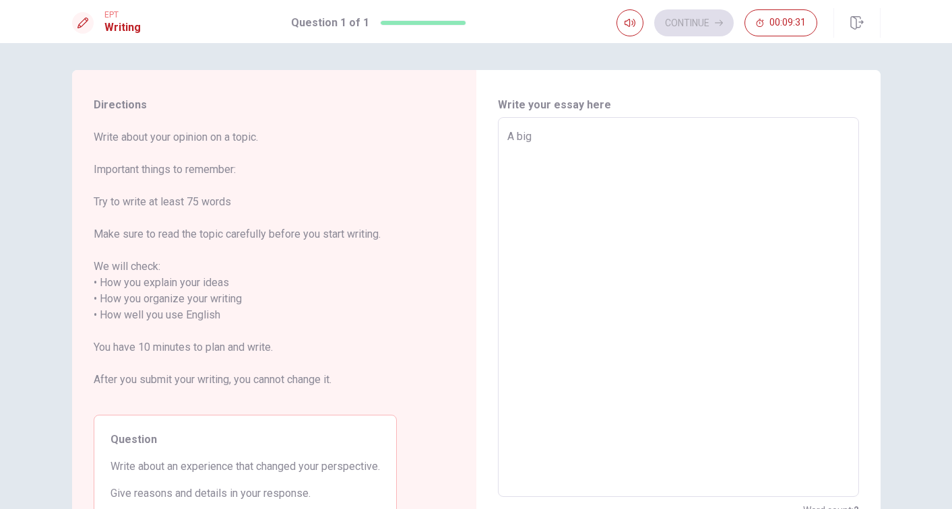
type textarea "x"
type textarea "A big"
type textarea "x"
type textarea "A big e"
type textarea "x"
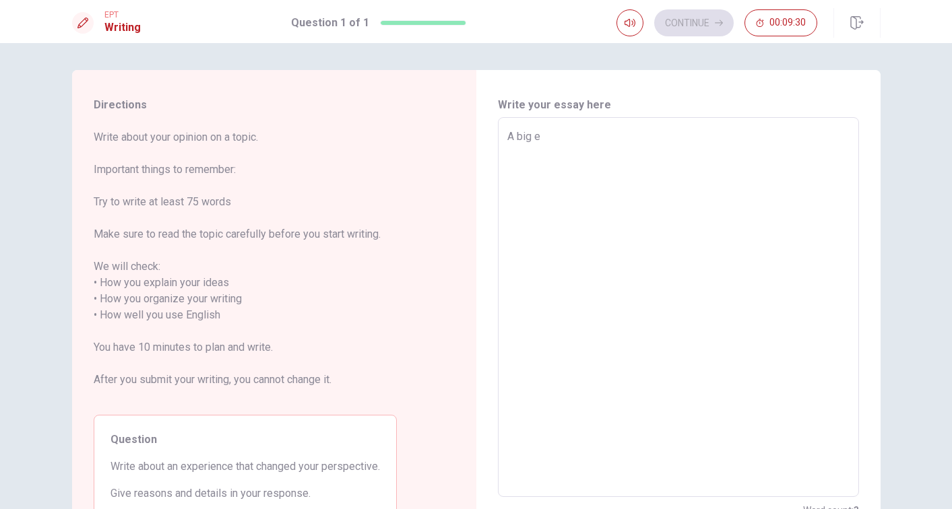
type textarea "A big ex"
type textarea "x"
type textarea "A big exp"
type textarea "x"
type textarea "A big expe"
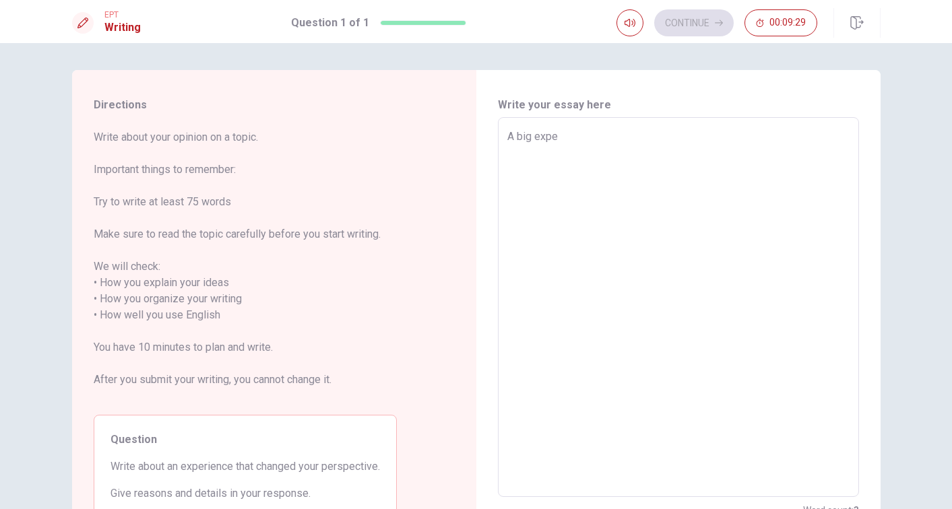
type textarea "x"
type textarea "A big exper"
type textarea "x"
type textarea "A big experi"
type textarea "x"
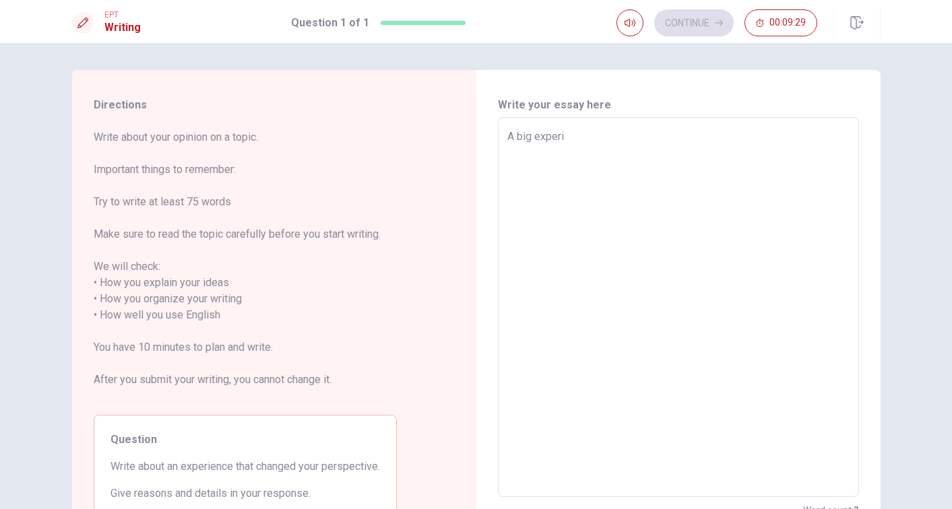
type textarea "A big experie"
type textarea "x"
type textarea "A big experien"
type textarea "x"
type textarea "A big experienc"
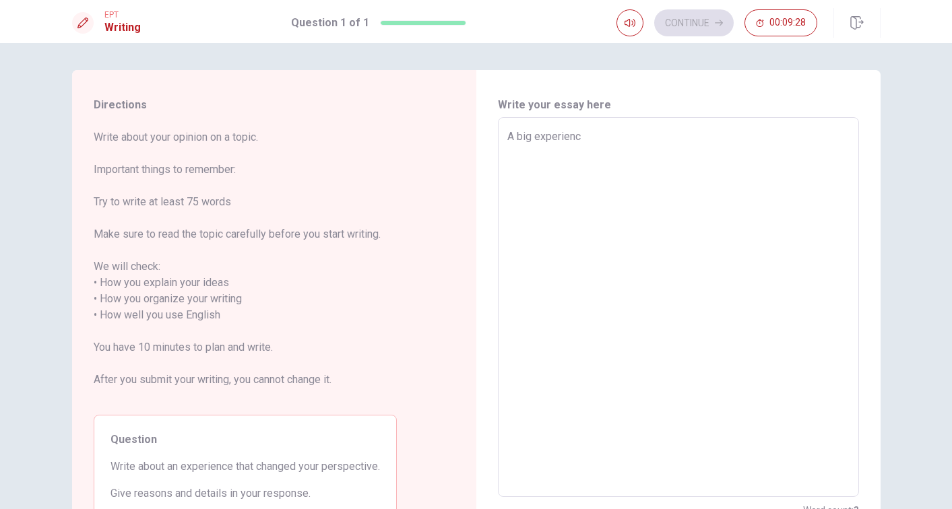
type textarea "x"
type textarea "A big experience"
type textarea "x"
type textarea "A big experience"
type textarea "x"
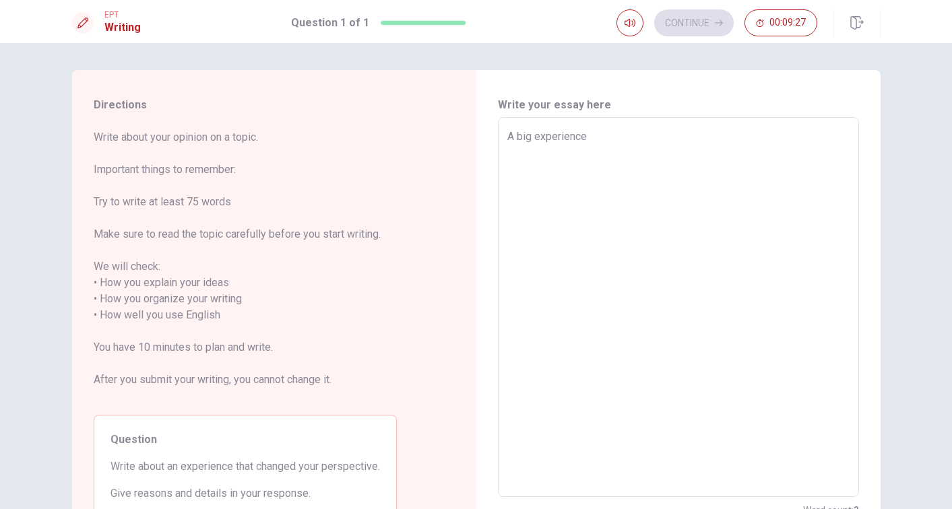
type textarea "A big experience t"
type textarea "x"
type textarea "A big experience th"
type textarea "x"
type textarea "A big experience tha"
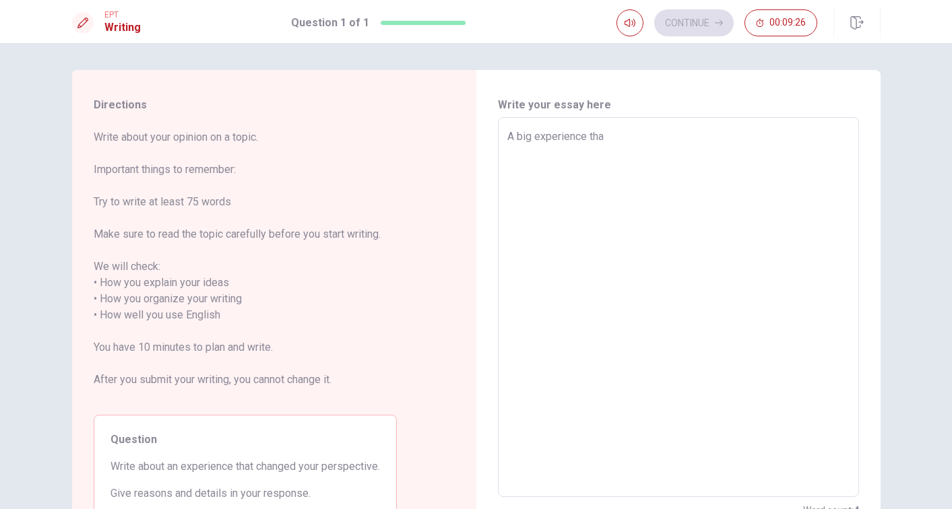
type textarea "x"
type textarea "A big experience that"
type textarea "x"
type textarea "A big experience that"
type textarea "x"
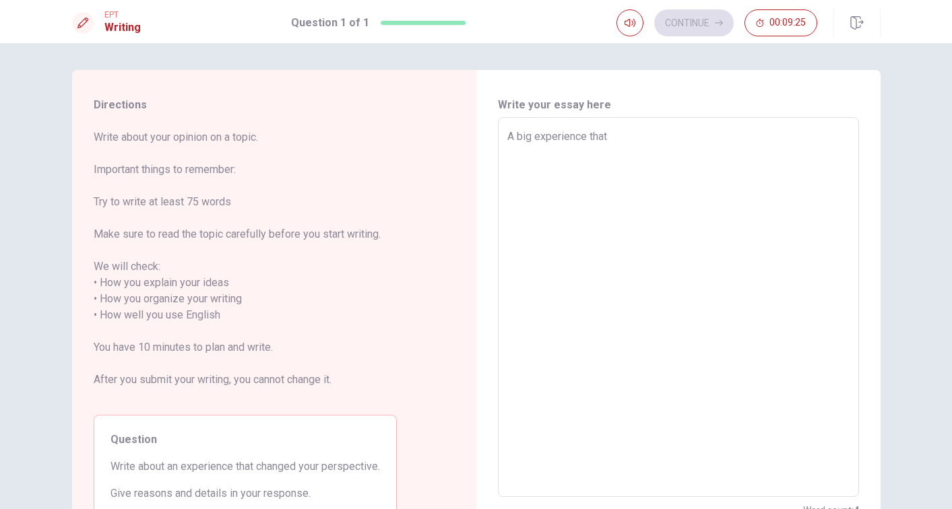
type textarea "A big experience that c"
type textarea "x"
type textarea "A big experience that ch"
type textarea "x"
type textarea "A big experience that cha"
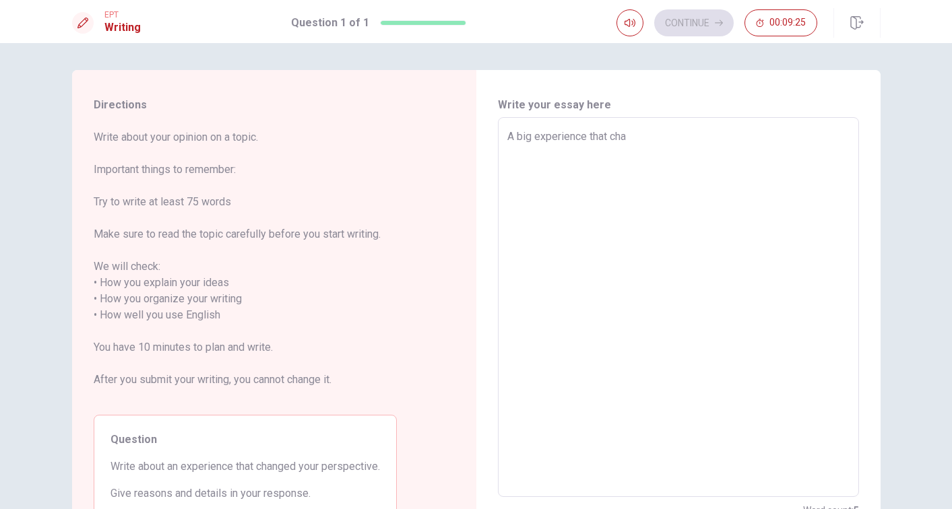
type textarea "x"
type textarea "A big experience that [PERSON_NAME]"
type textarea "x"
type textarea "A big experience that [PERSON_NAME]"
type textarea "x"
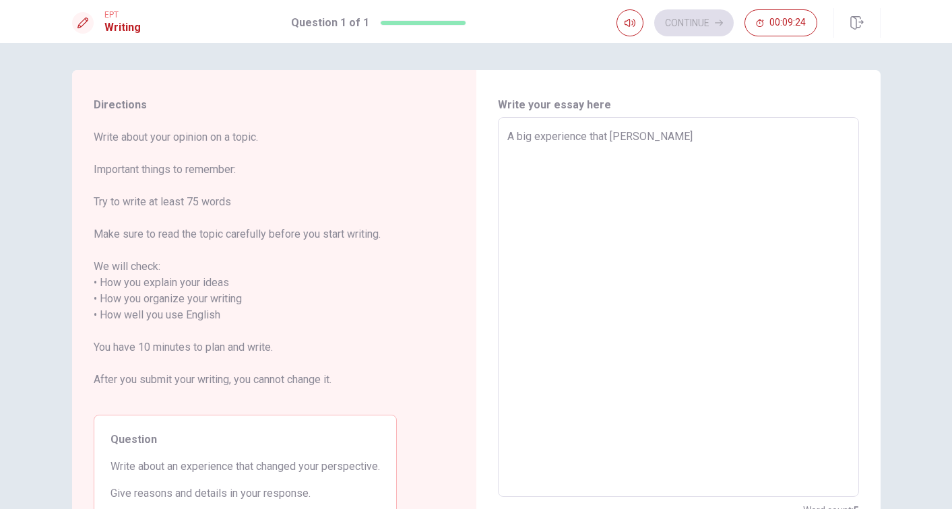
type textarea "A big experience that change"
type textarea "x"
type textarea "A big experience that change"
type textarea "x"
type textarea "A big experience that change m"
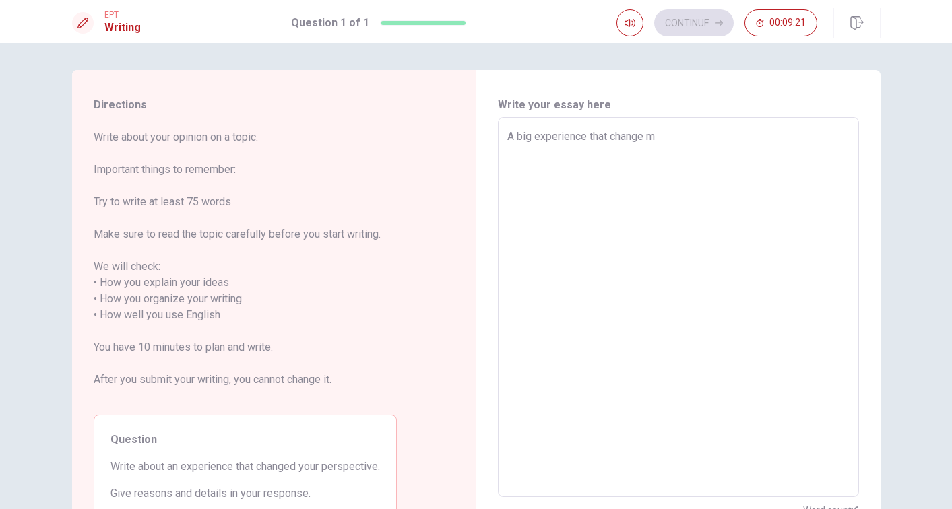
type textarea "x"
type textarea "A big experience that change a"
type textarea "x"
type textarea "A big experience that change al"
type textarea "x"
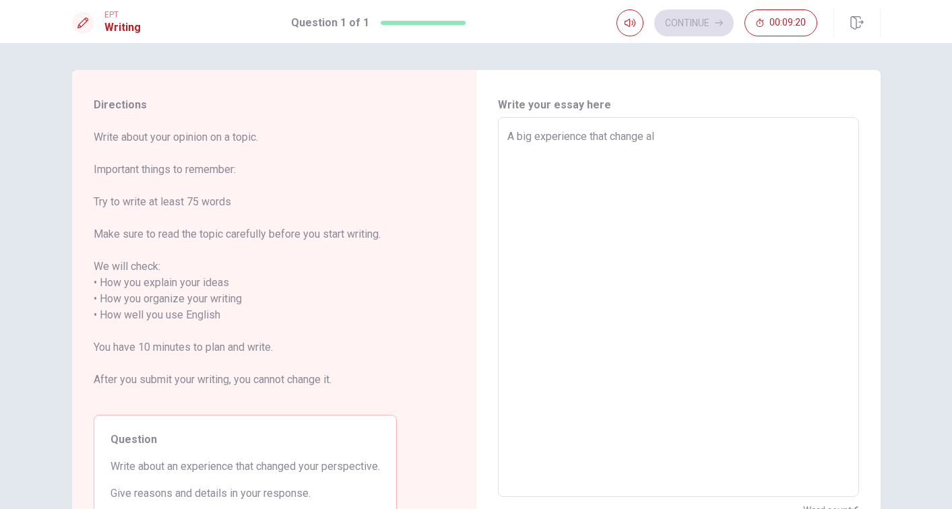
type textarea "A big experience that change al"
type textarea "x"
type textarea "A big experience that change al m"
type textarea "x"
type textarea "A big experience that change al my"
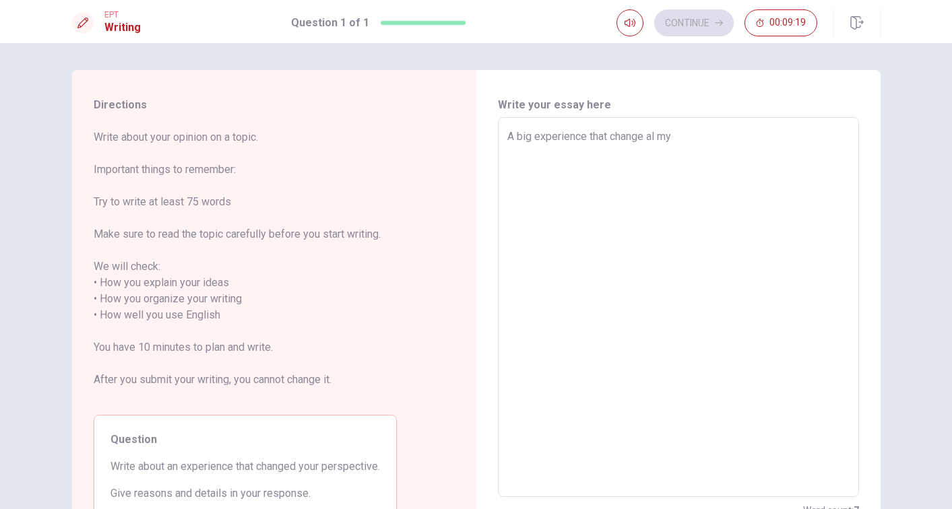
type textarea "x"
type textarea "A big experience that change al my"
type textarea "x"
type textarea "A big experience that change al my p"
type textarea "x"
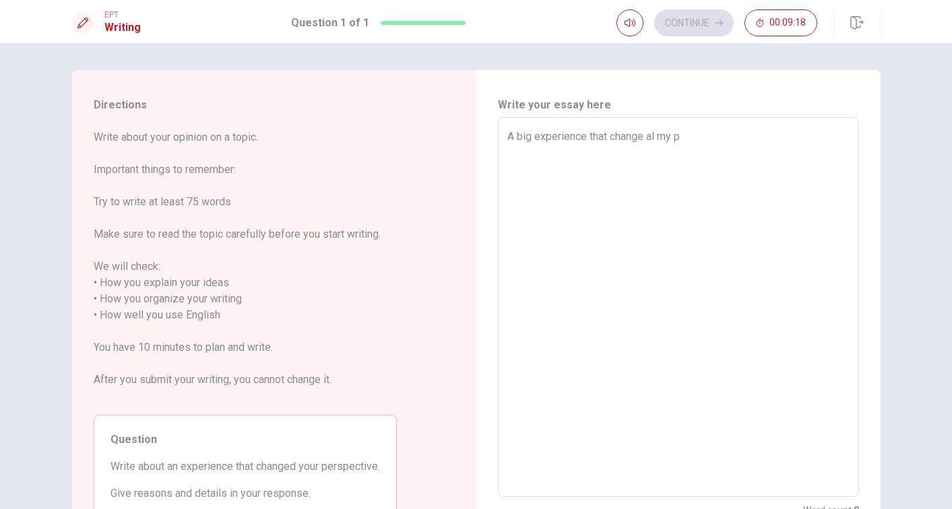
type textarea "A big experience that change al my pe"
type textarea "x"
type textarea "A big experience that change al my per"
type textarea "x"
type textarea "A big experience that change al my pers"
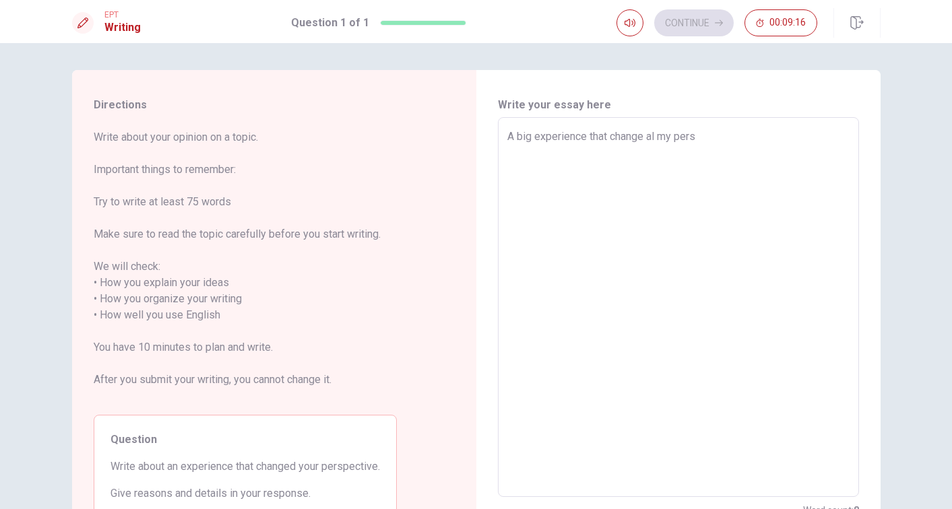
type textarea "x"
type textarea "A big experience that change al my persp"
type textarea "x"
type textarea "A big experience that change al my perspe"
type textarea "x"
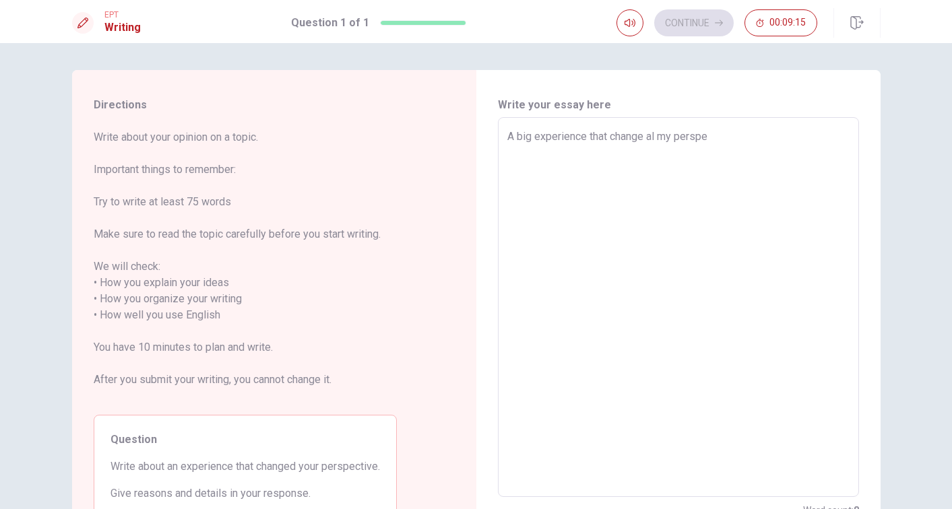
type textarea "A big experience that change al my perspec"
type textarea "x"
type textarea "A big experience that change al my perspect"
type textarea "x"
type textarea "A big experience that change al my perspecti"
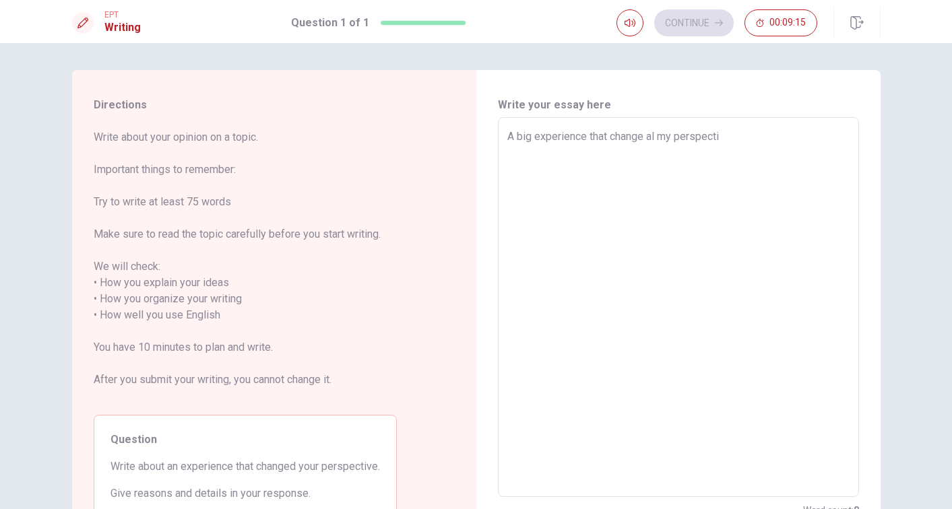
type textarea "x"
type textarea "A big experience that change al my perspectiv"
type textarea "x"
type textarea "A big experience that change al my perspective"
type textarea "x"
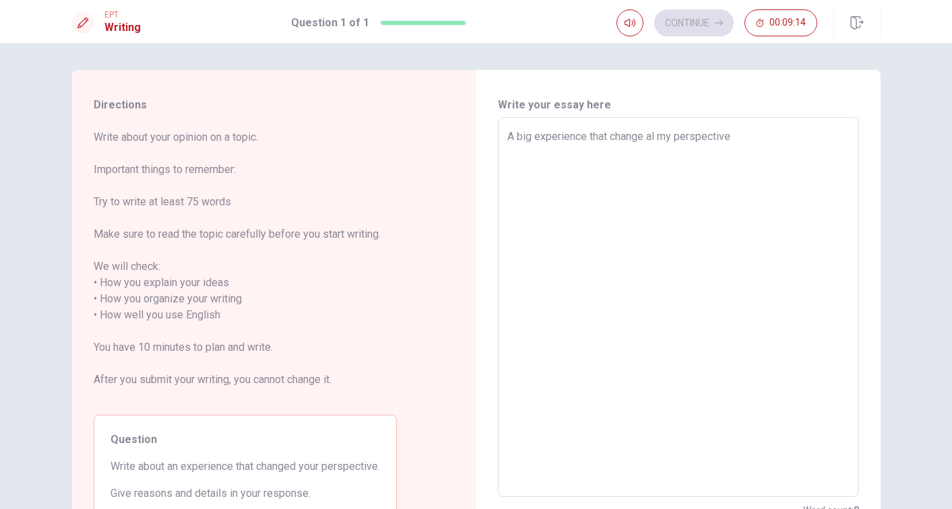
type textarea "A big experience that change al my perspective"
type textarea "x"
type textarea "A big experience that change al my perspective w"
type textarea "x"
type textarea "A big experience that change al my perspective wa"
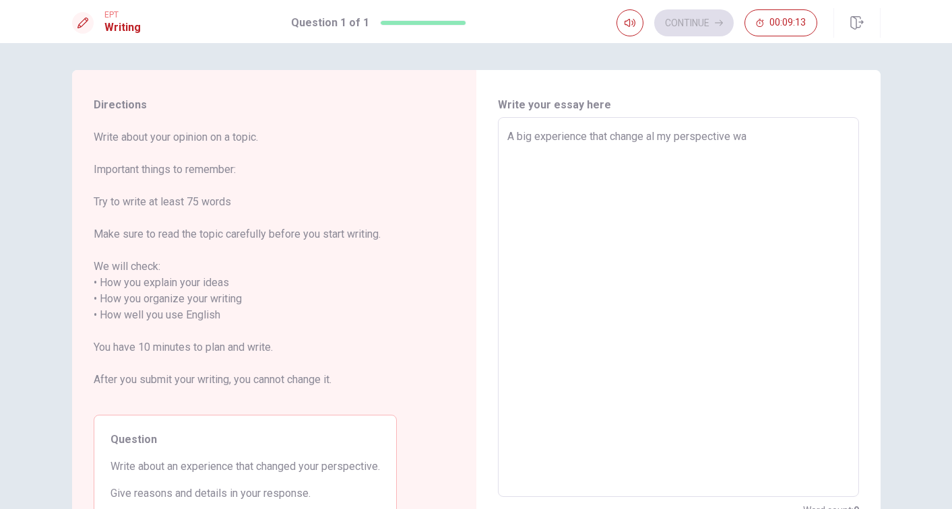
type textarea "x"
type textarea "A big experience that change al my perspective was"
type textarea "x"
type textarea "A big experience that change al my perspective was"
type textarea "x"
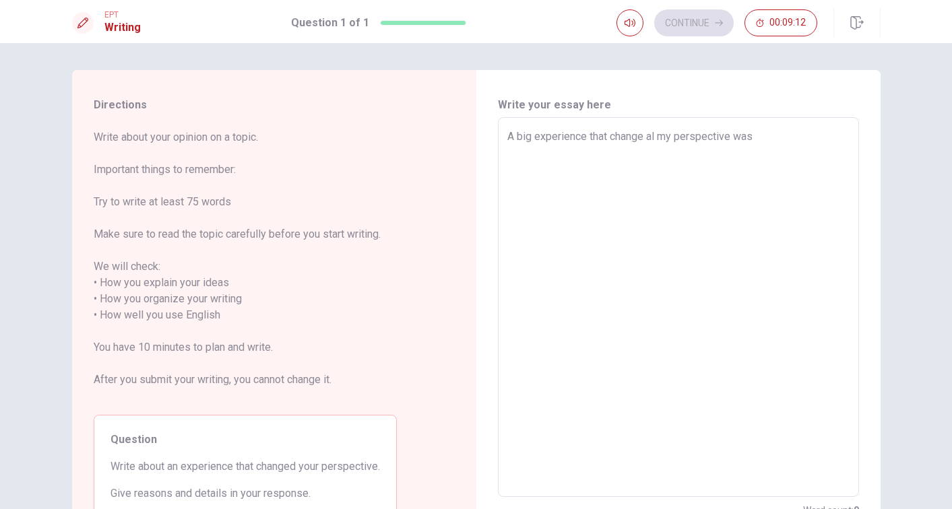
type textarea "A big experience that change al my perspective was e"
type textarea "x"
type textarea "A big experience that change al my perspective was em"
type textarea "x"
type textarea "A big experience that change al my perspective was emi"
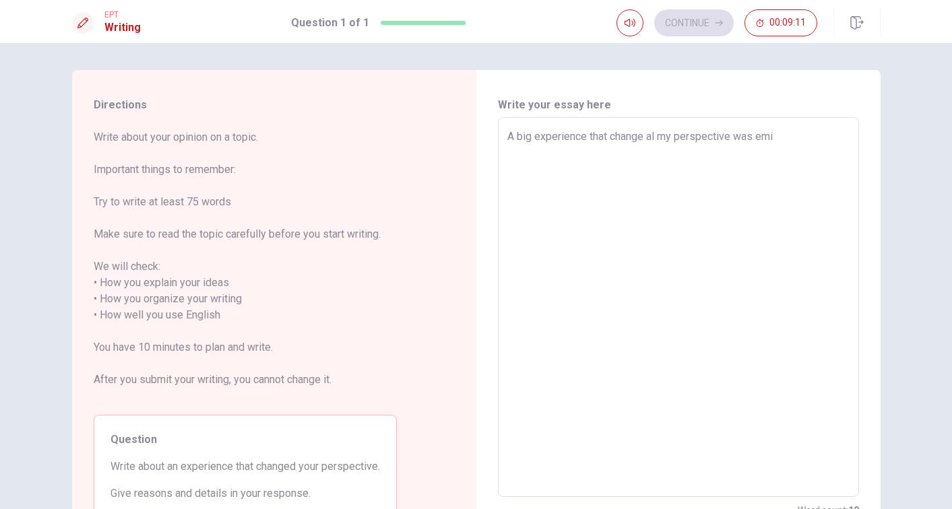
type textarea "x"
type textarea "A big experience that change al my perspective was [PERSON_NAME]"
type textarea "x"
type textarea "A big experience that change al my perspective was emigr"
type textarea "x"
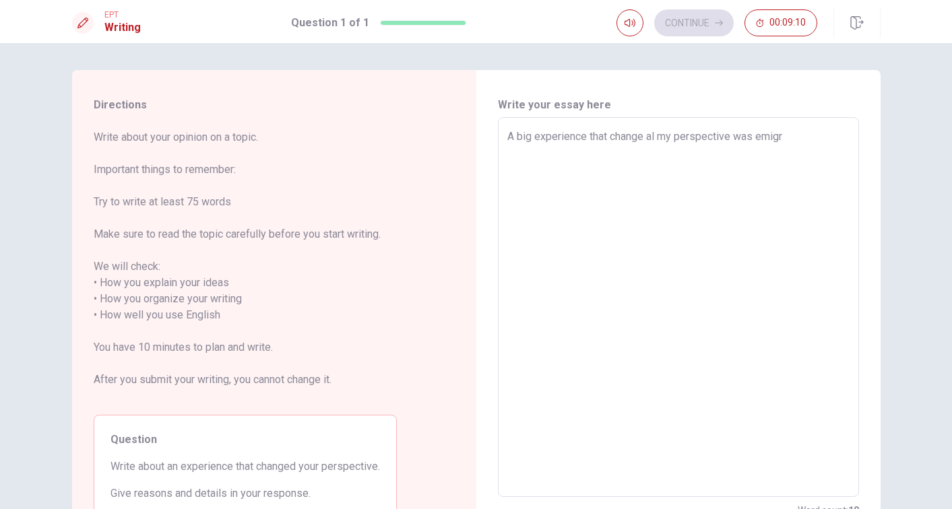
type textarea "A big experience that change al my perspective was emigra"
type textarea "x"
type textarea "A big experience that change al my perspective was emigrat"
type textarea "x"
type textarea "A big experience that change al my perspective was emigrate"
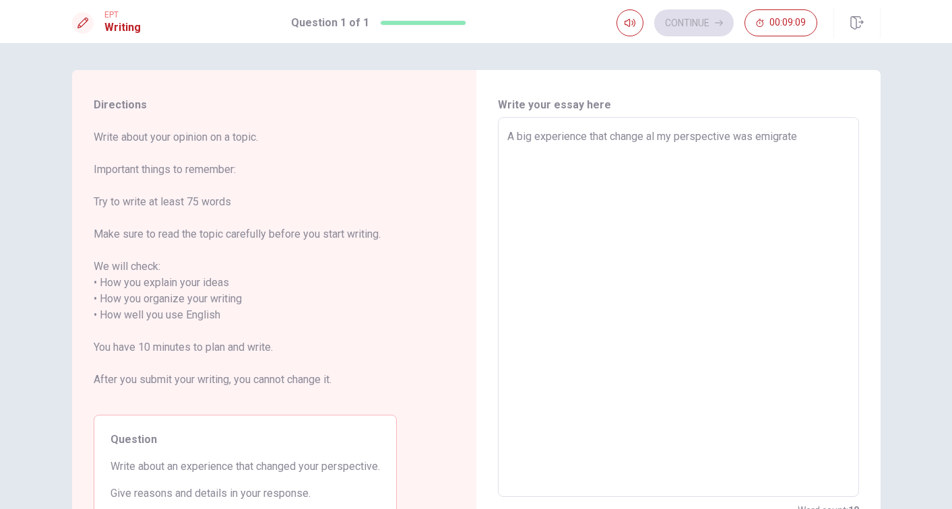
type textarea "x"
type textarea "A big experience that change al my perspective was emigrate"
type textarea "x"
type textarea "A big experience that change al my perspective was emigrate t"
type textarea "x"
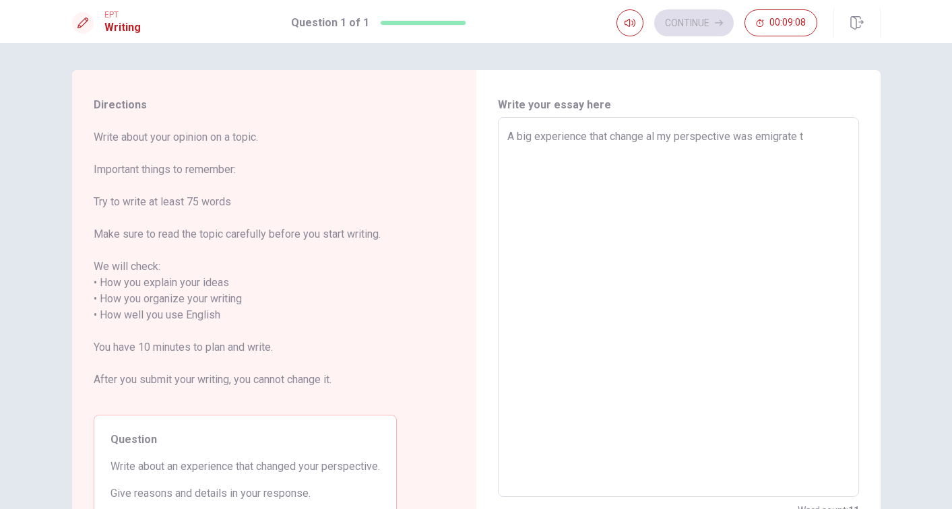
type textarea "A big experience that change al my perspective was emigrate to"
type textarea "x"
type textarea "A big experience that change al my perspective was emigrate to"
type textarea "x"
type textarea "A big experience that change al my perspective was emigrate to C"
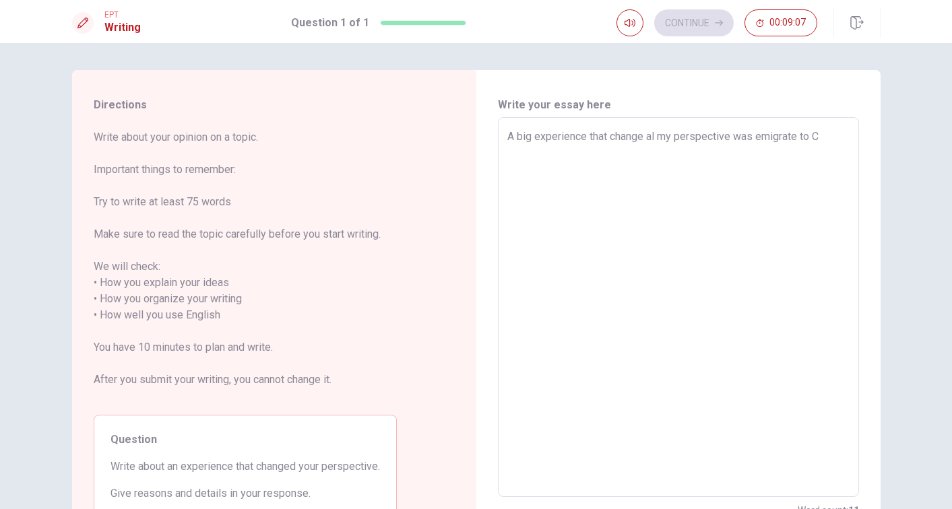
type textarea "x"
type textarea "A big experience that change al my perspective was emigrate to [GEOGRAPHIC_DATA]"
type textarea "x"
type textarea "A big experience that change al my perspective was emigrate to [GEOGRAPHIC_DATA]"
type textarea "x"
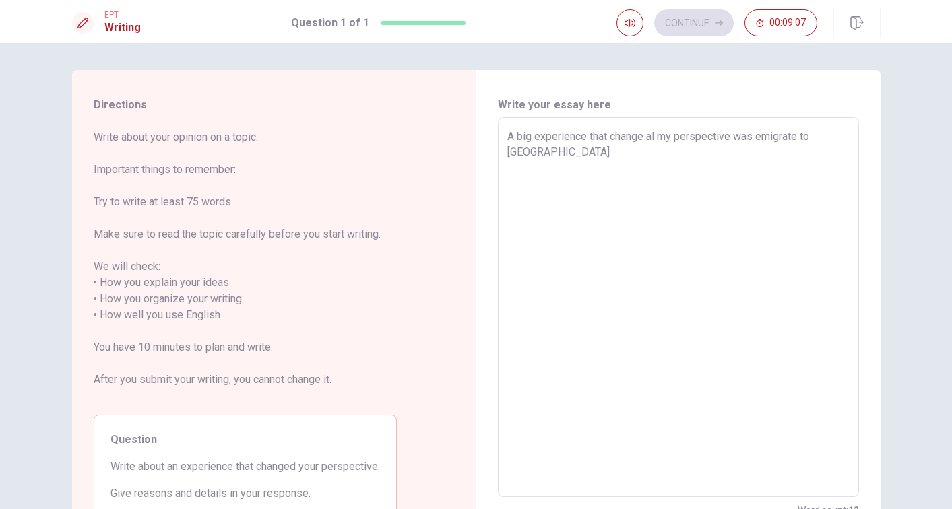
type textarea "A big experience that change al my perspective was emigrate to [GEOGRAPHIC_DATA]"
type textarea "x"
type textarea "A big experience that change al my perspective was emigrate to [GEOGRAPHIC_DATA]"
type textarea "x"
type textarea "A big experience that change al my perspective was emigrate to [GEOGRAPHIC_DATA]"
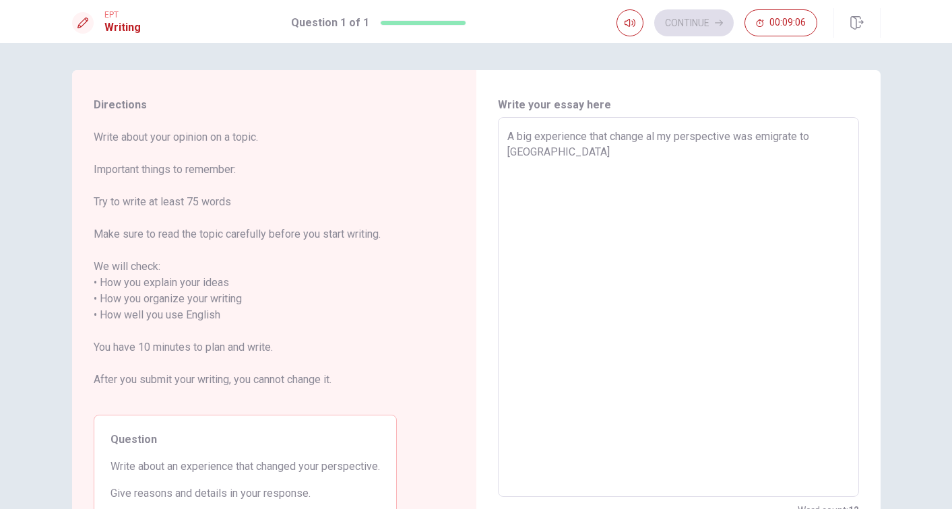
type textarea "x"
type textarea "A big experience that change al my perspective was emigrate to [GEOGRAPHIC_DATA]"
type textarea "x"
type textarea "A big experience that change al my perspective was emigrate to [GEOGRAPHIC_DATA…"
type textarea "x"
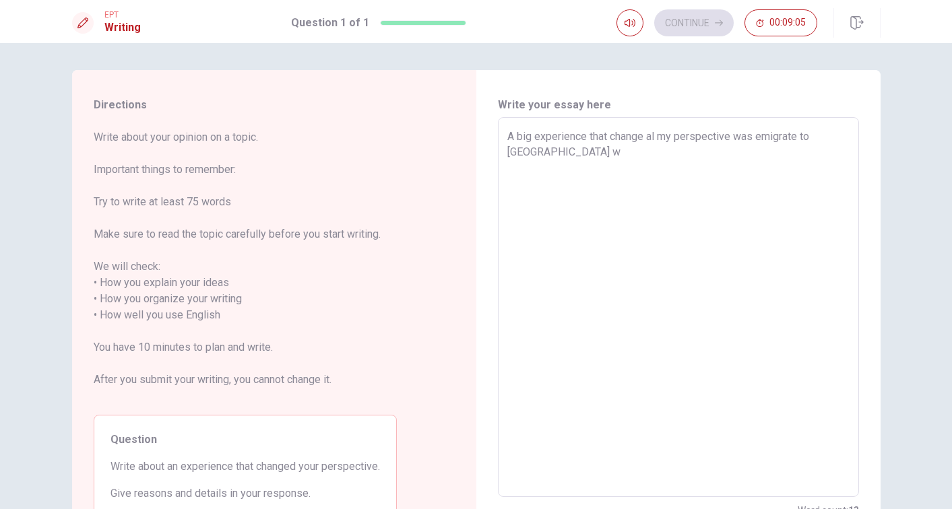
type textarea "A big experience that change al my perspective was emigrate to [GEOGRAPHIC_DATA…"
type textarea "x"
type textarea "A big experience that change al my perspective was emigrate to [GEOGRAPHIC_DATA…"
type textarea "x"
type textarea "A big experience that change al my perspective was emigrate to [GEOGRAPHIC_DATA…"
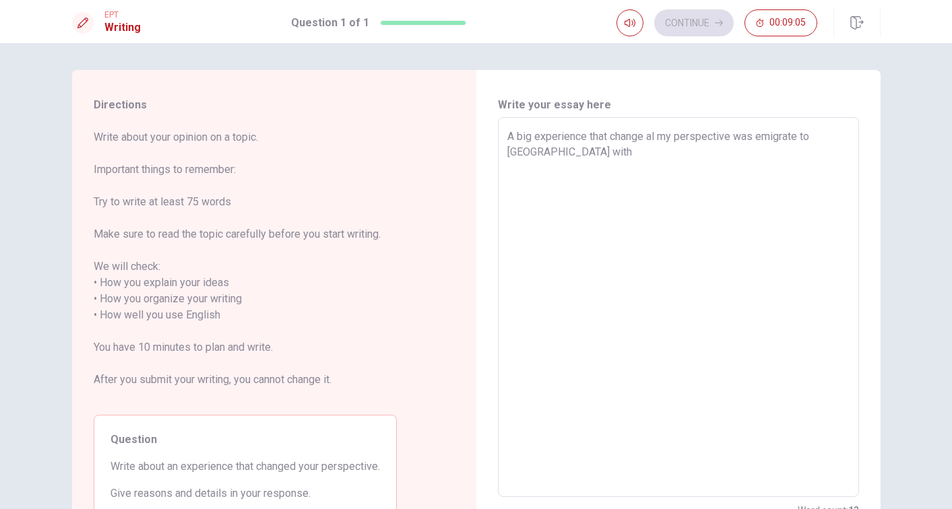
type textarea "x"
type textarea "A big experience that change al my perspective was emigrate to [GEOGRAPHIC_DATA…"
type textarea "x"
type textarea "A big experience that change al my perspective was emigrate to [GEOGRAPHIC_DATA…"
type textarea "x"
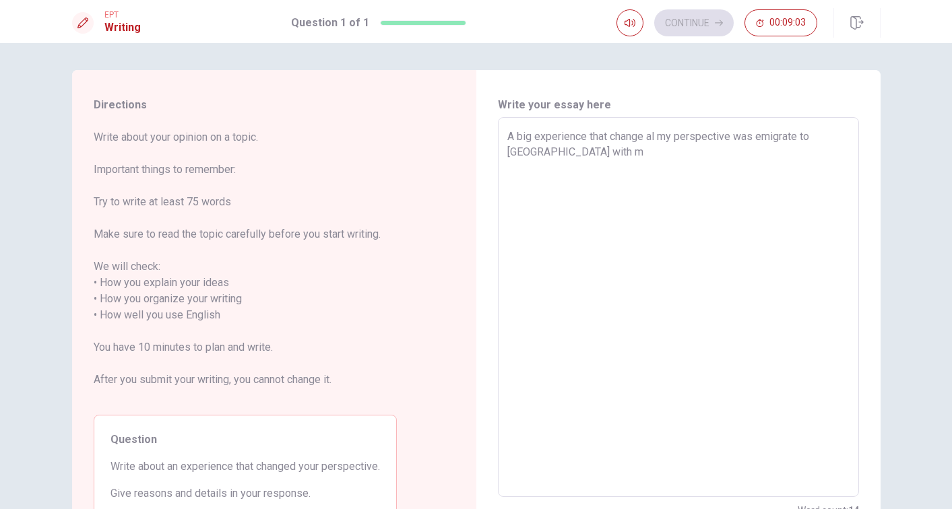
type textarea "A big experience that change al my perspective was emigrate to [GEOGRAPHIC_DATA…"
type textarea "x"
type textarea "A big experience that change al my perspective was emigrate to [GEOGRAPHIC_DATA…"
type textarea "x"
type textarea "A big experience that change al my perspective was emigrate to [GEOGRAPHIC_DATA…"
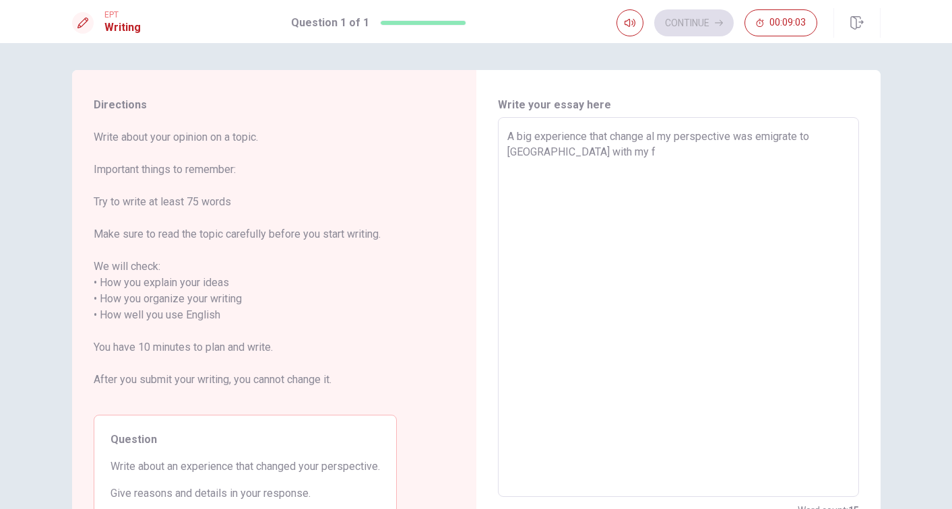
type textarea "x"
type textarea "A big experience that change al my perspective was emigrate to [GEOGRAPHIC_DATA…"
type textarea "x"
type textarea "A big experience that change al my perspective was emigrate to [GEOGRAPHIC_DATA…"
type textarea "x"
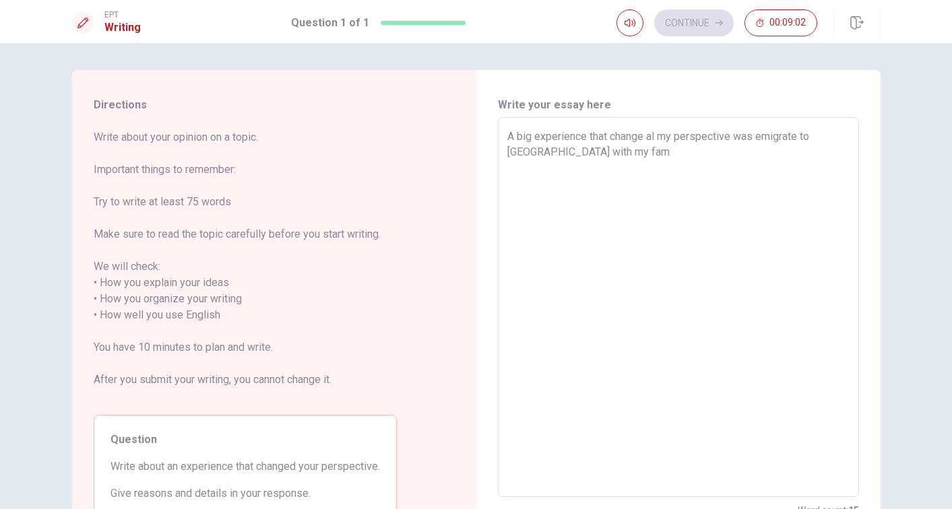
type textarea "A big experience that change al my perspective was emigrate to [GEOGRAPHIC_DATA…"
type textarea "x"
type textarea "A big experience that change al my perspective was emigrate to [GEOGRAPHIC_DATA…"
type textarea "x"
type textarea "A big experience that change al my perspective was emigrate to [GEOGRAPHIC_DATA…"
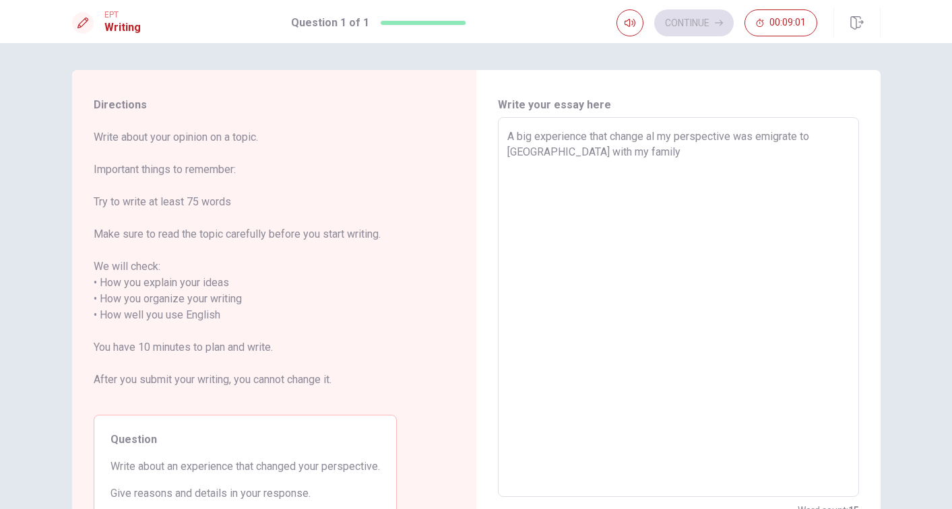
type textarea "x"
type textarea "A big experience that change al my perspective was emigrate to [GEOGRAPHIC_DATA…"
type textarea "x"
type textarea "A big experience that change al my perspective was emigrate to [GEOGRAPHIC_DATA…"
type textarea "x"
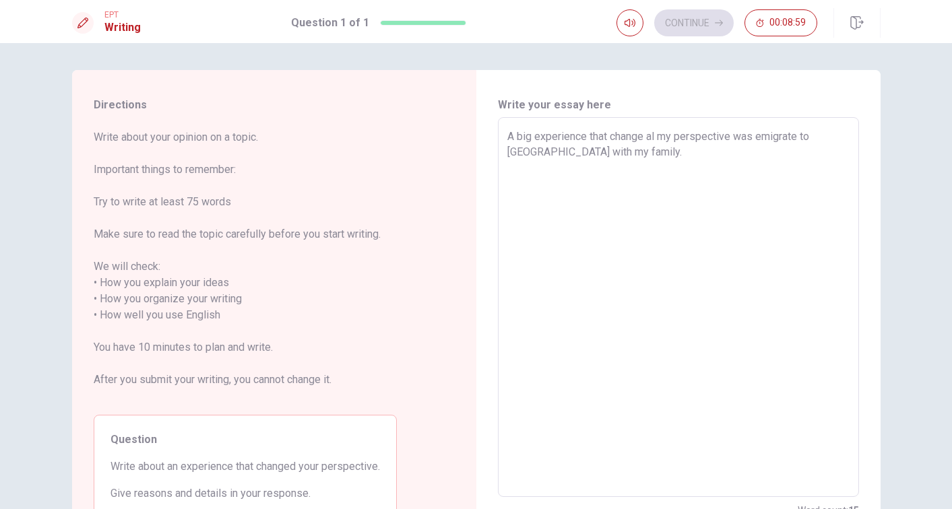
type textarea "A big experience that change al my perspective was emigrate to [GEOGRAPHIC_DATA…"
type textarea "x"
type textarea "A big experience that change al my perspective was emigrate to [GEOGRAPHIC_DATA…"
type textarea "x"
type textarea "A big experience that change al my perspective was emigrate to [GEOGRAPHIC_DATA…"
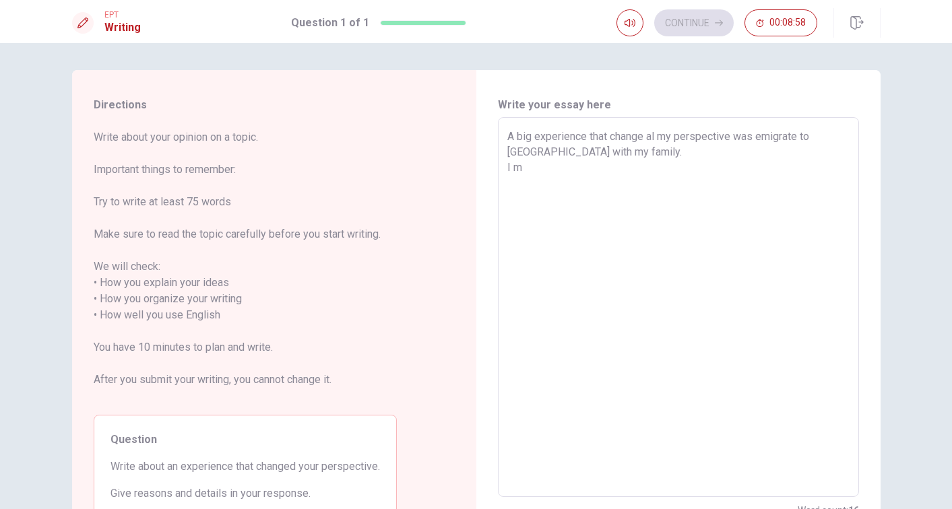
type textarea "x"
type textarea "A big experience that change al my perspective was emigrate to [GEOGRAPHIC_DATA…"
type textarea "x"
type textarea "A big experience that change al my perspective was emigrate to [GEOGRAPHIC_DATA…"
type textarea "x"
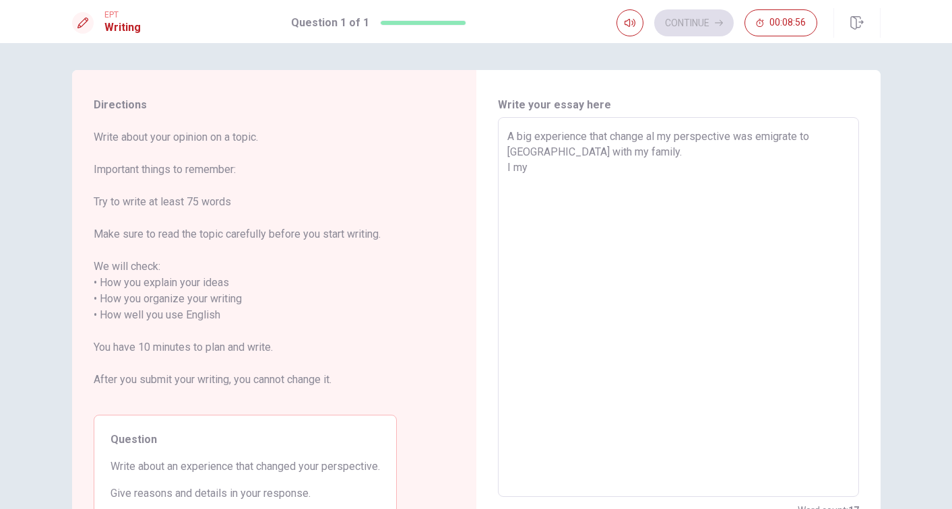
type textarea "A big experience that change al my perspective was emigrate to [GEOGRAPHIC_DATA…"
type textarea "x"
type textarea "A big experience that change al my perspective was emigrate to [GEOGRAPHIC_DATA…"
type textarea "x"
type textarea "A big experience that change al my perspective was emigrate to [GEOGRAPHIC_DATA…"
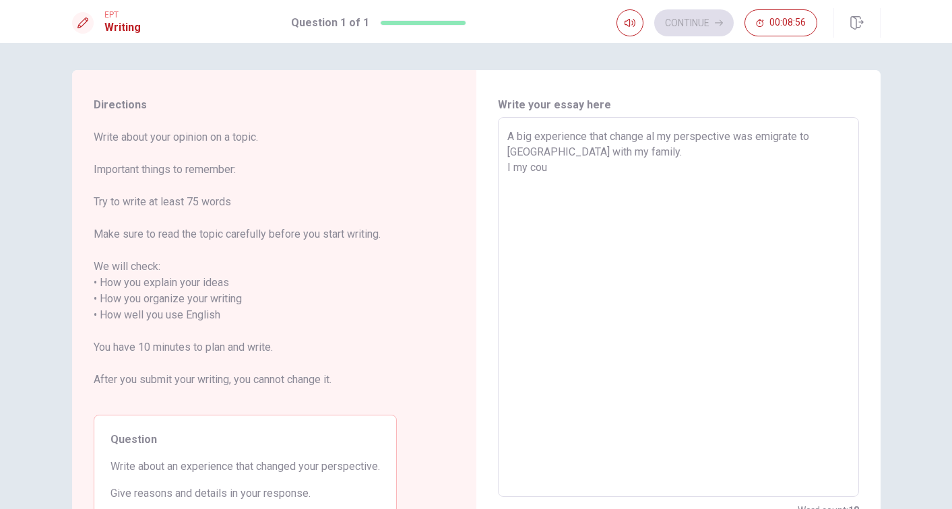
type textarea "x"
type textarea "A big experience that change al my perspective was emigrate to [GEOGRAPHIC_DATA…"
type textarea "x"
type textarea "A big experience that change al my perspective was emigrate to [GEOGRAPHIC_DATA…"
type textarea "x"
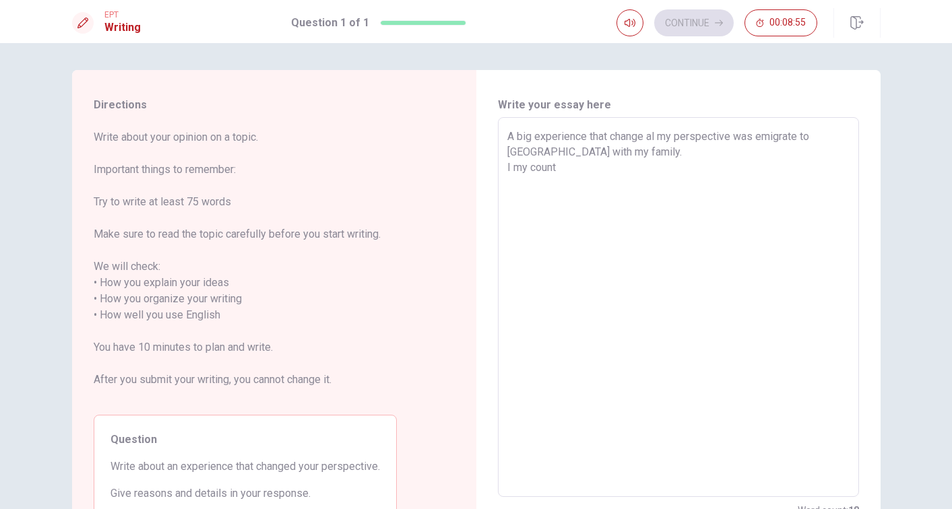
type textarea "A big experience that change al my perspective was emigrate to [GEOGRAPHIC_DATA…"
type textarea "x"
type textarea "A big experience that change al my perspective was emigrate to [GEOGRAPHIC_DATA…"
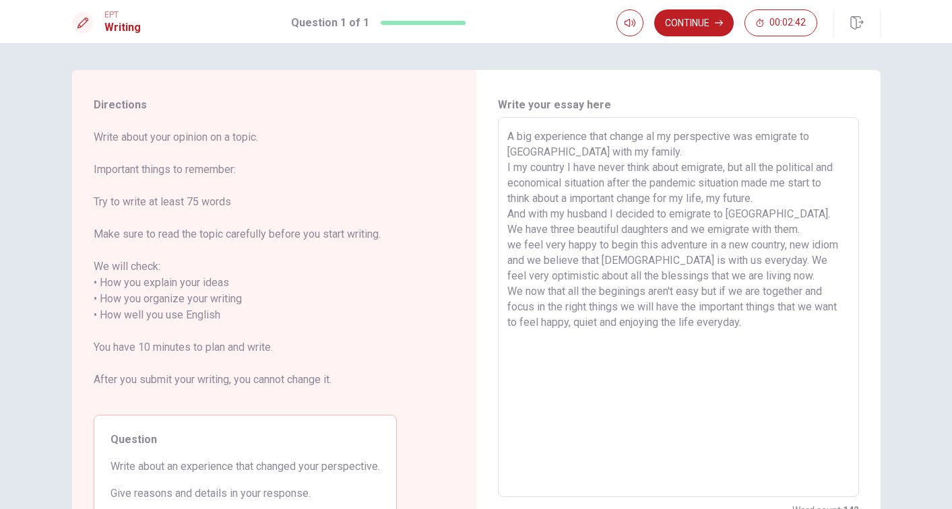
click at [758, 139] on textarea "A big experience that change al my perspective was emigrate to [GEOGRAPHIC_DATA…" at bounding box center [678, 308] width 342 height 358
click at [508, 165] on textarea "A big experience that change al my perspective was to emigrate to [GEOGRAPHIC_D…" at bounding box center [678, 308] width 342 height 358
click at [571, 166] on textarea "A big experience that change al my perspective was to emigrate to [GEOGRAPHIC_D…" at bounding box center [678, 308] width 342 height 358
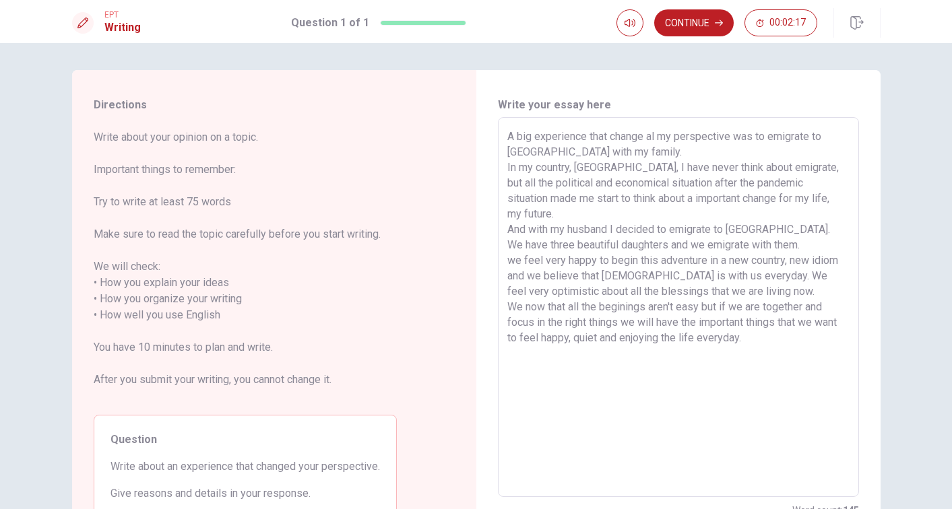
click at [717, 181] on textarea "A big experience that change al my perspective was to emigrate to [GEOGRAPHIC_D…" at bounding box center [678, 308] width 342 height 358
click at [548, 198] on textarea "A big experience that change al my perspective was to emigrate to [GEOGRAPHIC_D…" at bounding box center [678, 308] width 342 height 358
click at [507, 230] on textarea "A big experience that change al my perspective was to emigrate to [GEOGRAPHIC_D…" at bounding box center [678, 308] width 342 height 358
click at [592, 230] on textarea "A big experience that change al my perspective was to emigrate to [GEOGRAPHIC_D…" at bounding box center [678, 308] width 342 height 358
click at [509, 259] on textarea "A big experience that change al my perspective was to emigrate to [GEOGRAPHIC_D…" at bounding box center [678, 308] width 342 height 358
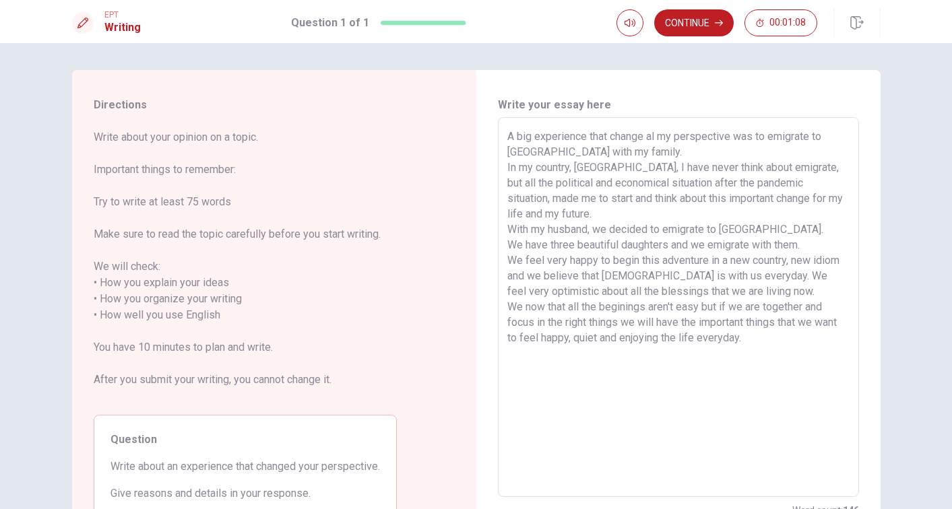
click at [526, 307] on textarea "A big experience that change al my perspective was to emigrate to [GEOGRAPHIC_D…" at bounding box center [678, 308] width 342 height 358
click at [532, 338] on textarea "A big experience that change al my perspective was to emigrate to [GEOGRAPHIC_D…" at bounding box center [678, 308] width 342 height 358
click at [779, 335] on textarea "A big experience that change al my perspective was to emigrate to [GEOGRAPHIC_D…" at bounding box center [678, 308] width 342 height 358
click at [649, 136] on textarea "A big experience that change al my perspective was to emigrate to [GEOGRAPHIC_D…" at bounding box center [678, 308] width 342 height 358
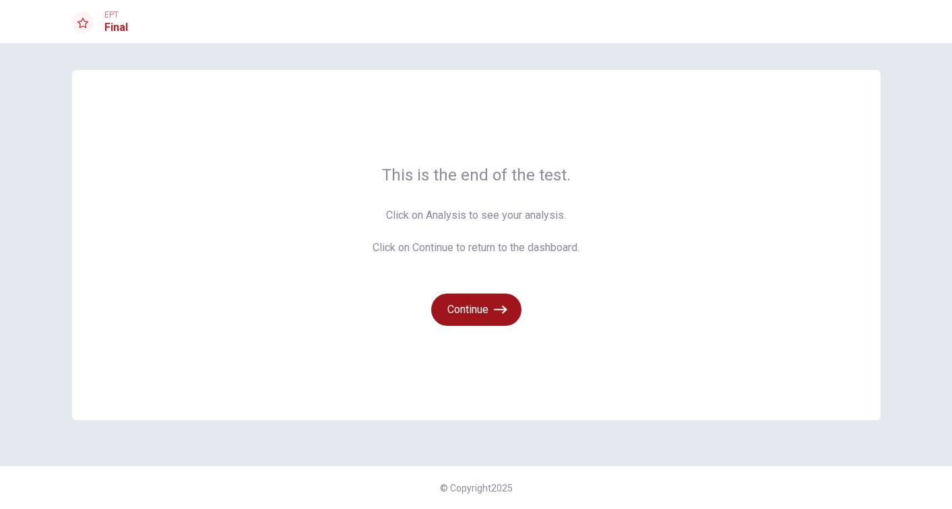
click at [468, 313] on button "Continue" at bounding box center [476, 310] width 90 height 32
